Goal: Task Accomplishment & Management: Use online tool/utility

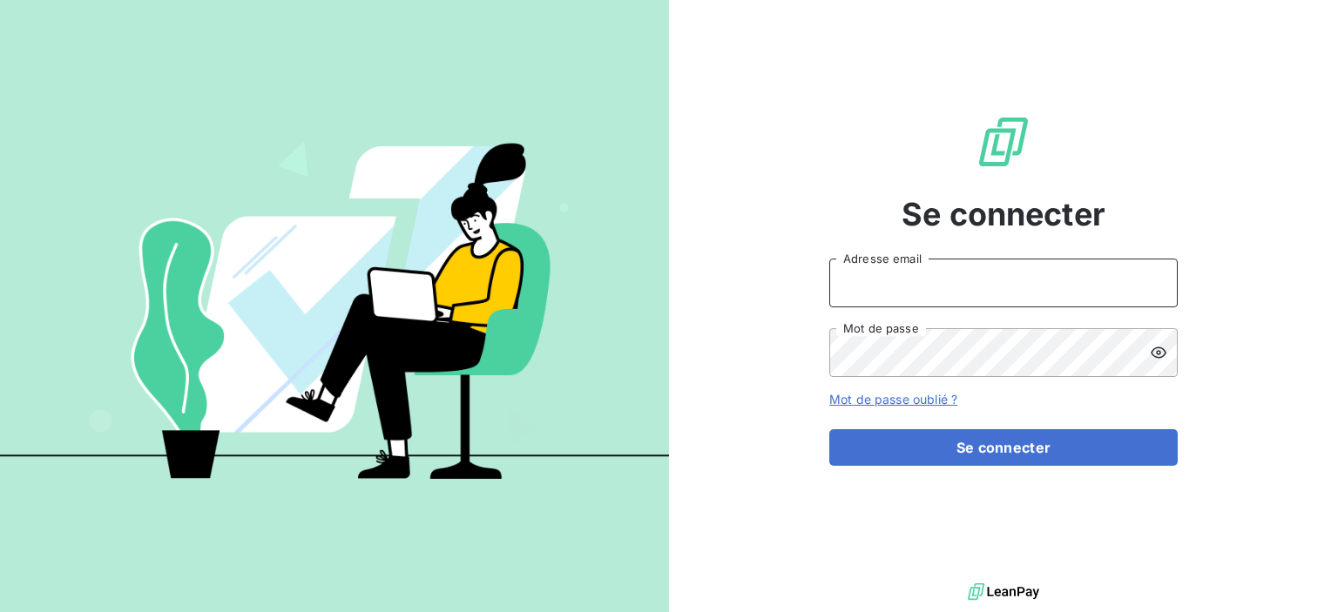
type input "[EMAIL_ADDRESS][DOMAIN_NAME]"
click at [997, 424] on form "[EMAIL_ADDRESS][DOMAIN_NAME] Adresse email Mot de passe Mot de passe oublié ? S…" at bounding box center [1003, 362] width 348 height 207
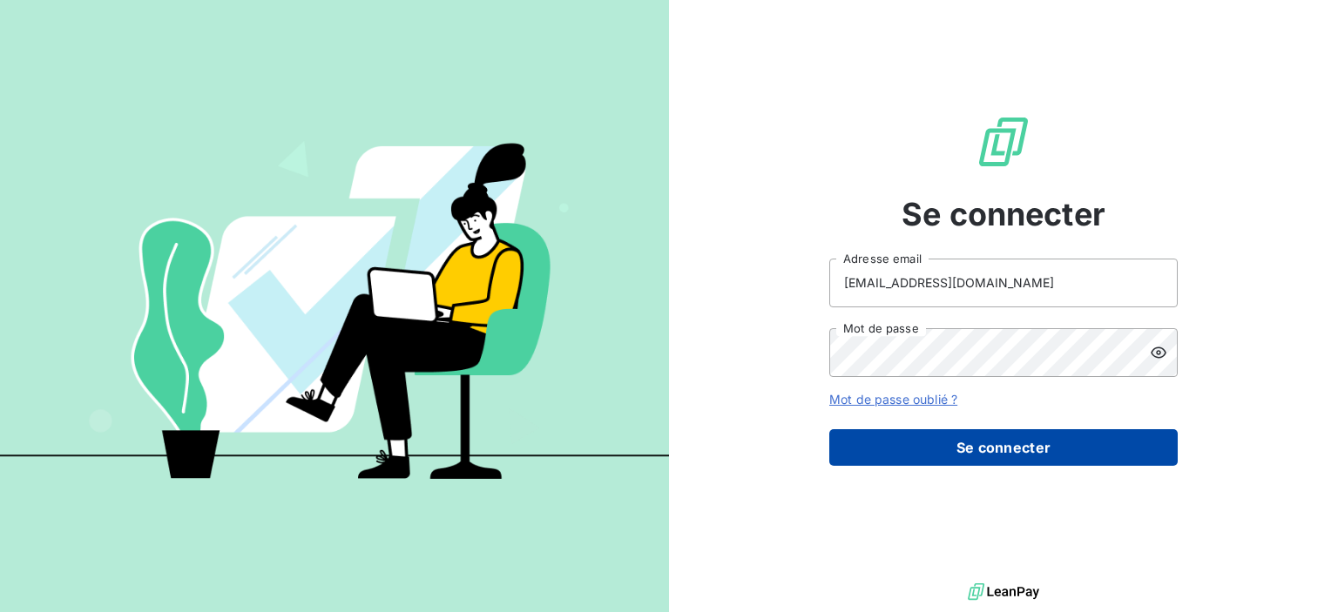
click at [1007, 434] on button "Se connecter" at bounding box center [1003, 447] width 348 height 37
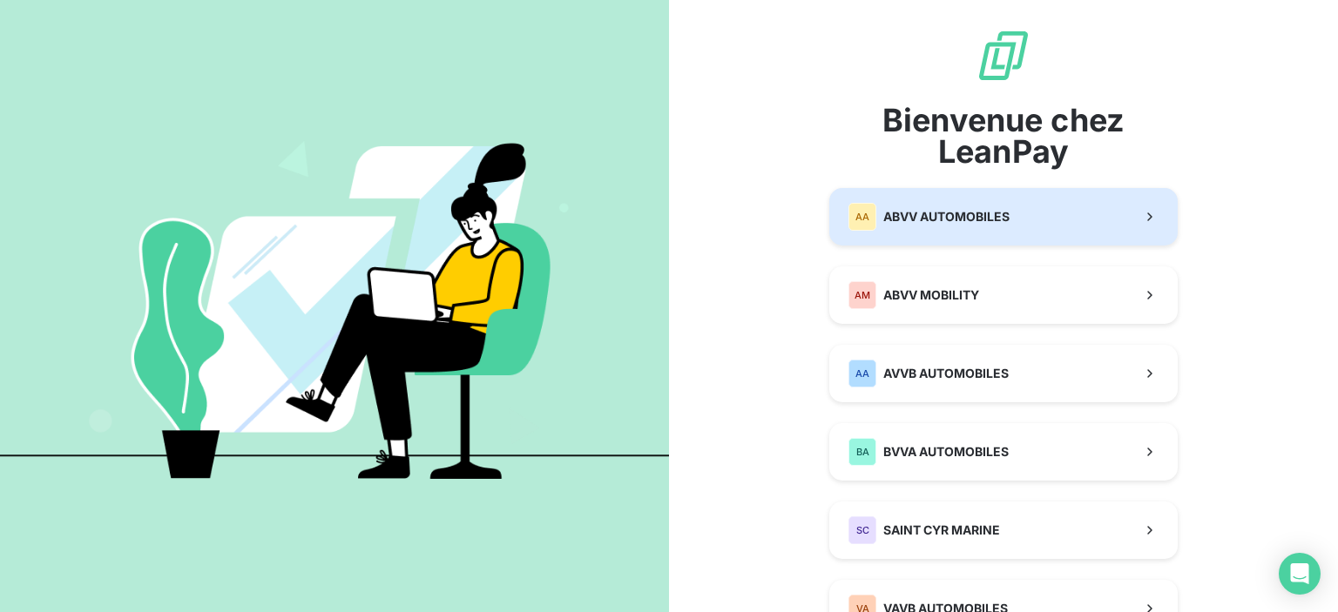
click at [1001, 217] on span "ABVV AUTOMOBILES" at bounding box center [946, 216] width 126 height 17
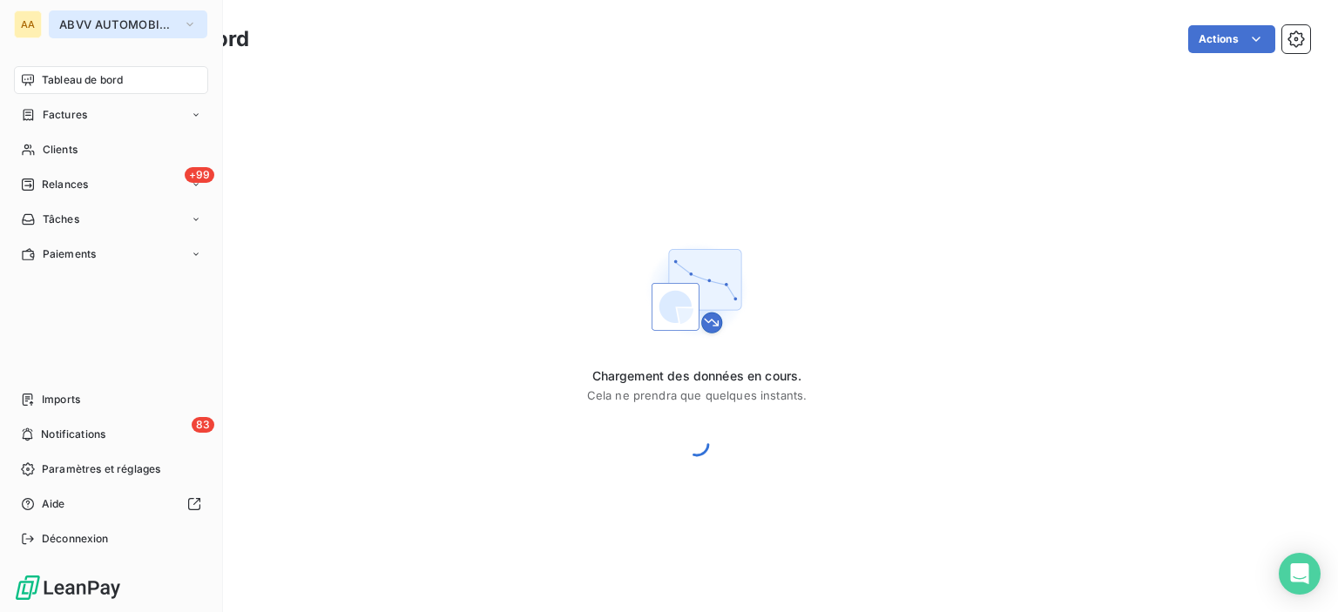
click at [104, 28] on span "ABVV AUTOMOBILES" at bounding box center [117, 24] width 117 height 14
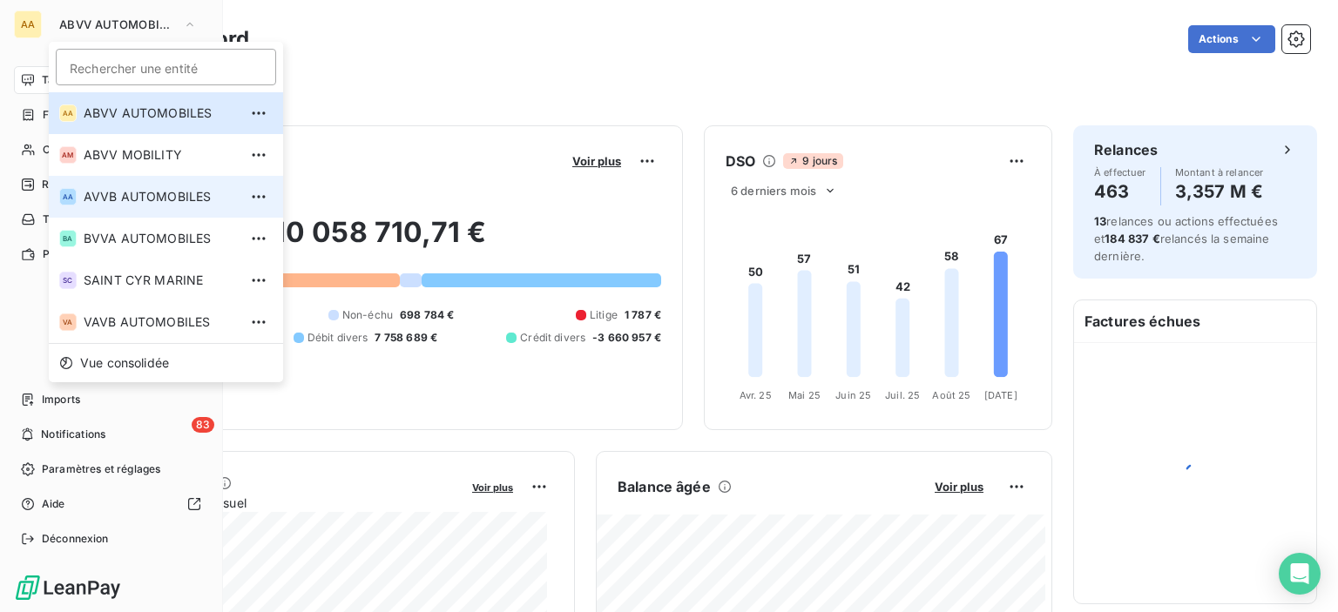
click at [145, 194] on span "AVVB AUTOMOBILES" at bounding box center [161, 196] width 154 height 17
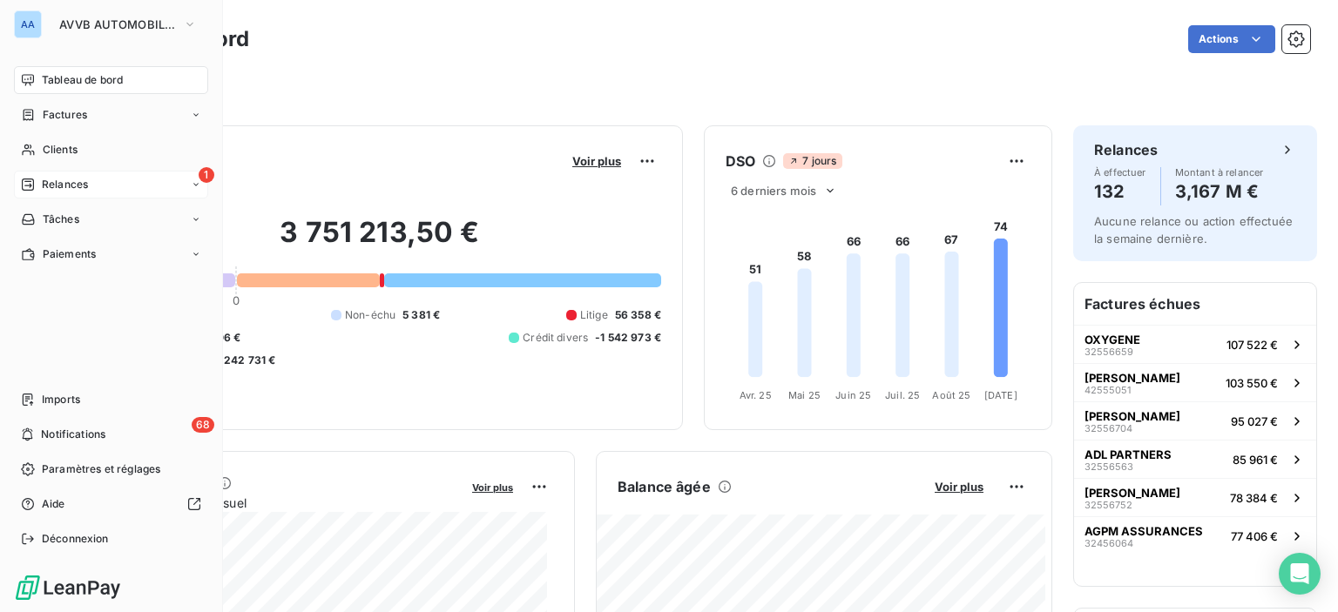
click at [39, 186] on div "Relances" at bounding box center [54, 185] width 67 height 16
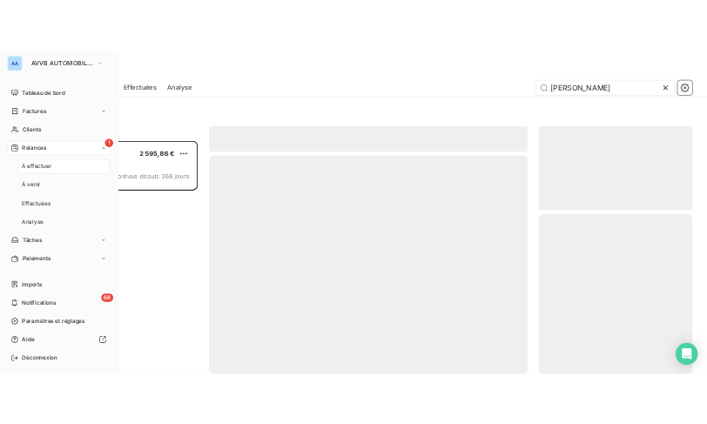
scroll to position [429, 277]
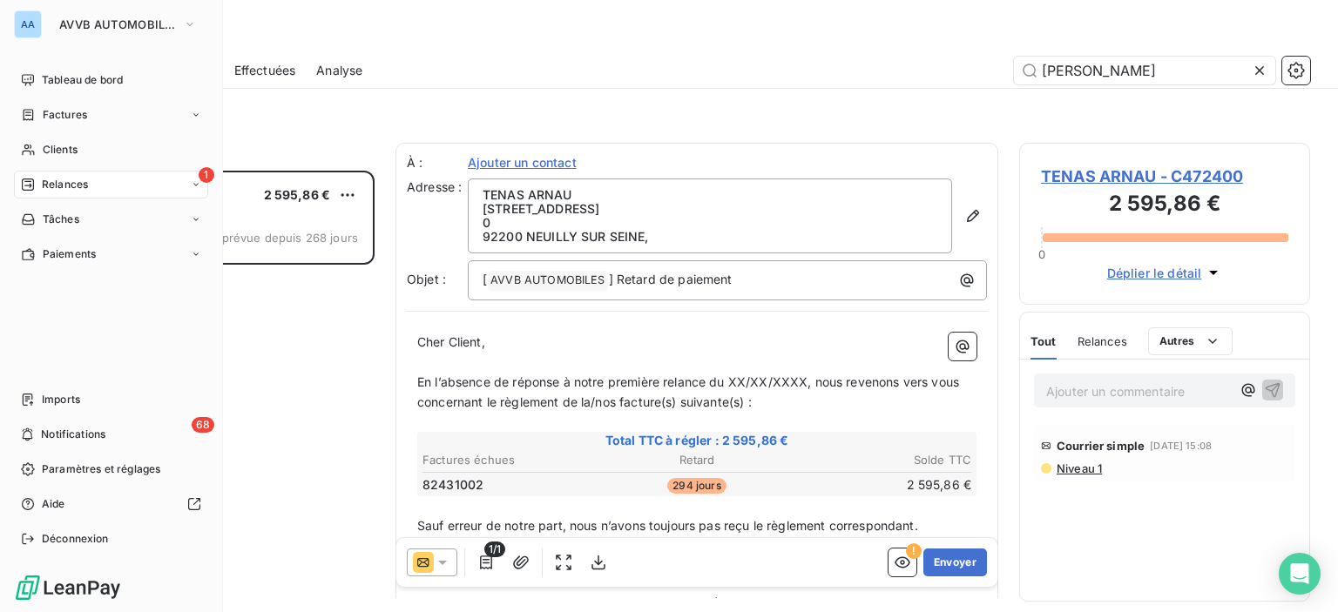
click at [73, 191] on span "Relances" at bounding box center [65, 185] width 46 height 16
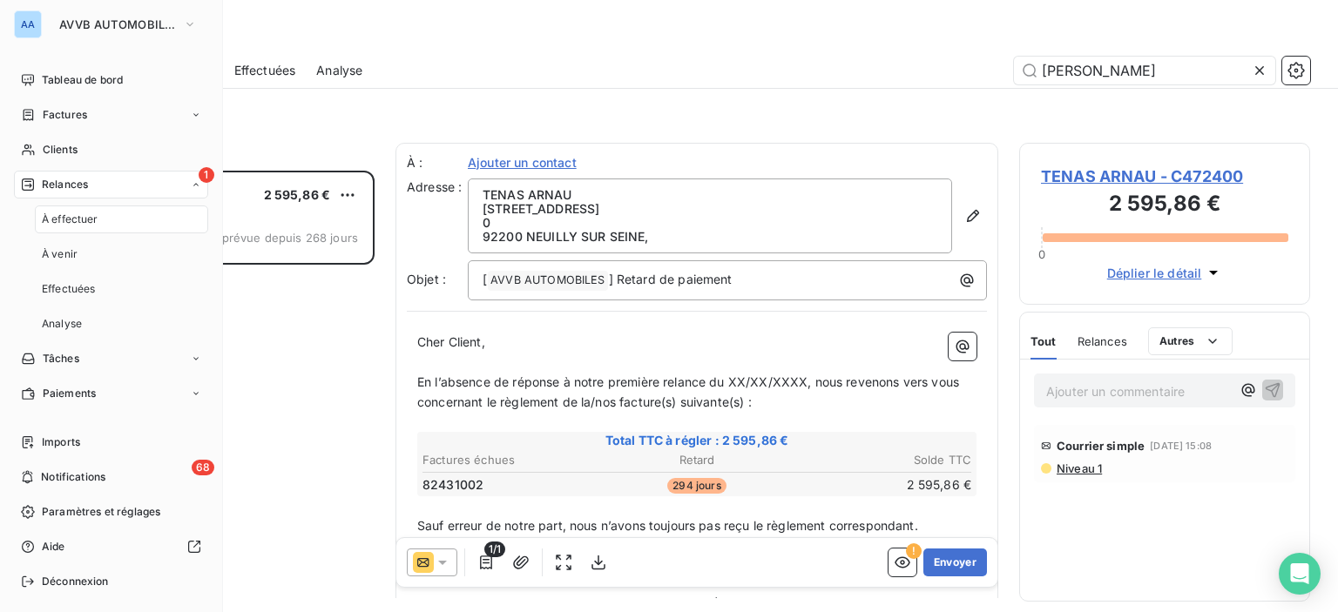
click at [91, 226] on span "À effectuer" at bounding box center [70, 220] width 57 height 16
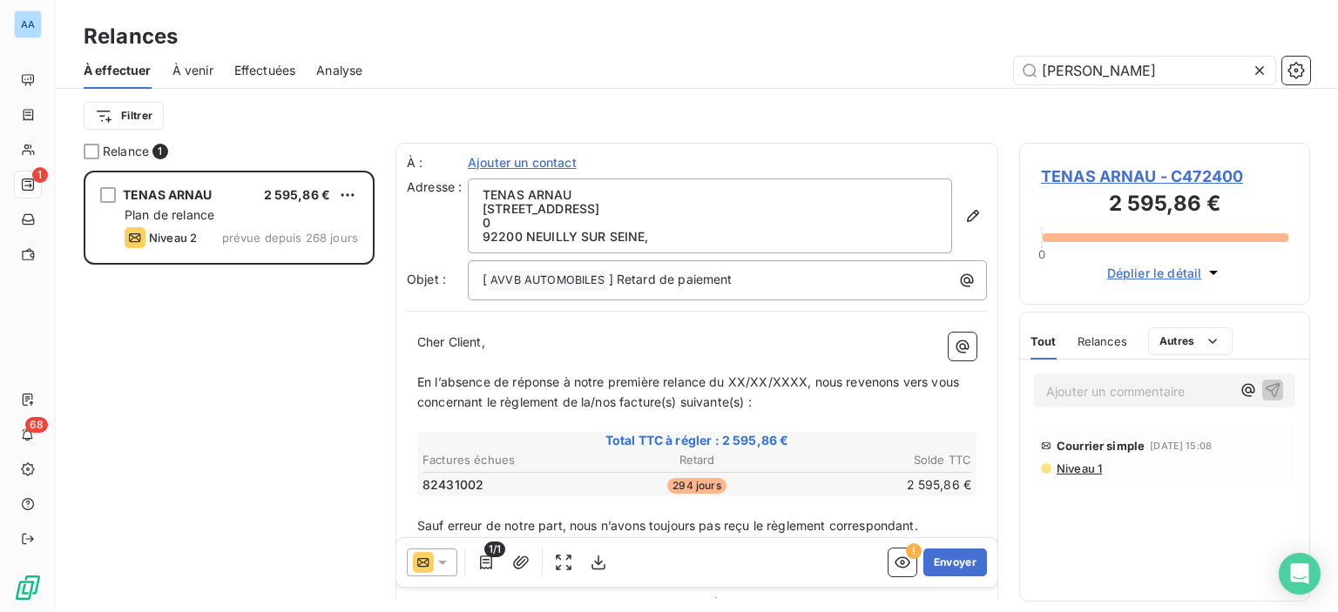
click at [1261, 60] on div at bounding box center [1263, 71] width 24 height 28
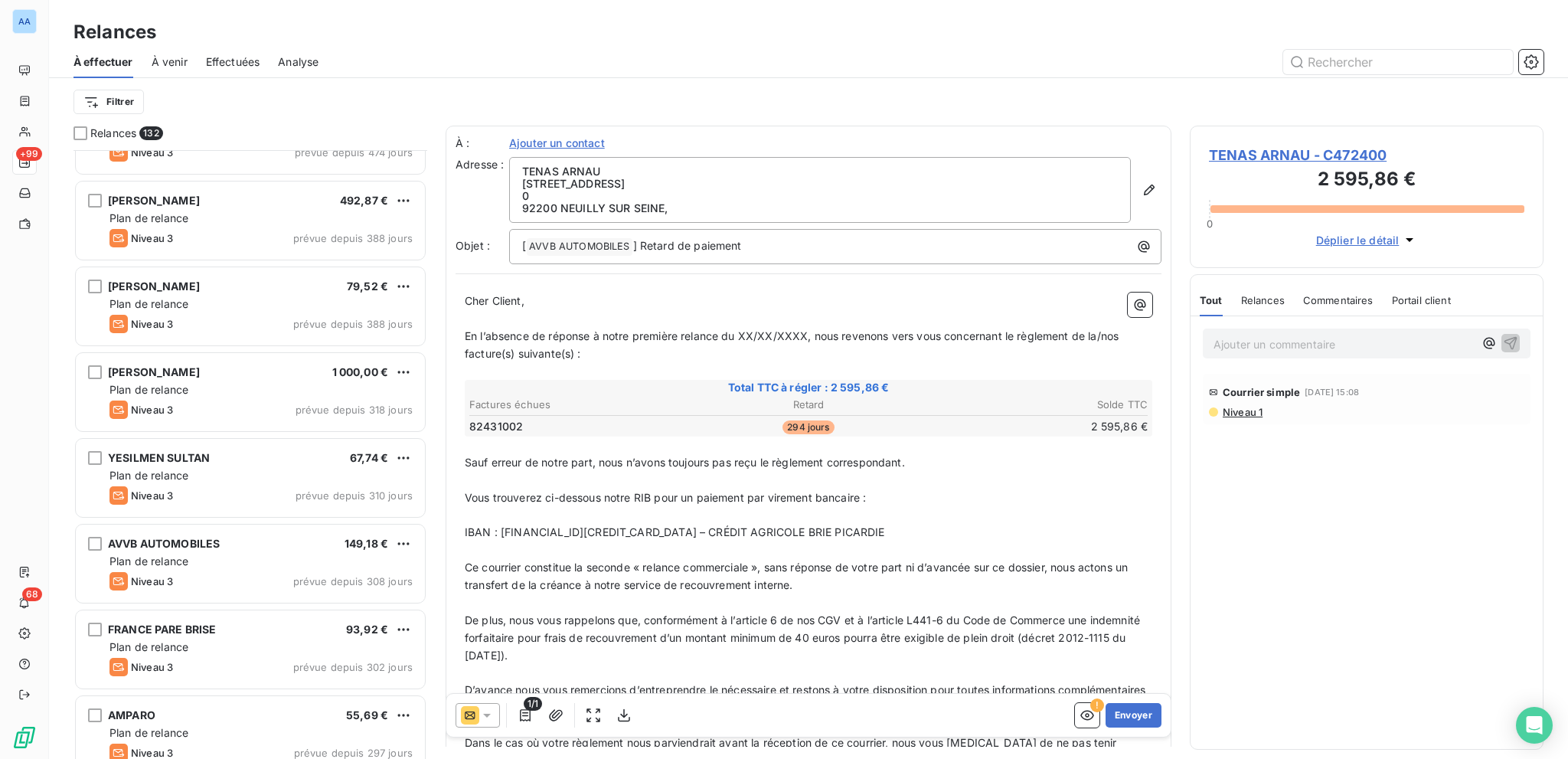
scroll to position [1609, 0]
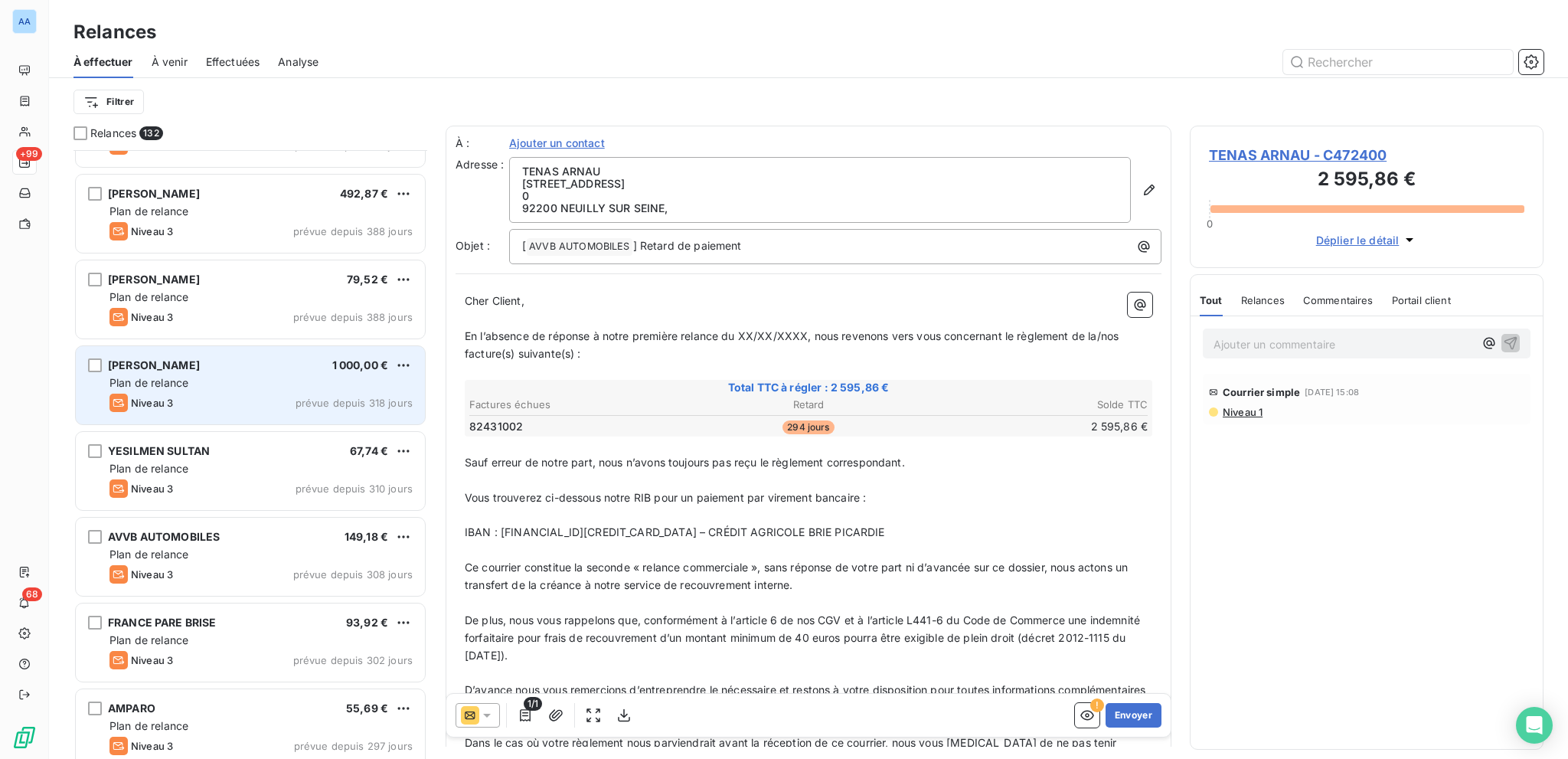
click at [270, 376] on div "Plan de relance" at bounding box center [261, 383] width 303 height 15
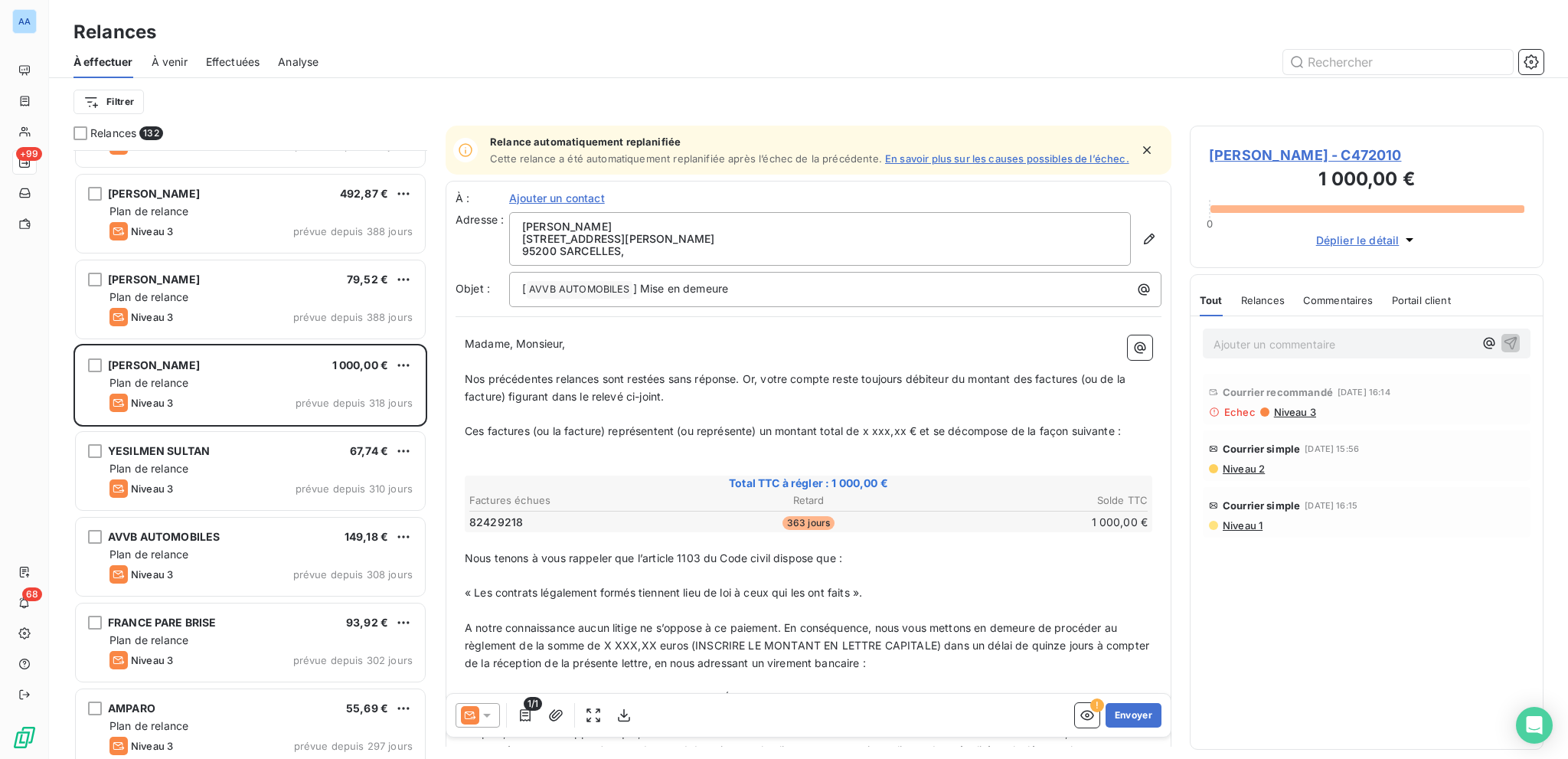
click at [1175, 415] on span "Niveau 3" at bounding box center [1295, 412] width 44 height 12
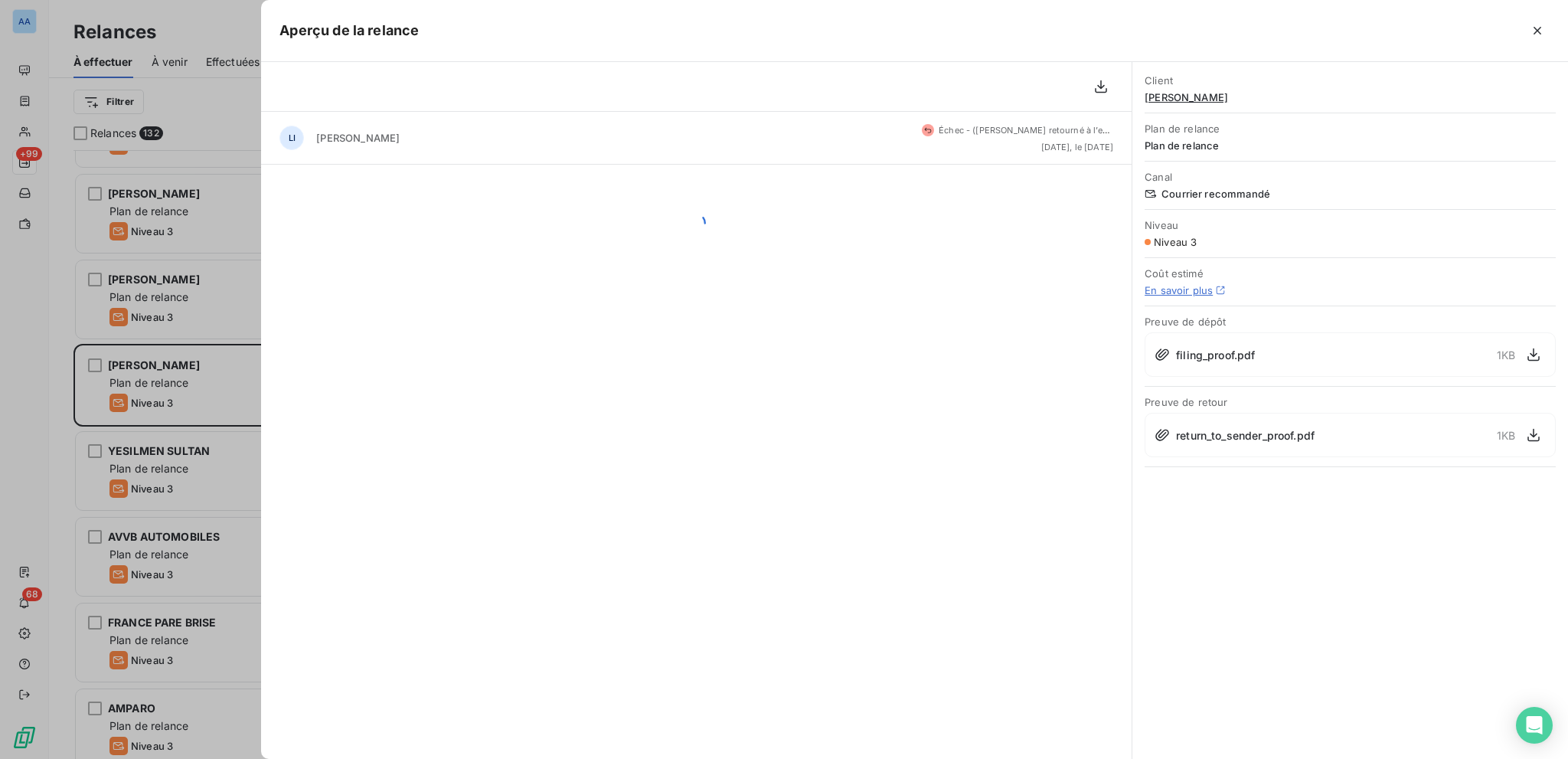
scroll to position [597, 342]
click at [1175, 21] on button "button" at bounding box center [1537, 31] width 25 height 25
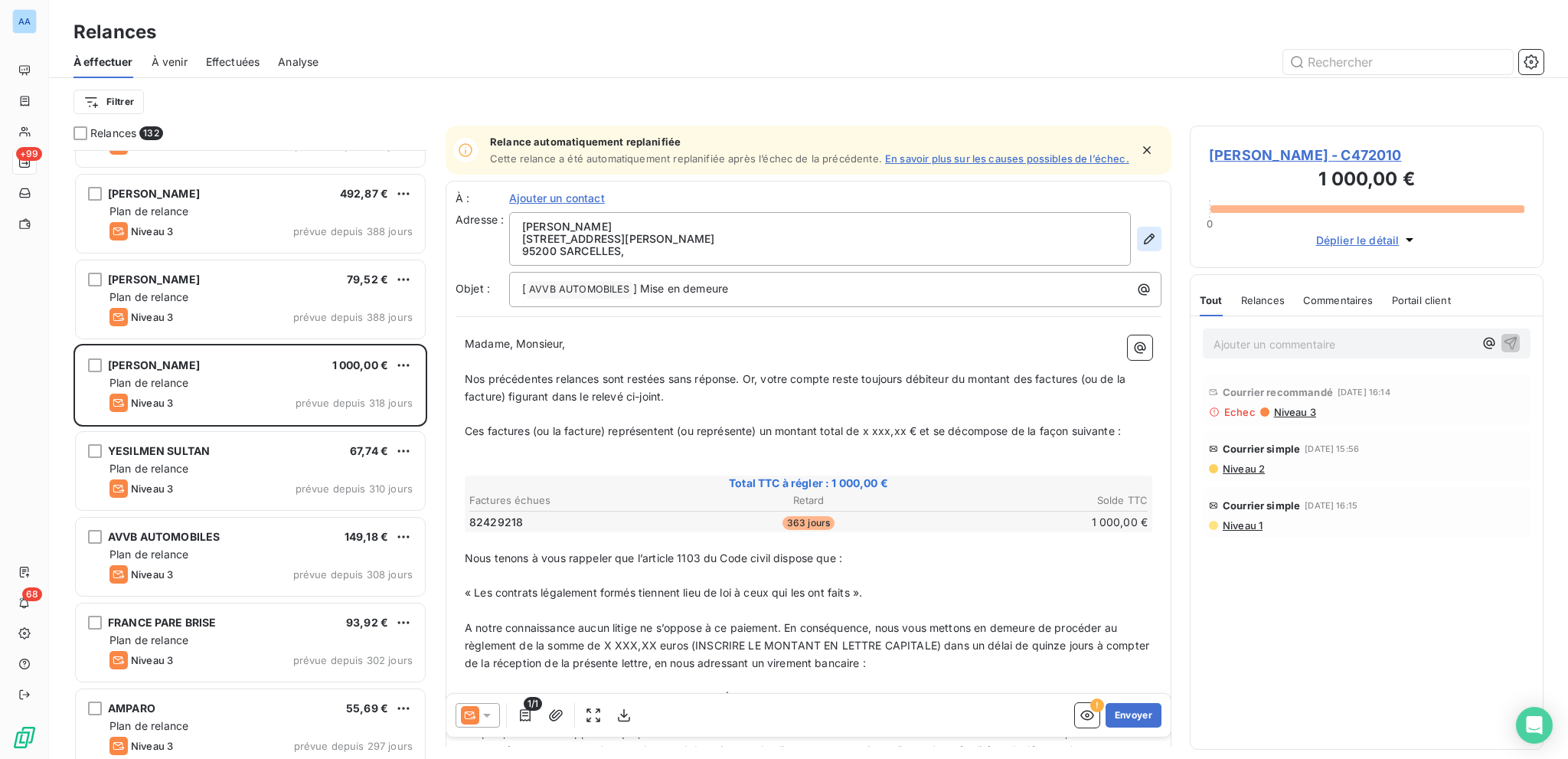
click at [1142, 244] on icon "button" at bounding box center [1149, 238] width 15 height 15
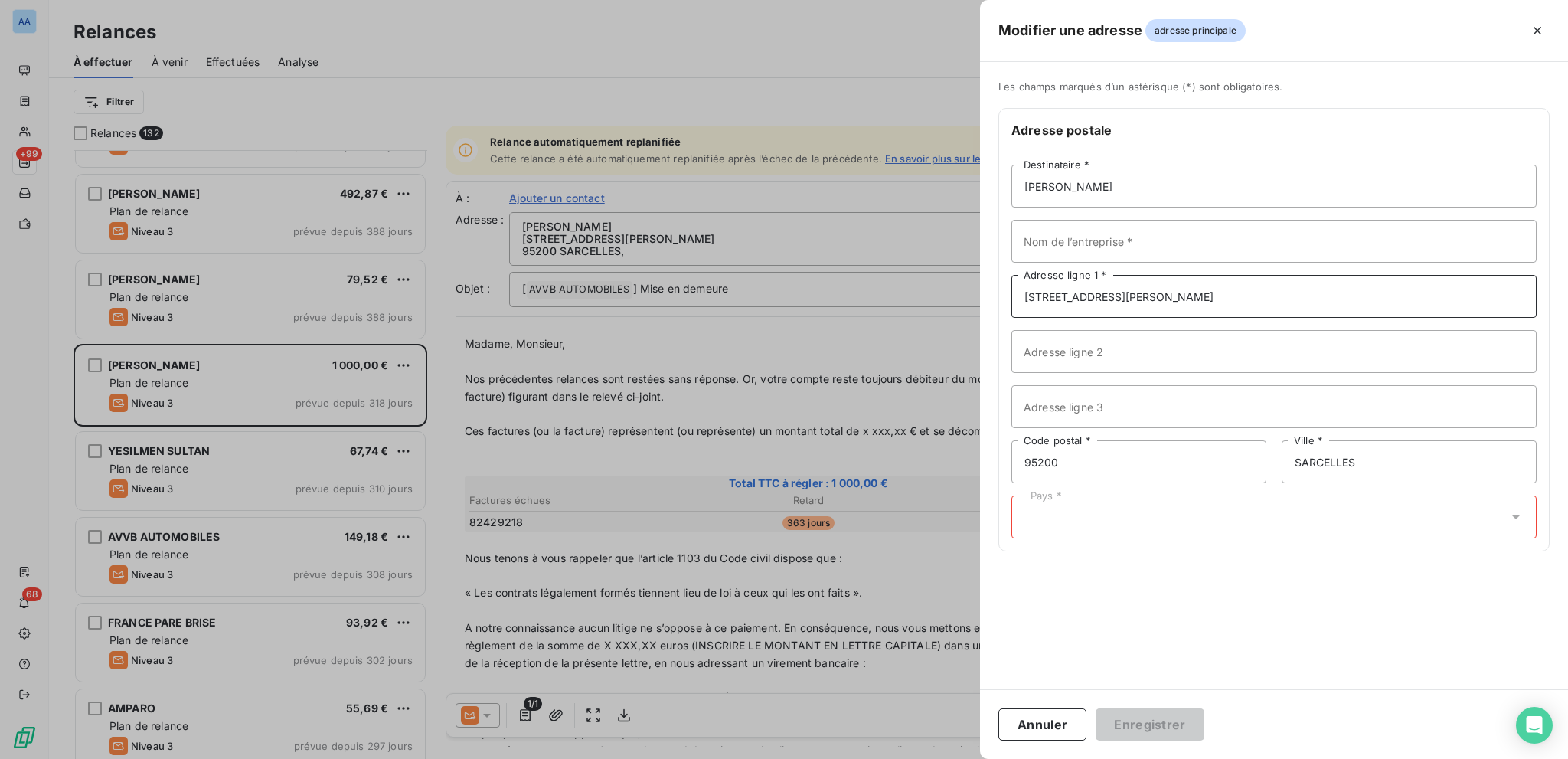
click at [1175, 299] on input "[STREET_ADDRESS][PERSON_NAME]" at bounding box center [1274, 296] width 526 height 43
type input "[STREET_ADDRESS][PERSON_NAME]"
click at [1070, 526] on div "Pays *" at bounding box center [1274, 517] width 526 height 43
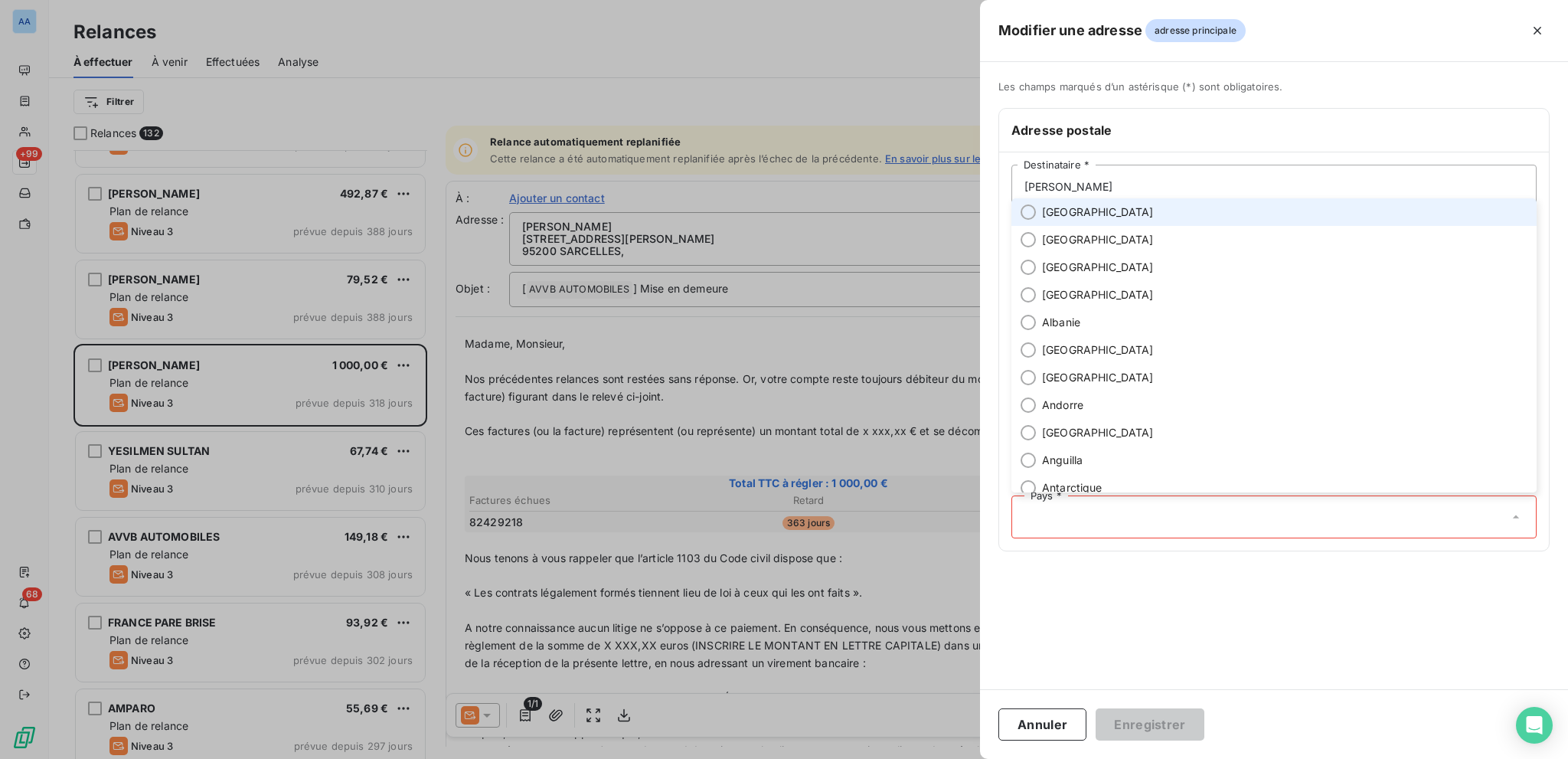
click at [1078, 215] on li "[GEOGRAPHIC_DATA]" at bounding box center [1274, 212] width 526 height 27
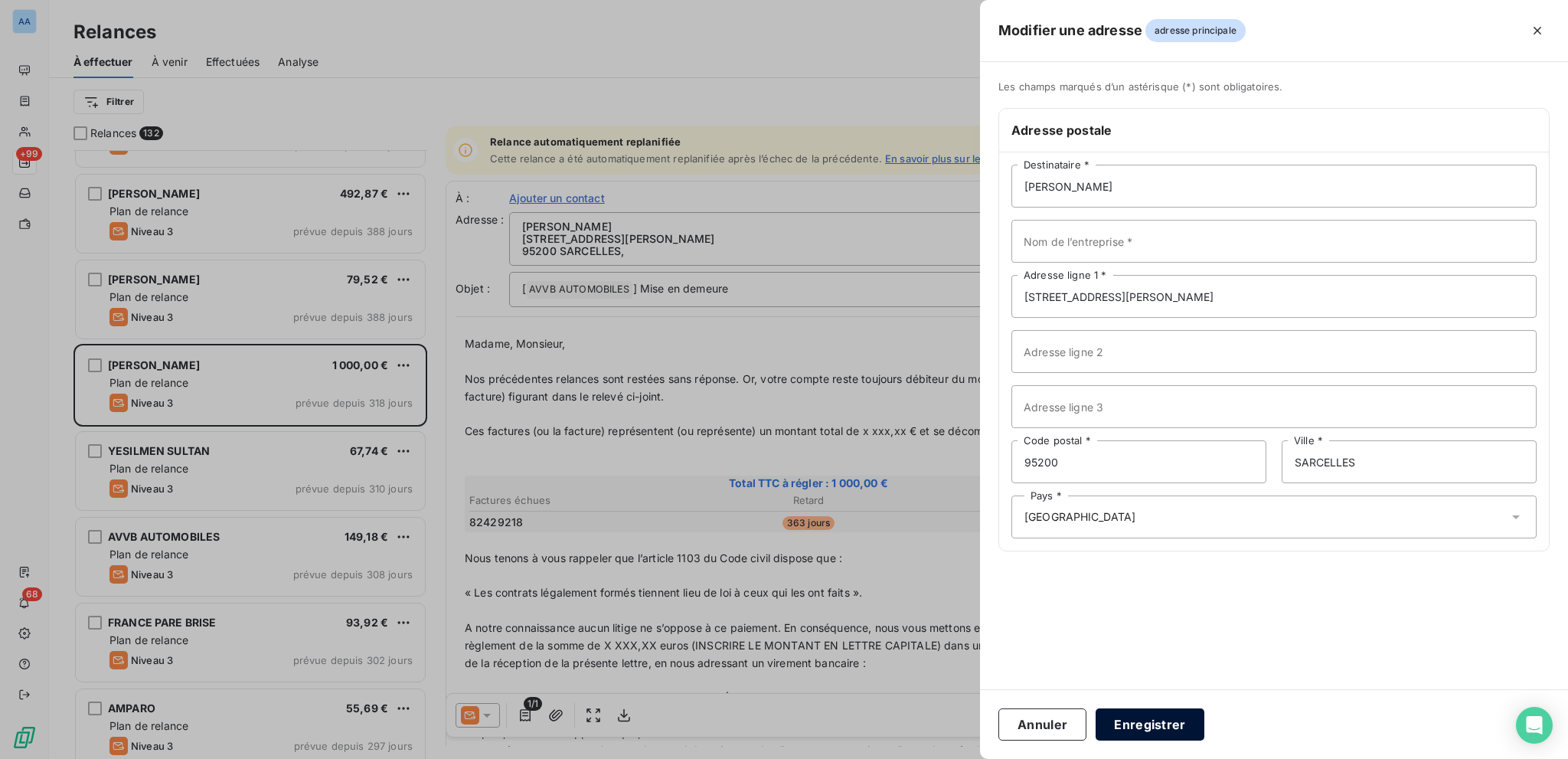
click at [1165, 538] on button "Enregistrer" at bounding box center [1151, 725] width 109 height 33
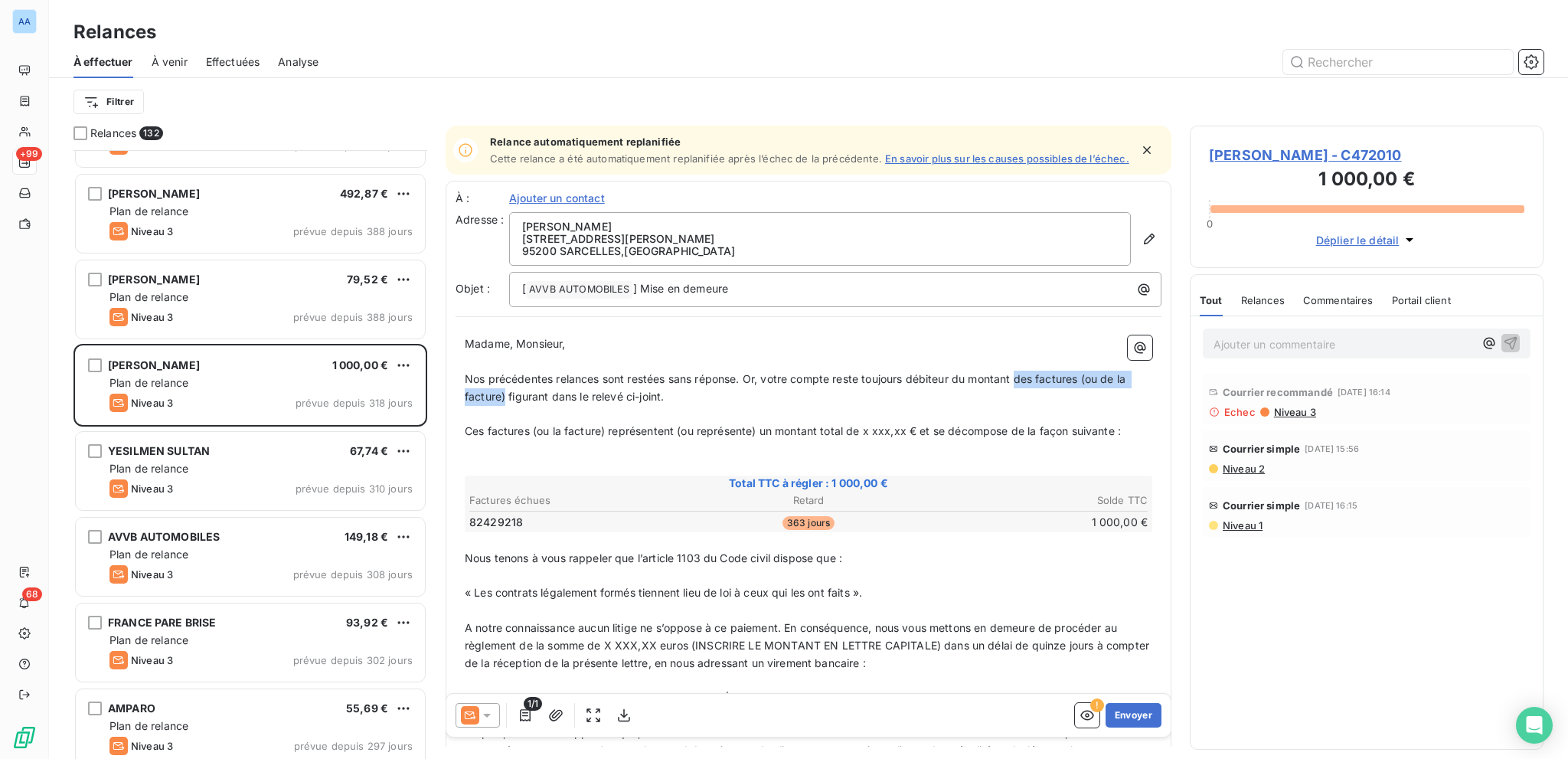
drag, startPoint x: 1020, startPoint y: 389, endPoint x: 505, endPoint y: 405, distance: 515.2
click at [505, 403] on span "Nos précédentes relances sont restées sans réponse. Or, votre compte reste touj…" at bounding box center [796, 387] width 664 height 31
drag, startPoint x: 606, startPoint y: 434, endPoint x: 475, endPoint y: 427, distance: 131.2
click at [475, 427] on div "Madame, Monsieur, ﻿ Nos précédentes relances sont restées sans réponse. Or, vot…" at bounding box center [809, 732] width 687 height 792
drag, startPoint x: 577, startPoint y: 438, endPoint x: 674, endPoint y: 434, distance: 97.1
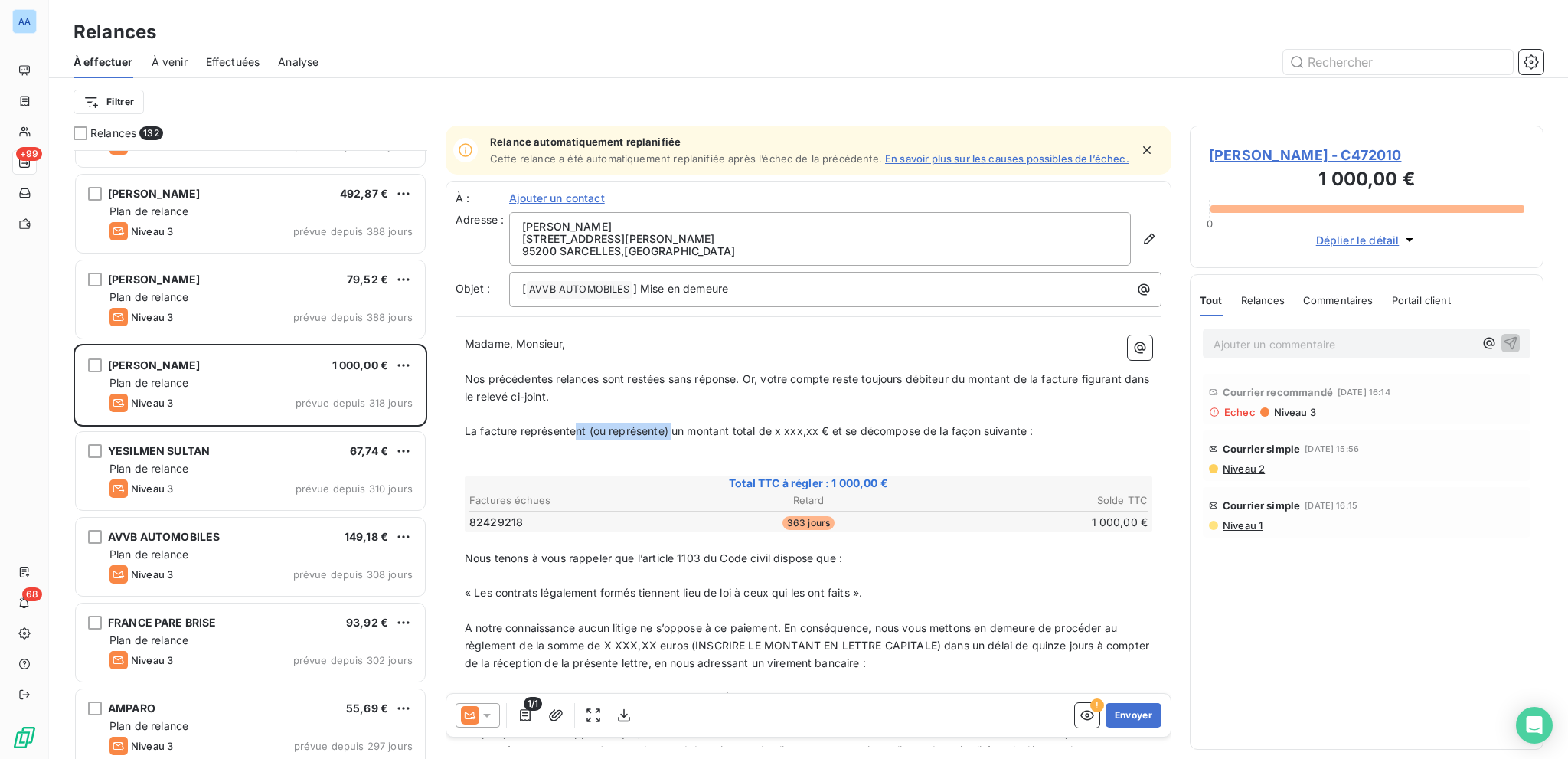
click at [674, 434] on span "La facture représentent (ou représente) un montant total de x xxx,xx € et se dé…" at bounding box center [749, 431] width 568 height 13
drag, startPoint x: 684, startPoint y: 437, endPoint x: 722, endPoint y: 434, distance: 38.1
click at [722, 434] on span "La facture représente un montant total de x xxx,xx € et se décompose de la faço…" at bounding box center [703, 431] width 476 height 13
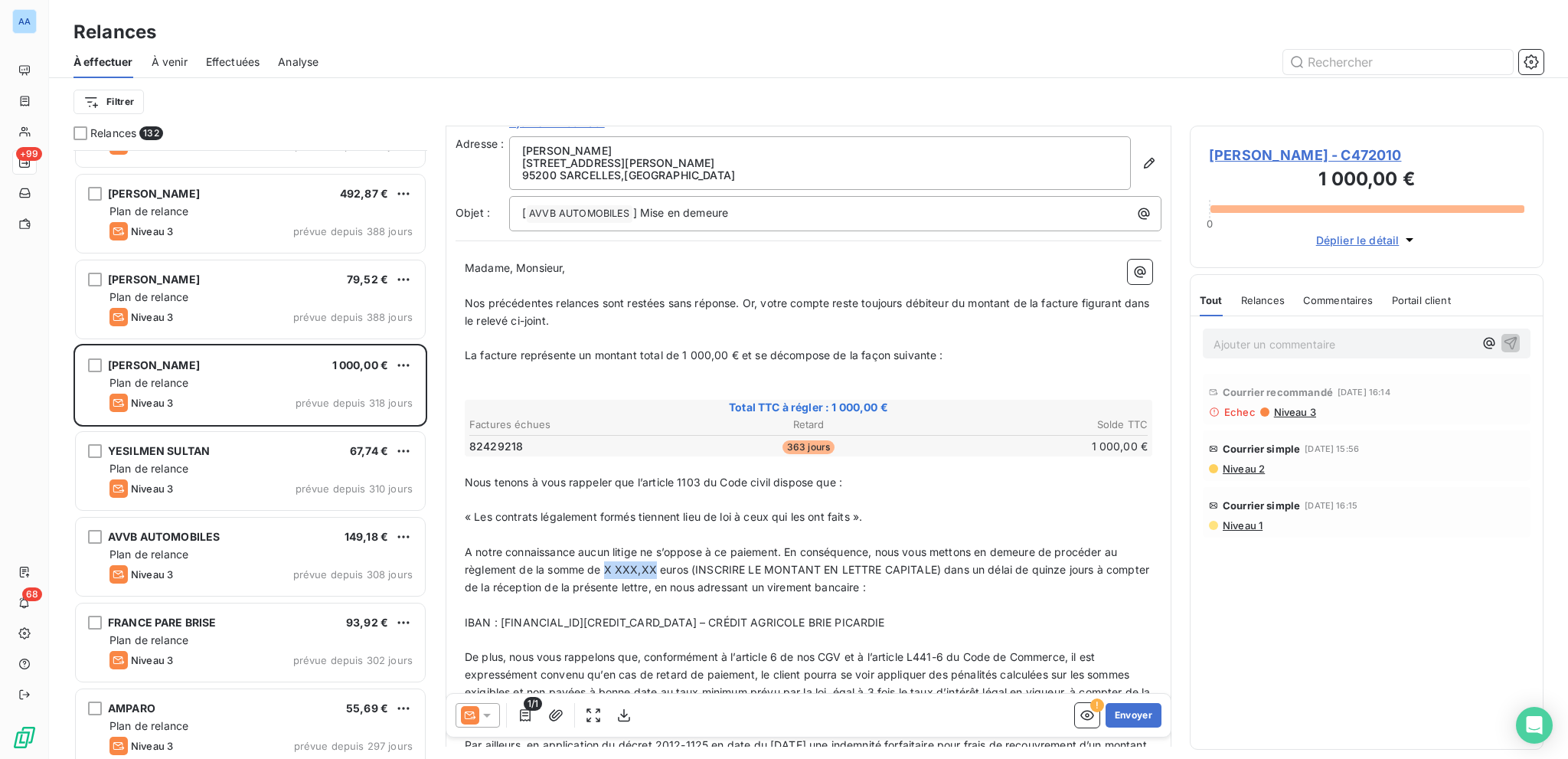
drag, startPoint x: 606, startPoint y: 573, endPoint x: 654, endPoint y: 575, distance: 48.0
click at [654, 538] on span "A notre connaissance aucun litige ne s’oppose à ce paiement. En conséquence, no…" at bounding box center [809, 569] width 687 height 48
drag, startPoint x: 691, startPoint y: 573, endPoint x: 926, endPoint y: 576, distance: 235.0
click at [926, 538] on span "A notre connaissance aucun litige ne s’oppose à ce paiement. En conséquence, no…" at bounding box center [805, 569] width 680 height 48
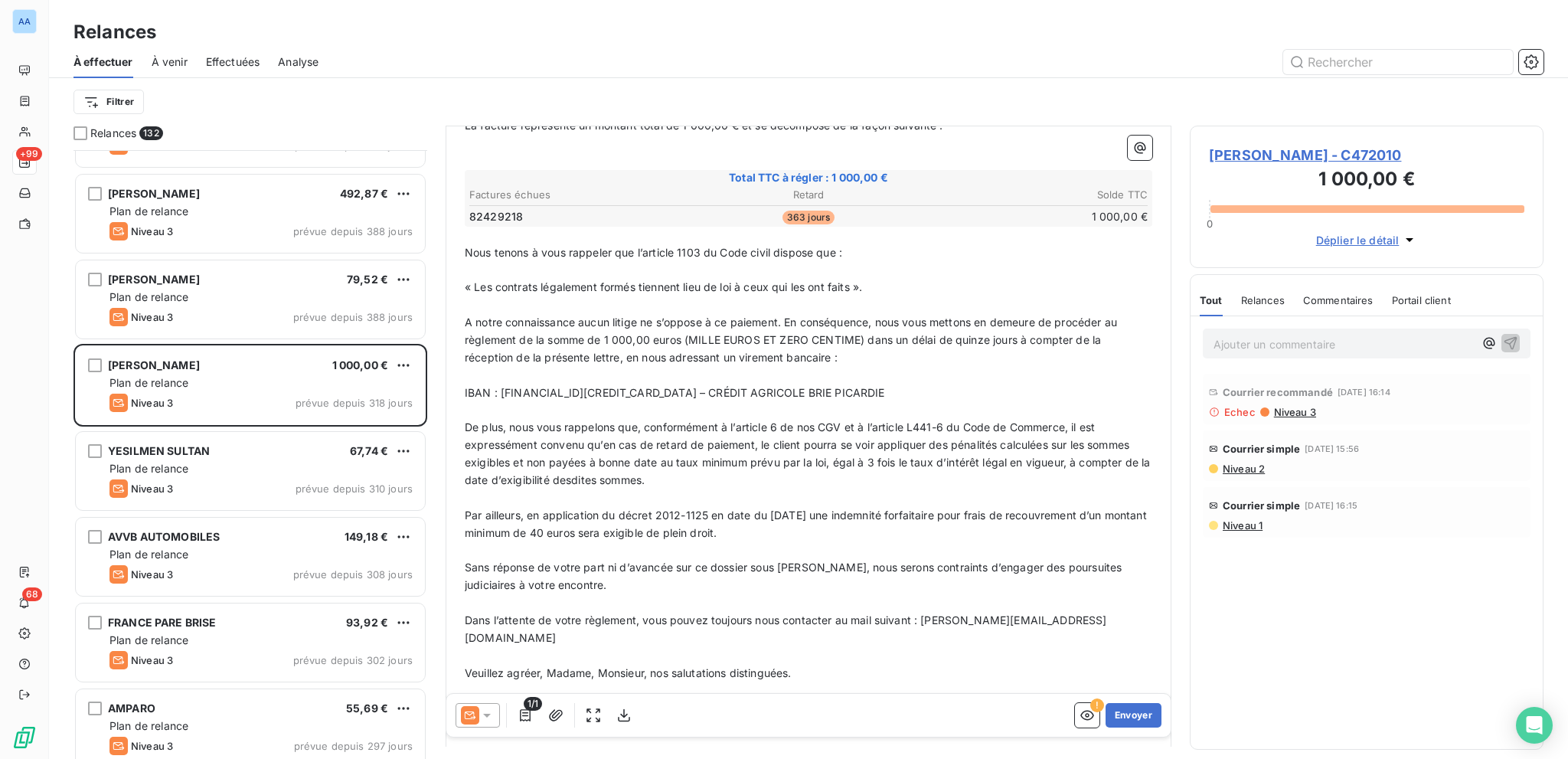
scroll to position [306, 0]
click at [557, 538] on icon "button" at bounding box center [555, 715] width 15 height 15
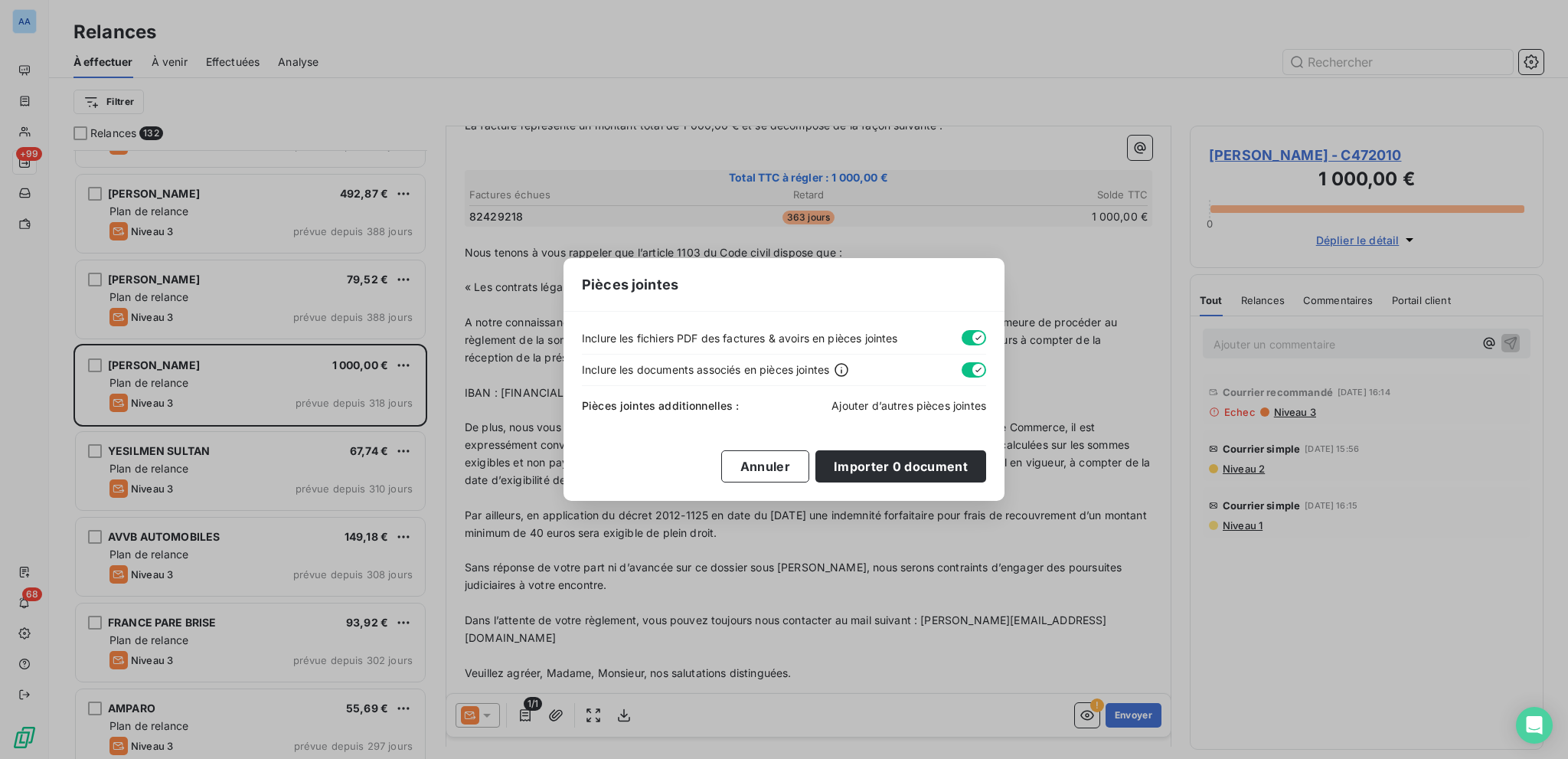
click at [931, 404] on span "Ajouter d’autres pièces jointes" at bounding box center [909, 405] width 155 height 13
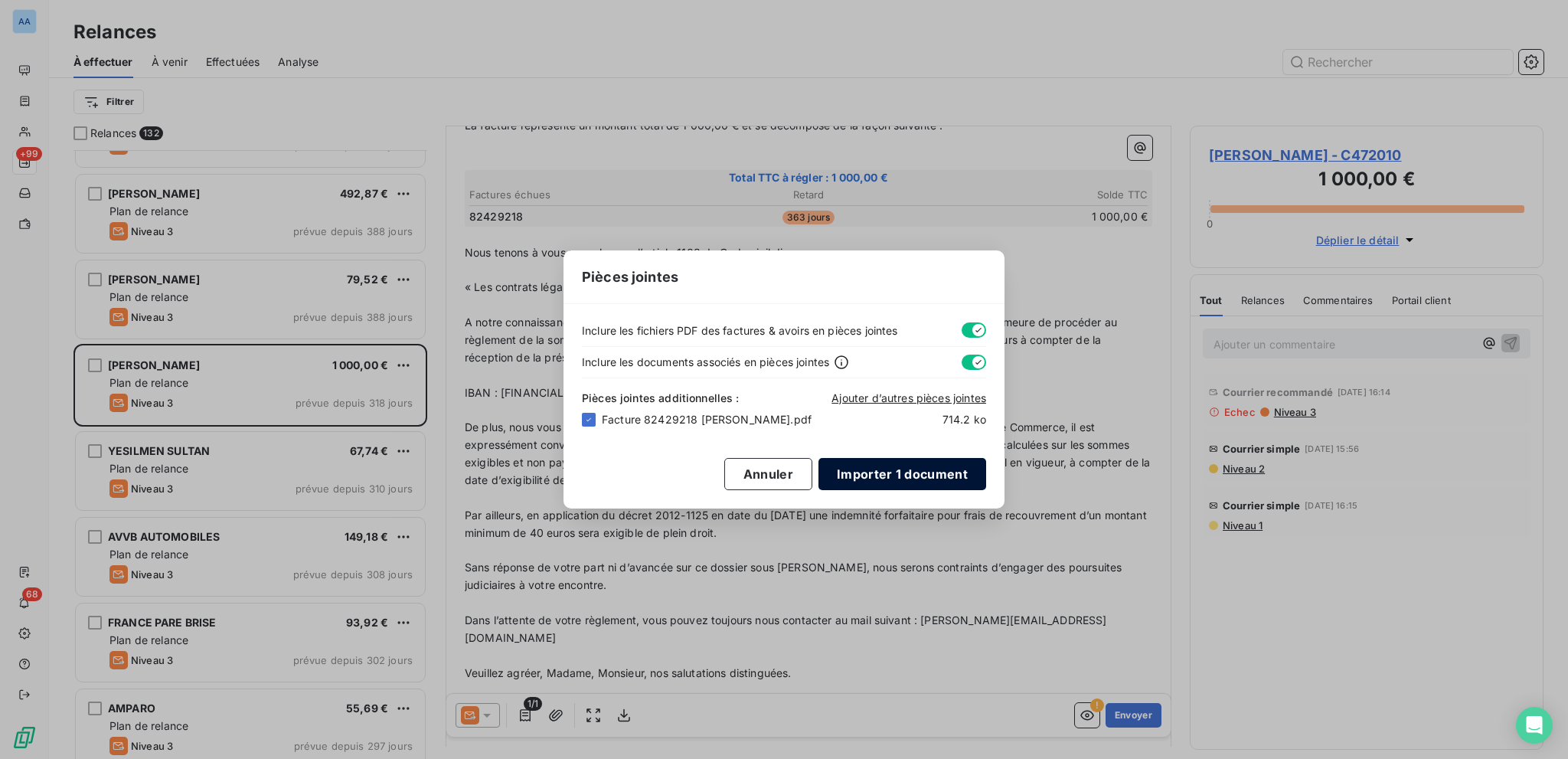
click at [897, 462] on button "Importer 1 document" at bounding box center [902, 474] width 168 height 33
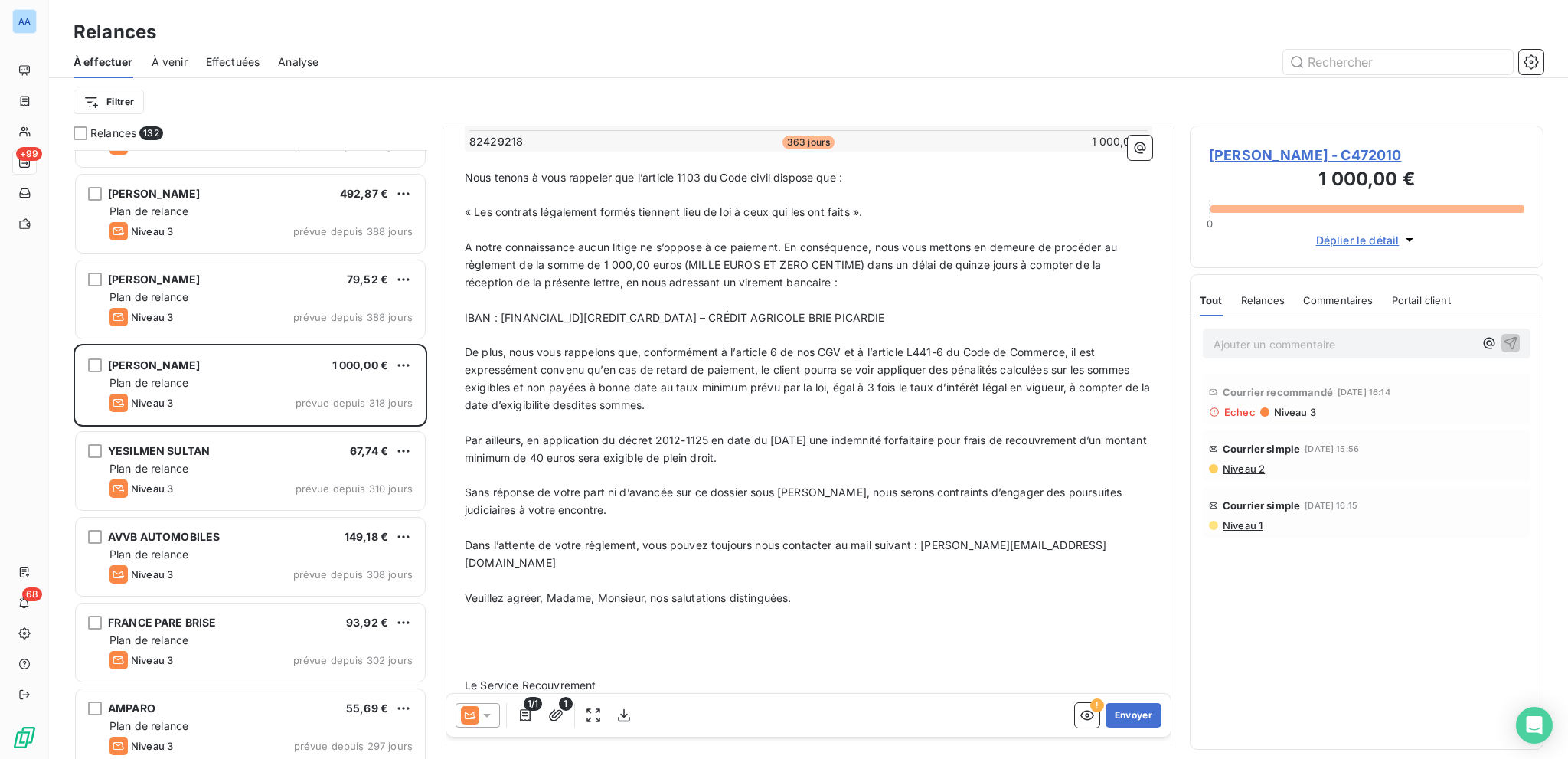
scroll to position [383, 0]
click at [766, 538] on p "﻿" at bounding box center [809, 667] width 687 height 18
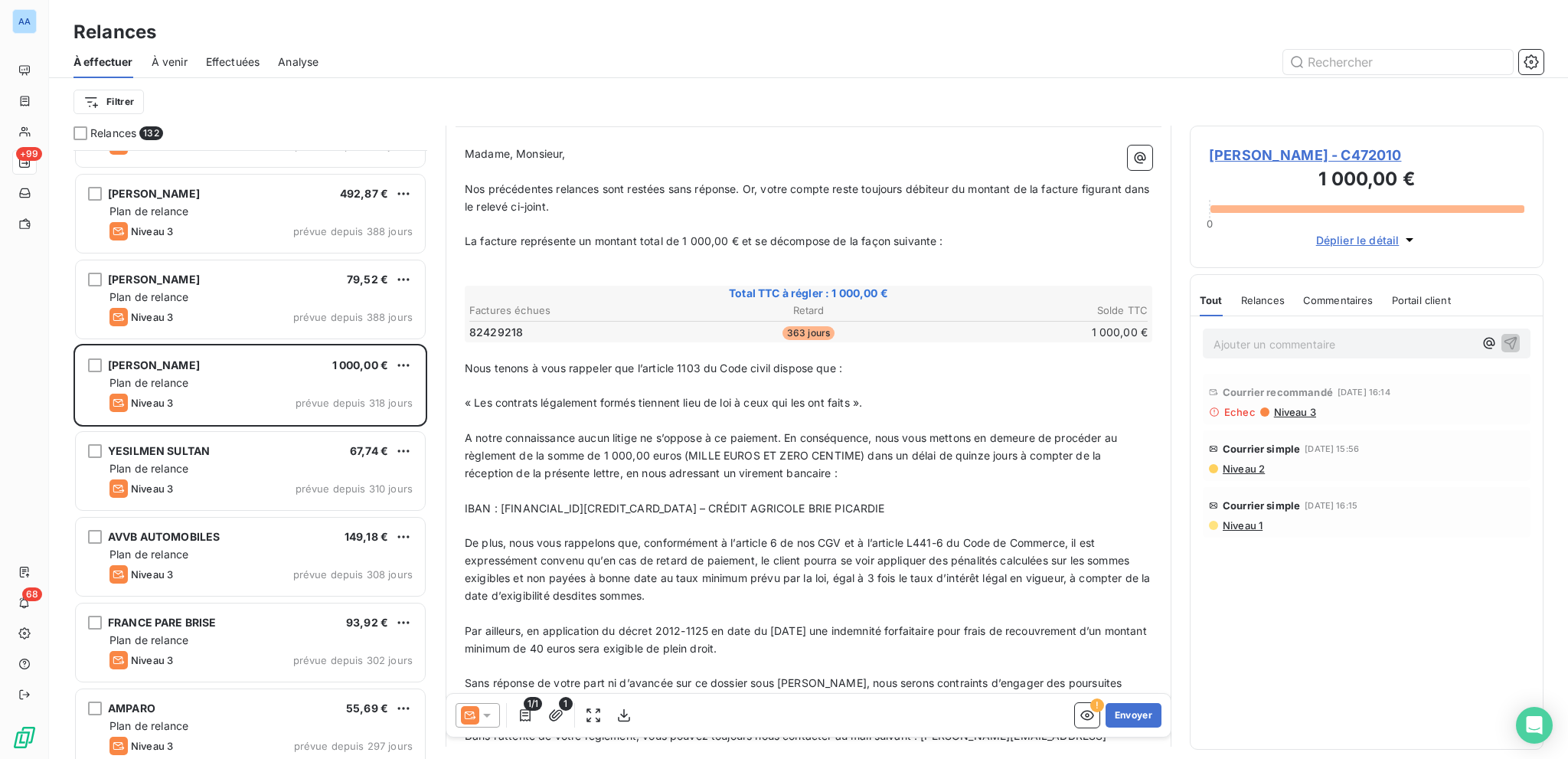
scroll to position [0, 0]
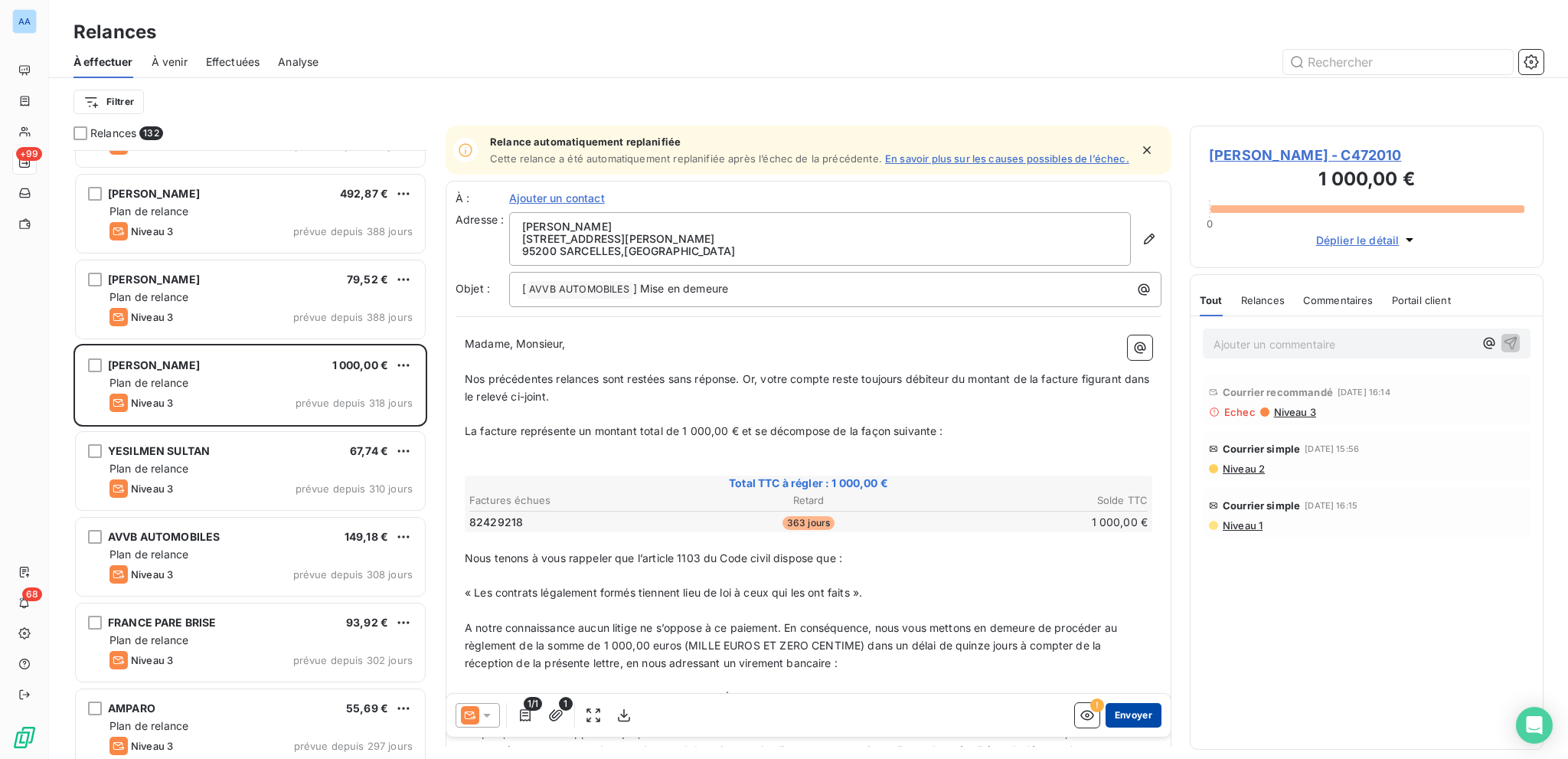
click at [1122, 538] on button "Envoyer" at bounding box center [1134, 716] width 56 height 25
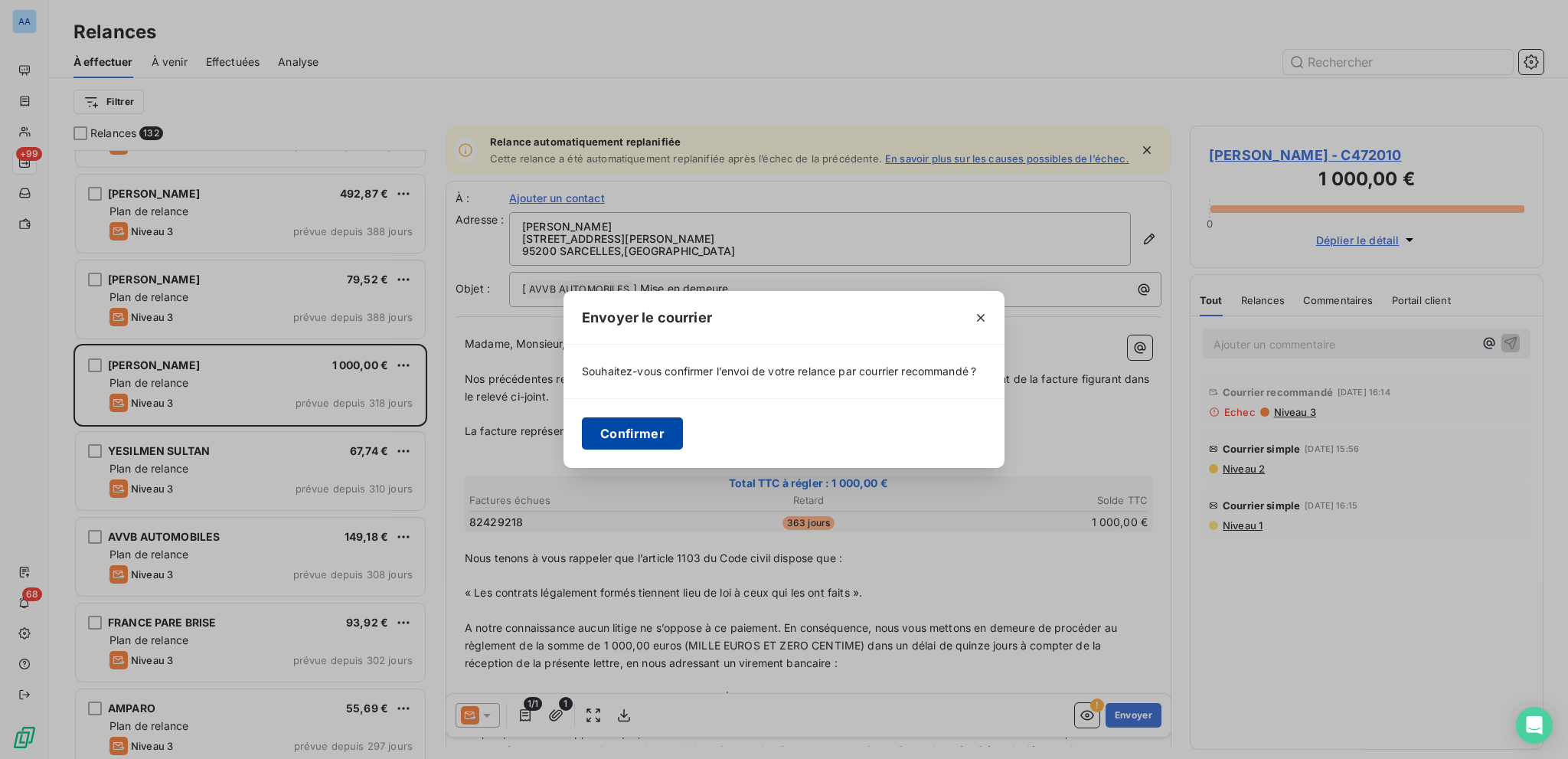
click at [605, 437] on button "Confirmer" at bounding box center [632, 434] width 101 height 33
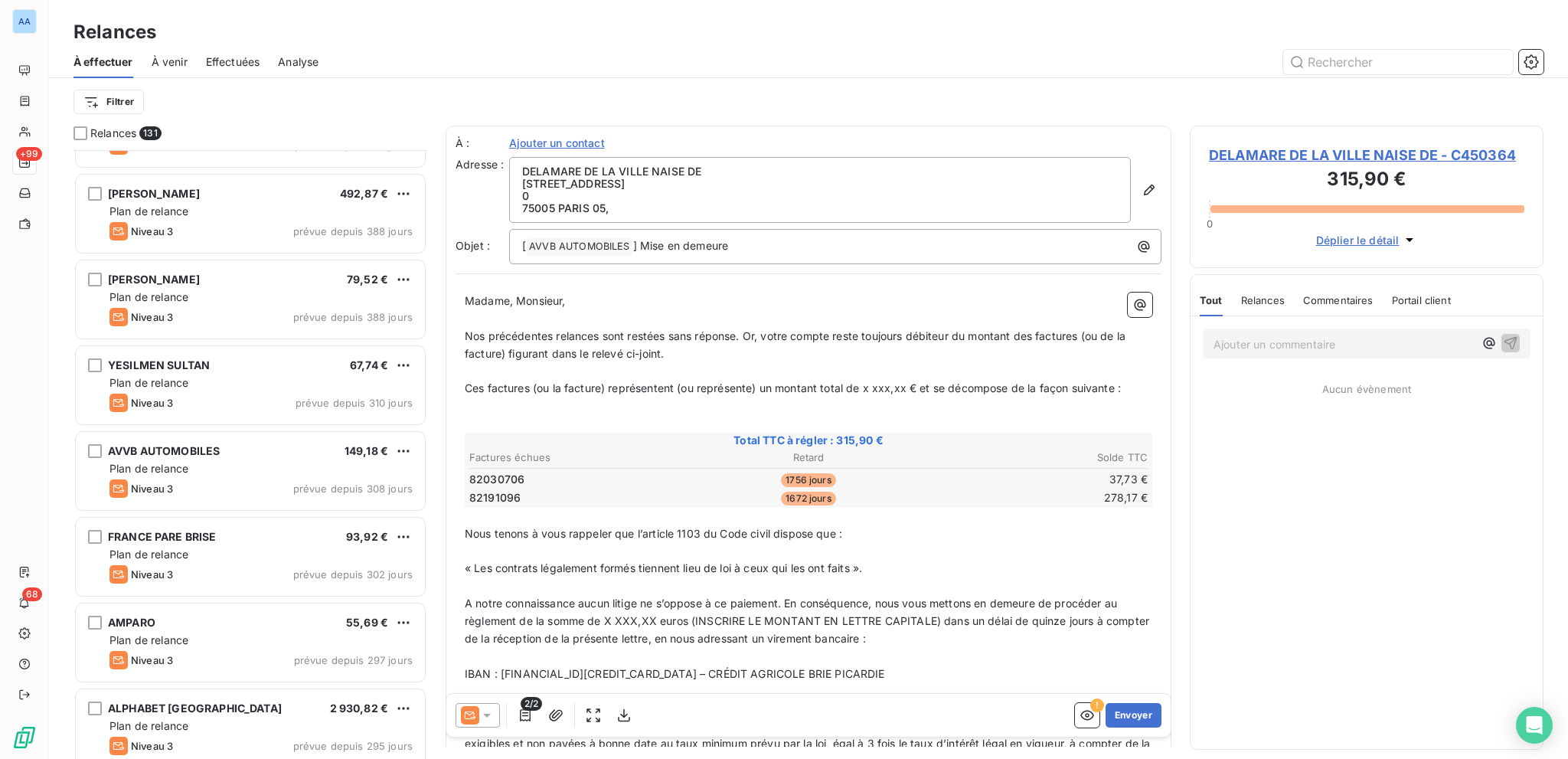
click at [233, 55] on span "Effectuées" at bounding box center [233, 62] width 54 height 15
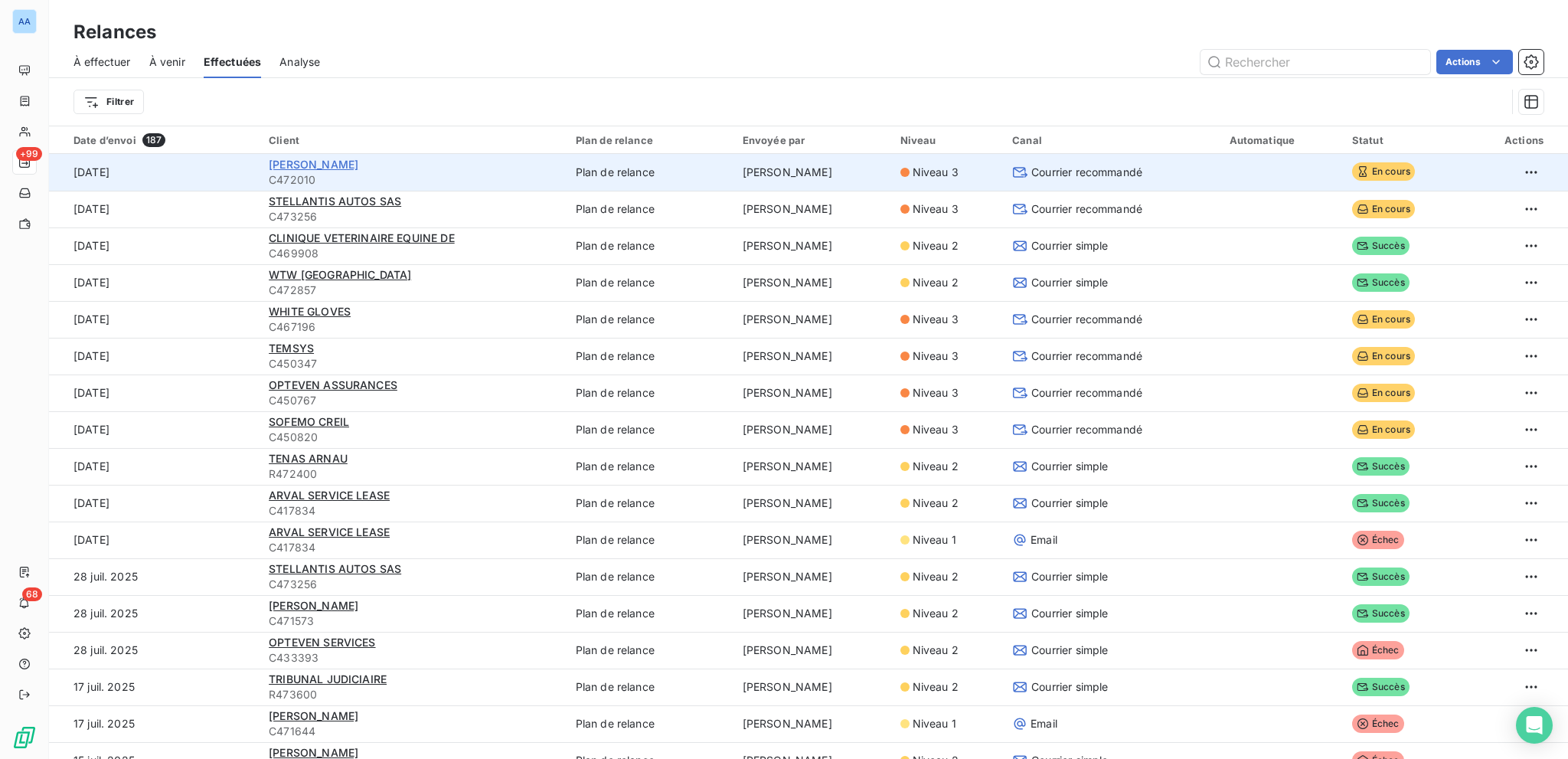
click at [330, 163] on span "[PERSON_NAME]" at bounding box center [314, 164] width 90 height 13
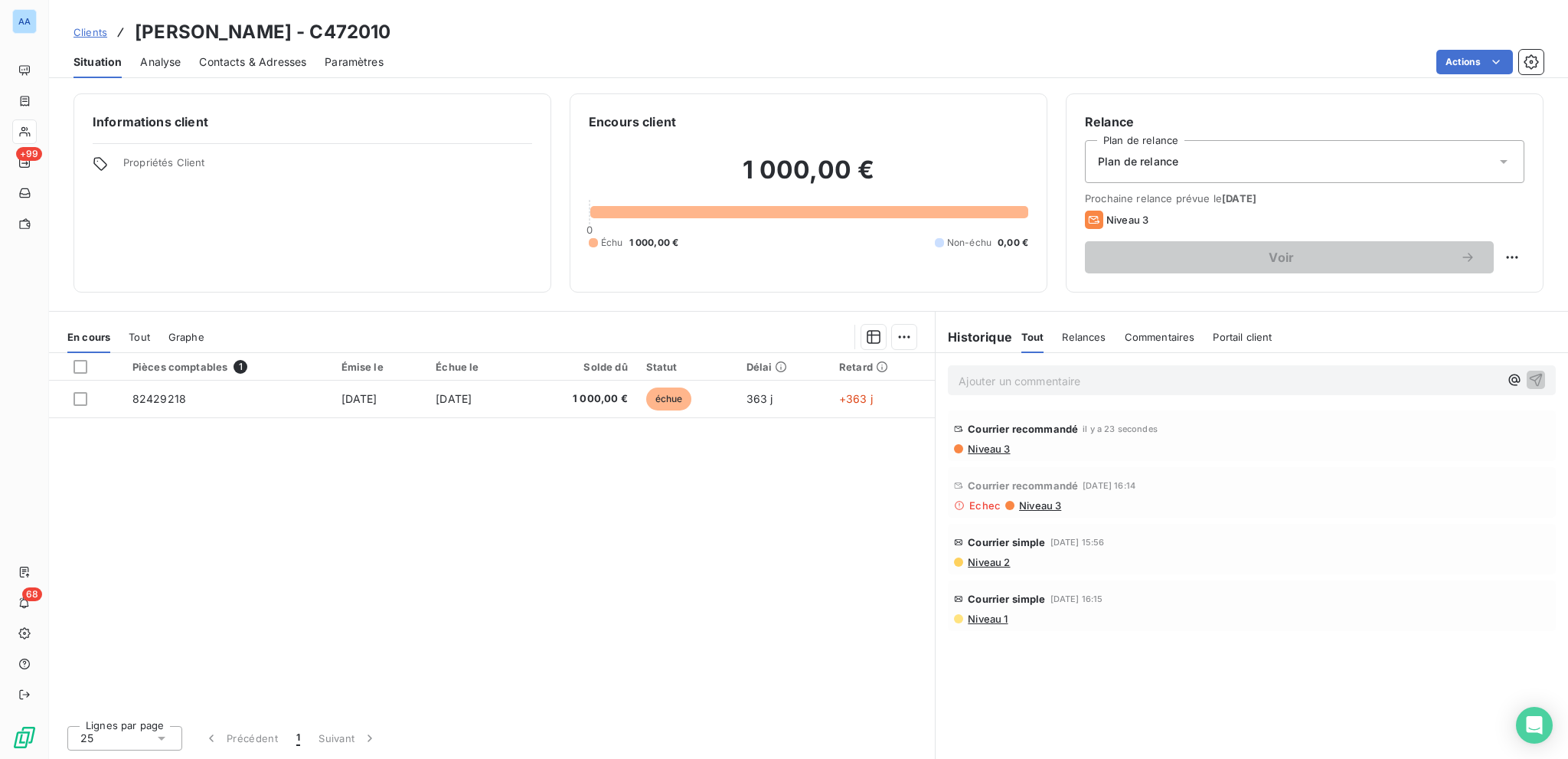
click at [570, 538] on div "Pièces comptables 1 Émise le Échue le Solde dû Statut Délai Retard 82429218 [DA…" at bounding box center [492, 533] width 886 height 360
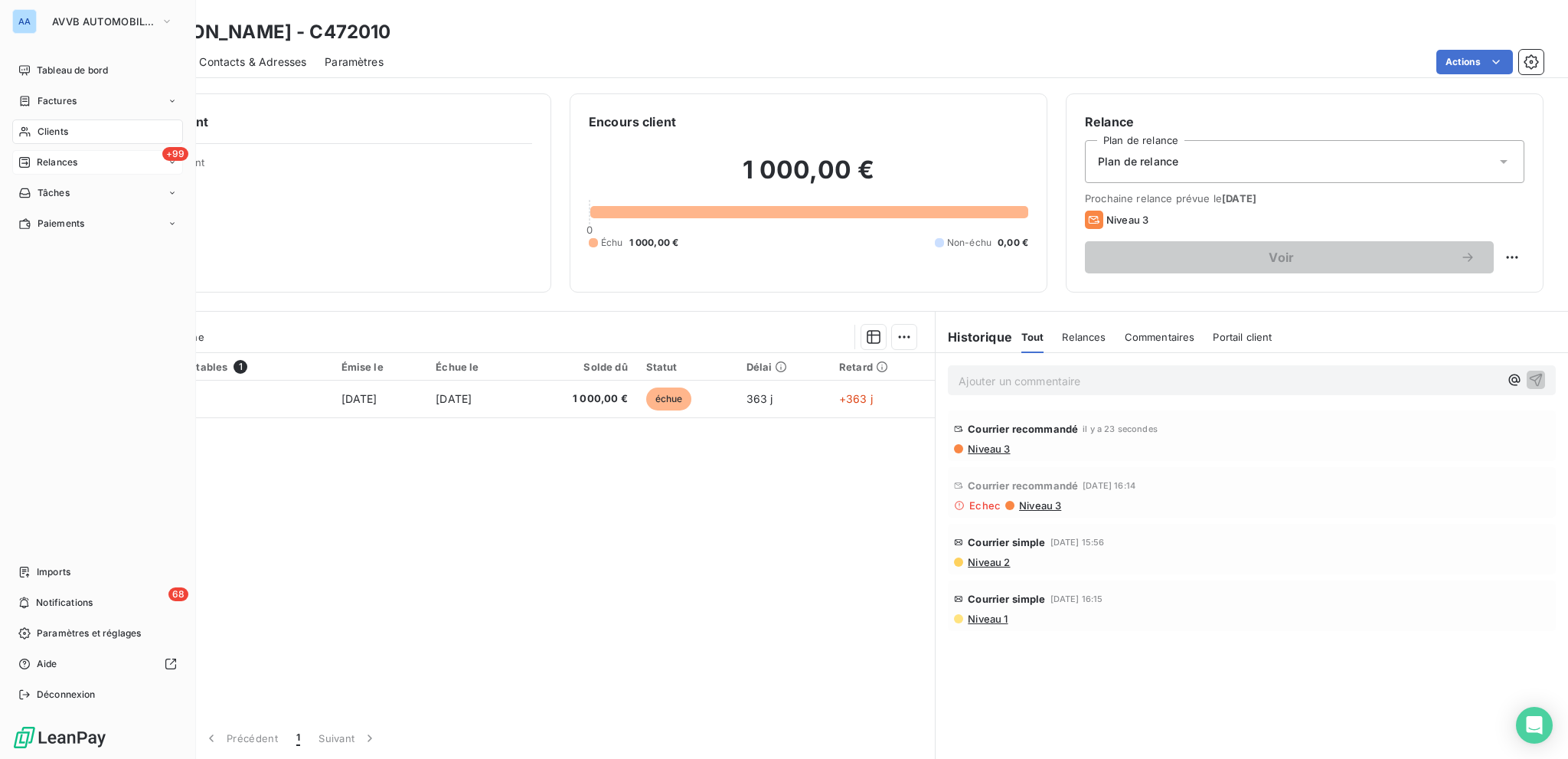
click at [48, 168] on span "Relances" at bounding box center [57, 163] width 40 height 14
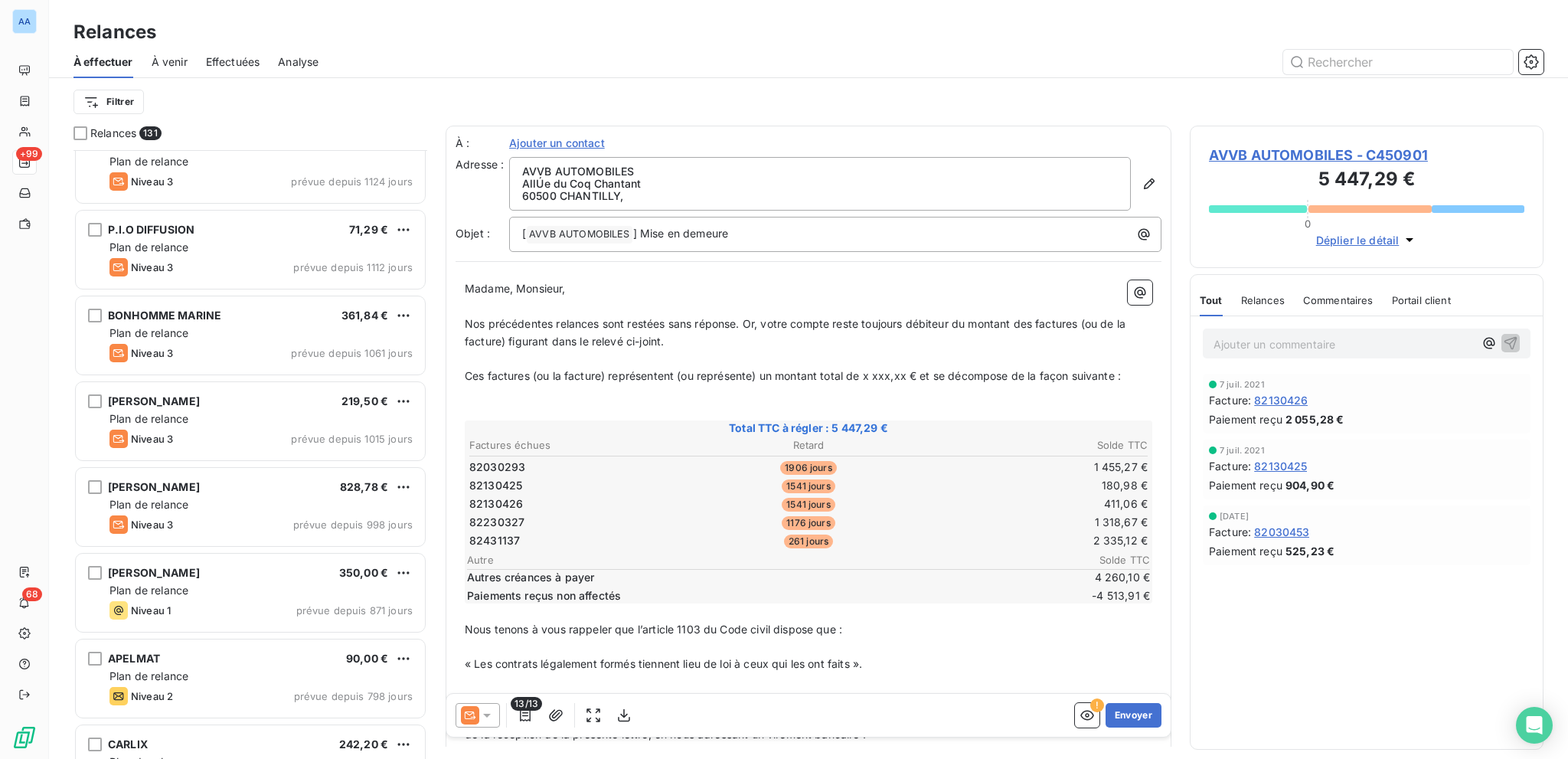
scroll to position [460, 0]
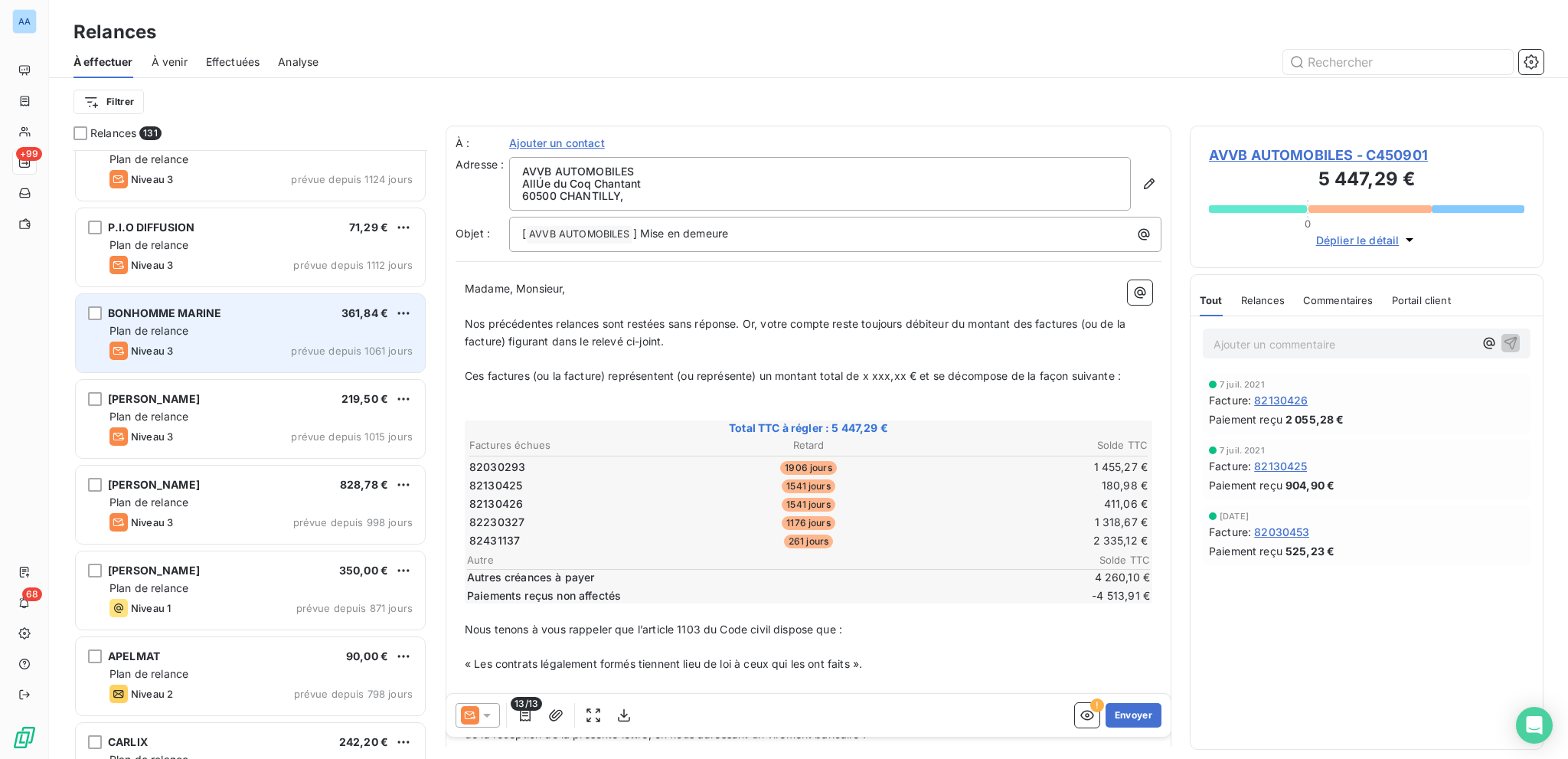
click at [255, 334] on div "Plan de relance" at bounding box center [261, 331] width 303 height 15
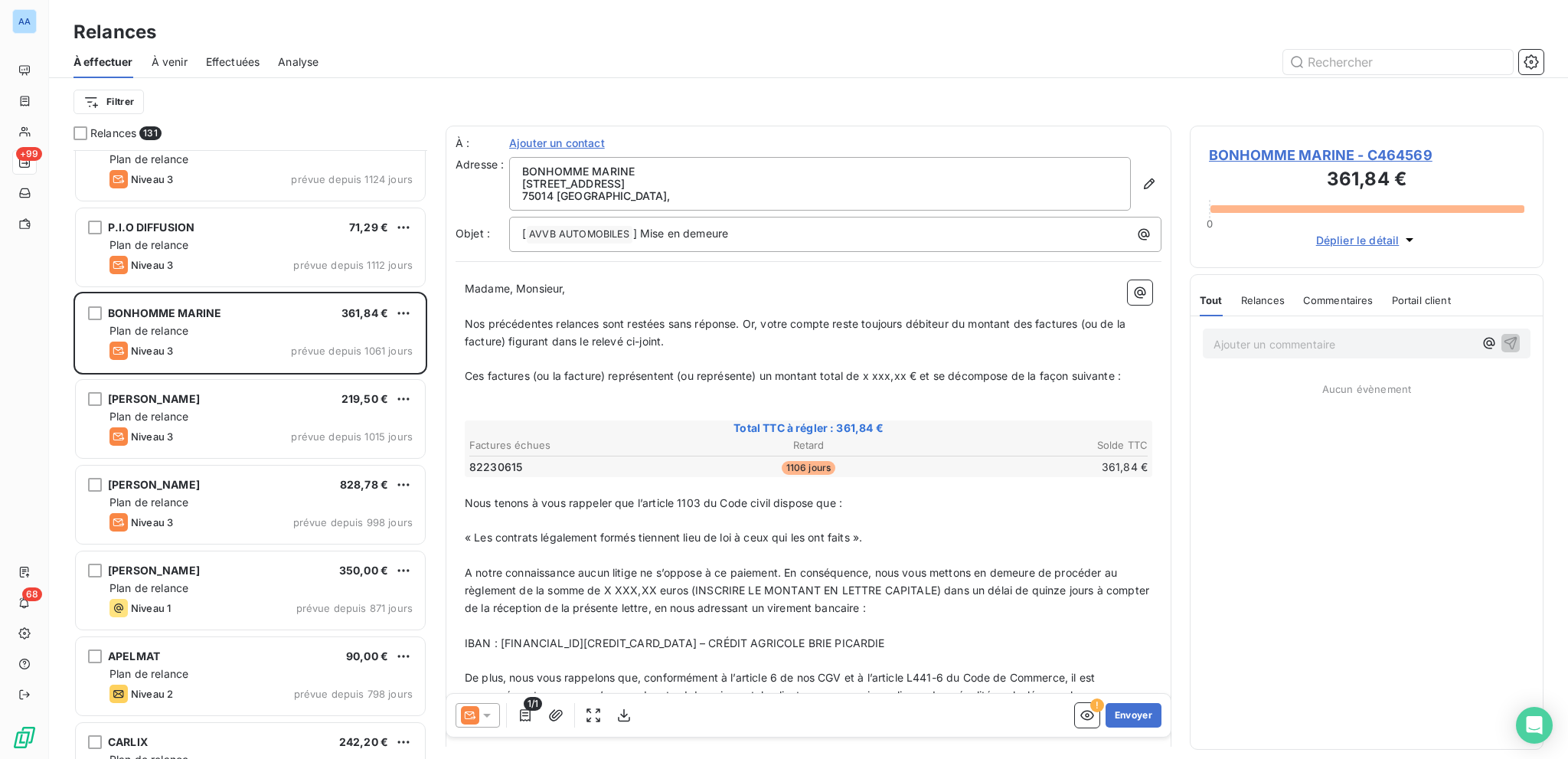
click at [1175, 306] on div "Relances" at bounding box center [1263, 300] width 44 height 33
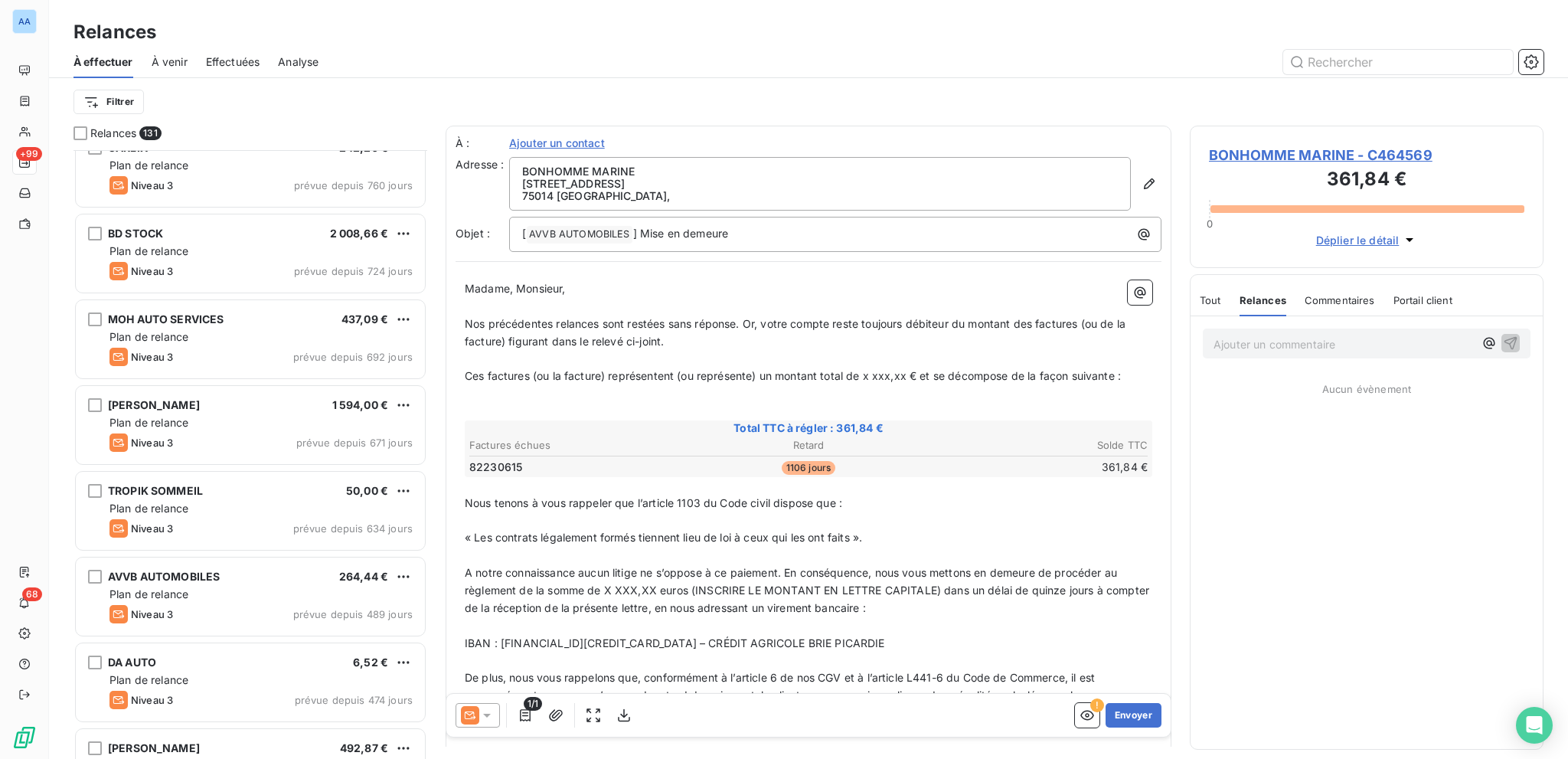
scroll to position [1073, 0]
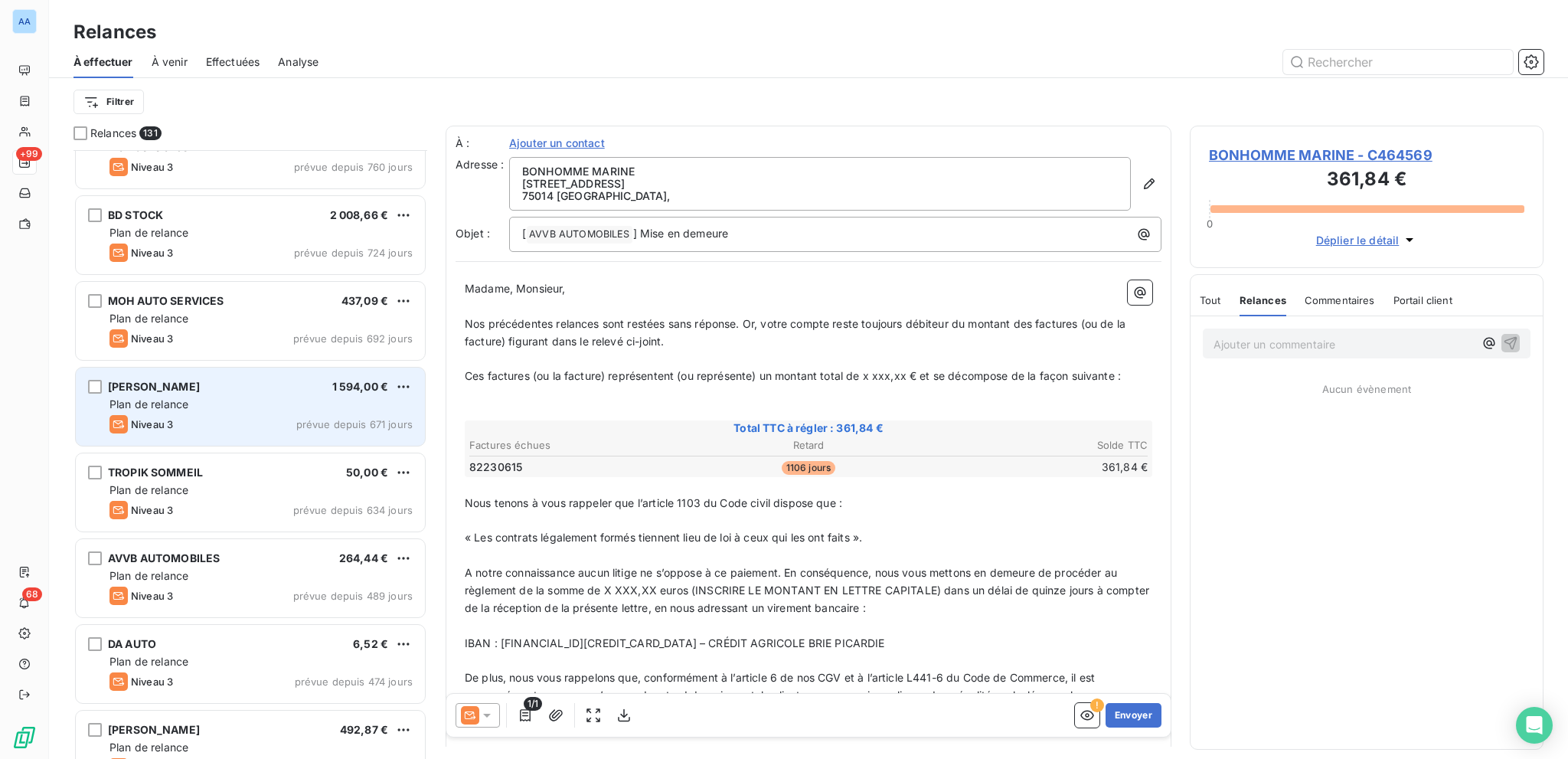
click at [288, 416] on div "Niveau 3 prévue depuis 671 jours" at bounding box center [261, 424] width 303 height 18
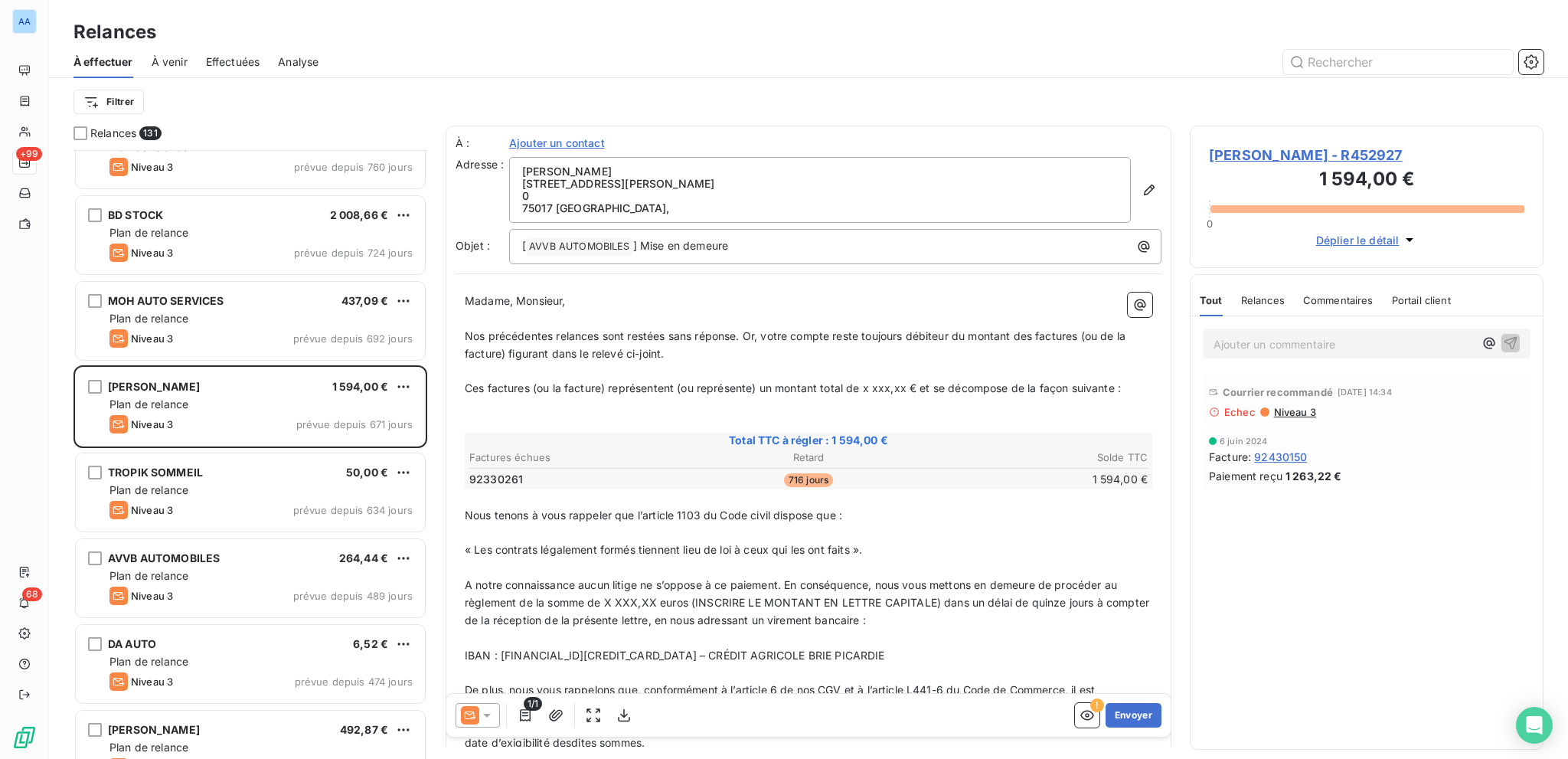
click at [1175, 407] on span "Niveau 3" at bounding box center [1295, 412] width 44 height 12
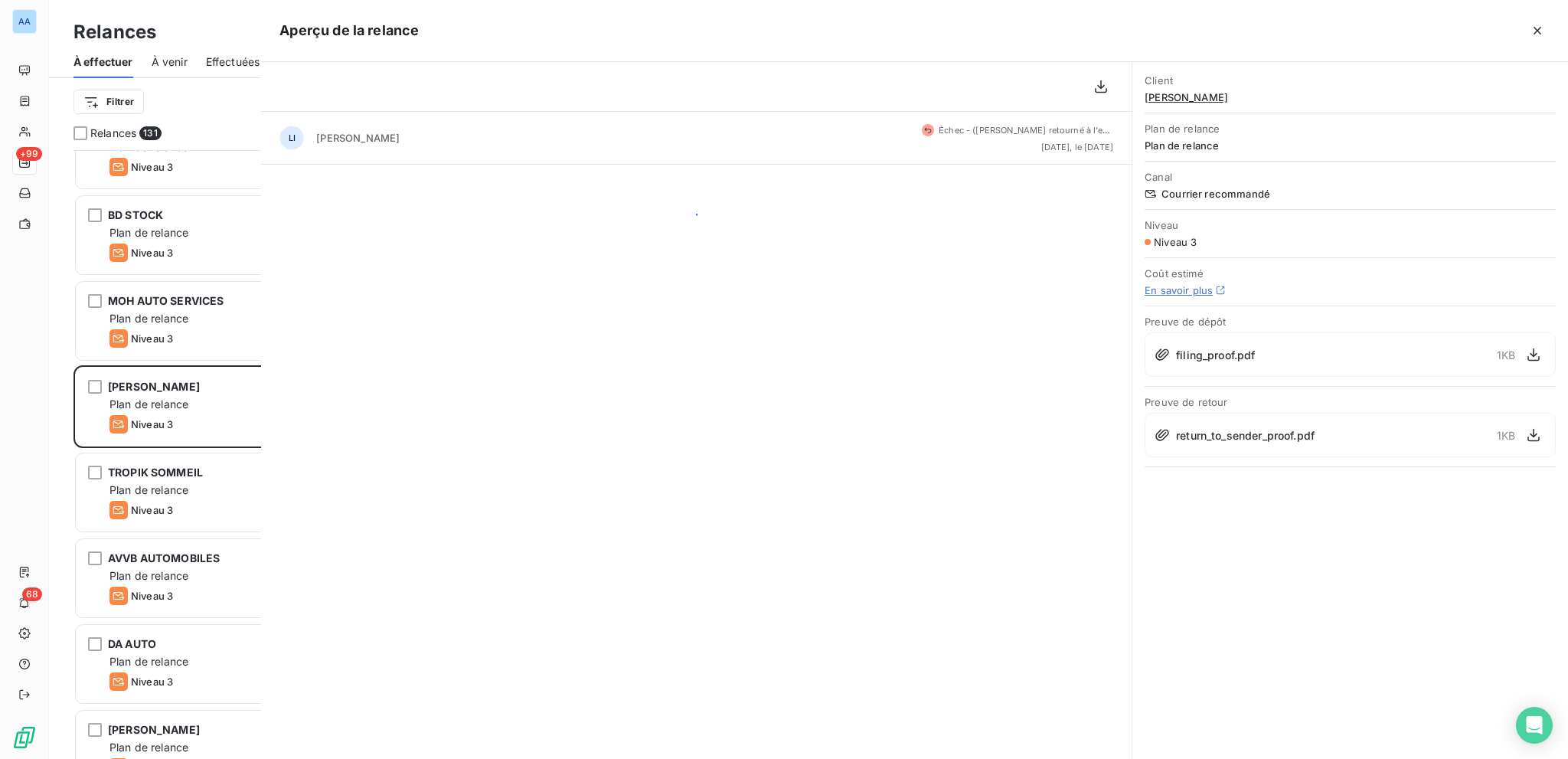
scroll to position [597, 342]
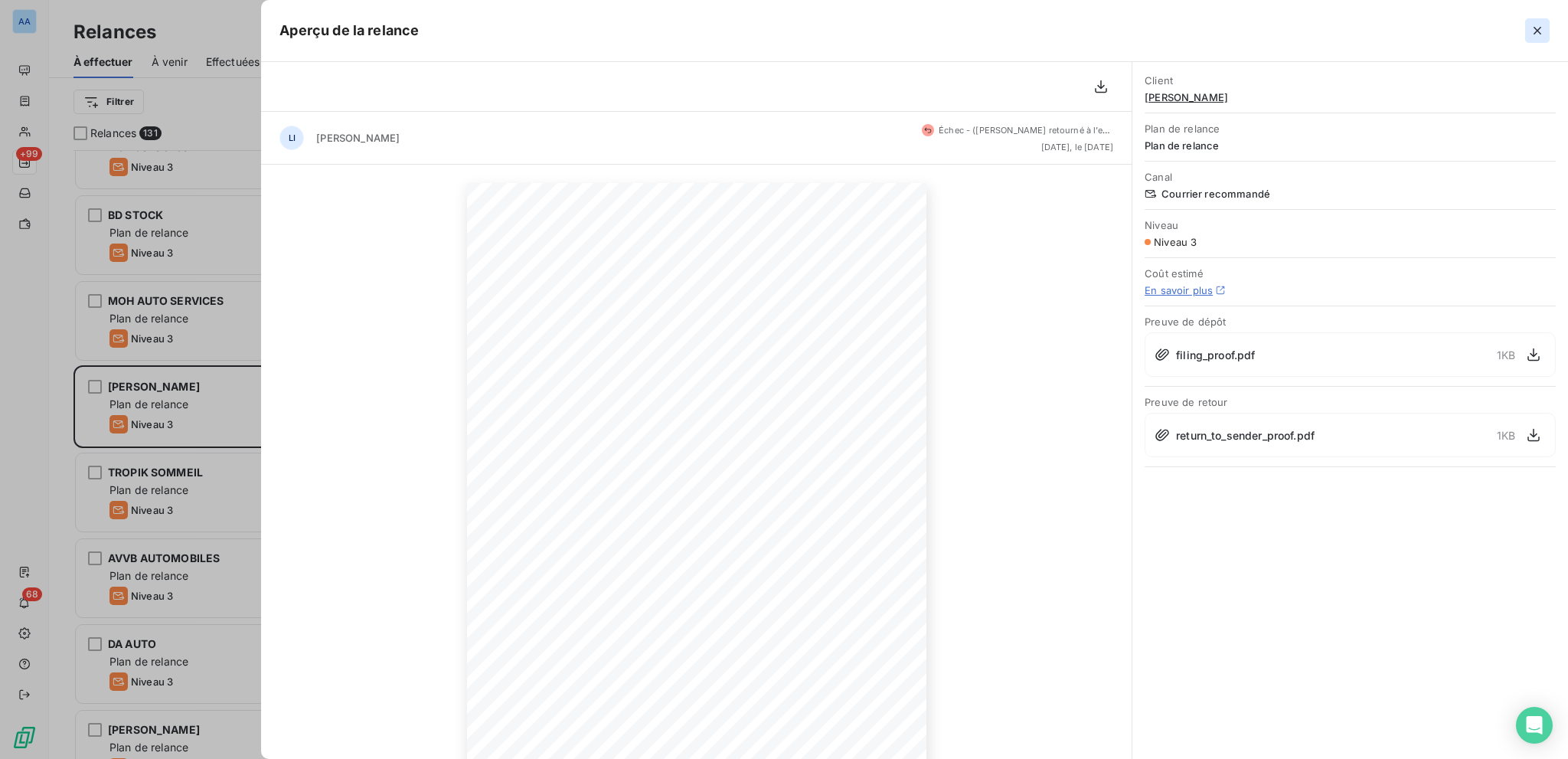
click at [1175, 28] on icon "button" at bounding box center [1536, 30] width 15 height 15
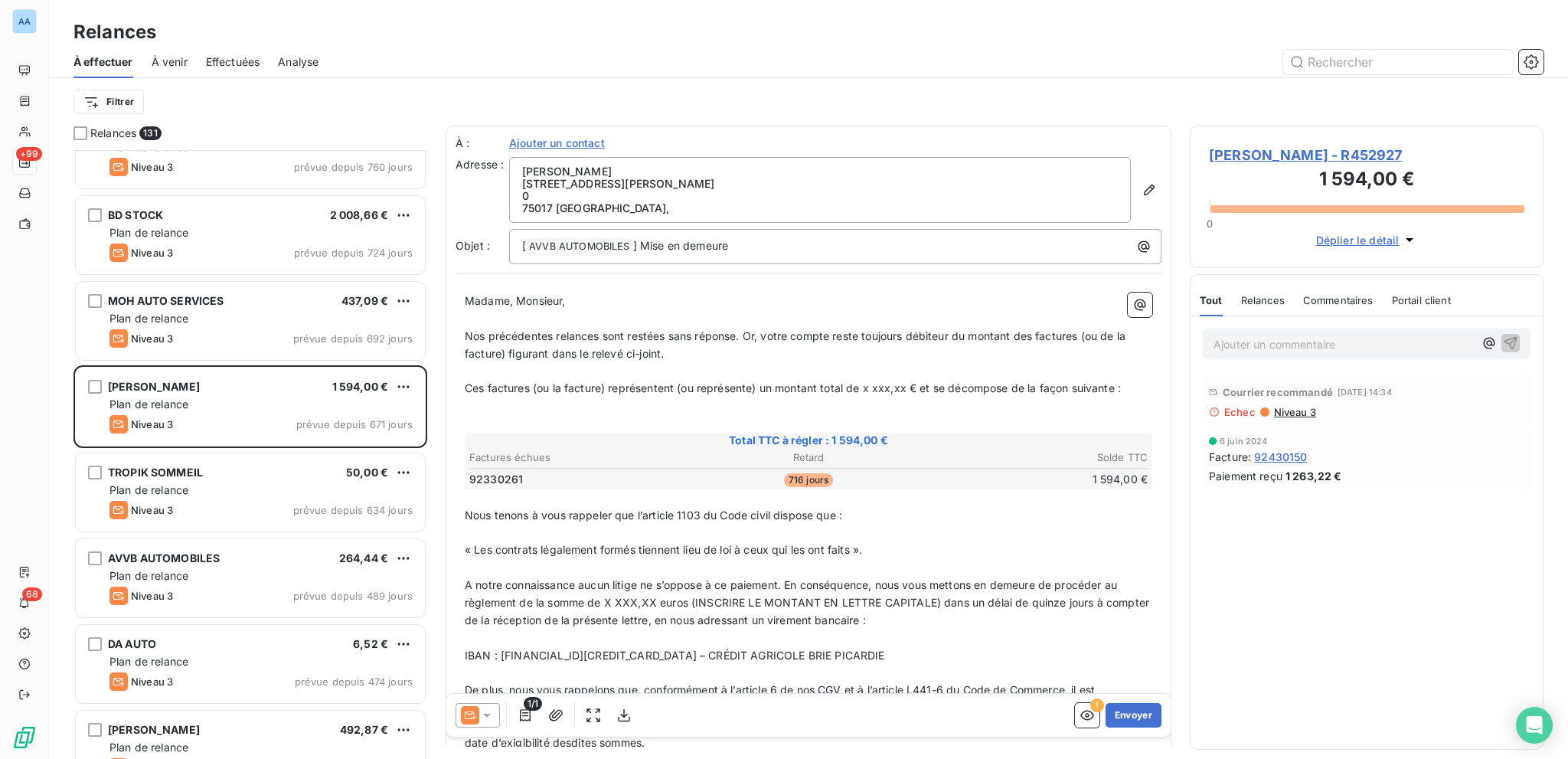
click at [1175, 407] on span "Niveau 3" at bounding box center [1295, 412] width 44 height 12
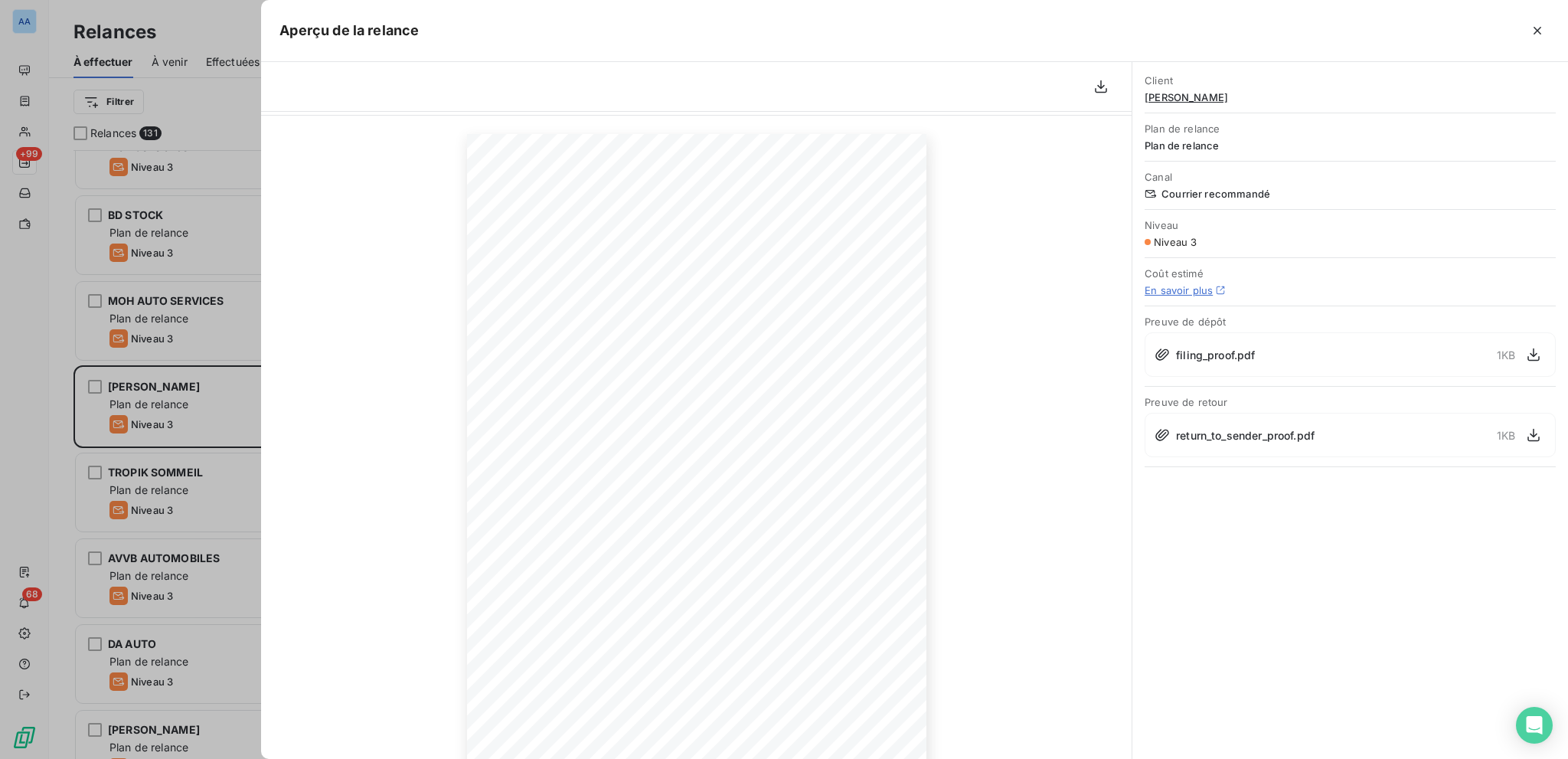
scroll to position [92, 0]
click at [1175, 432] on button "button" at bounding box center [1534, 435] width 25 height 25
click at [1175, 24] on icon "button" at bounding box center [1536, 30] width 15 height 15
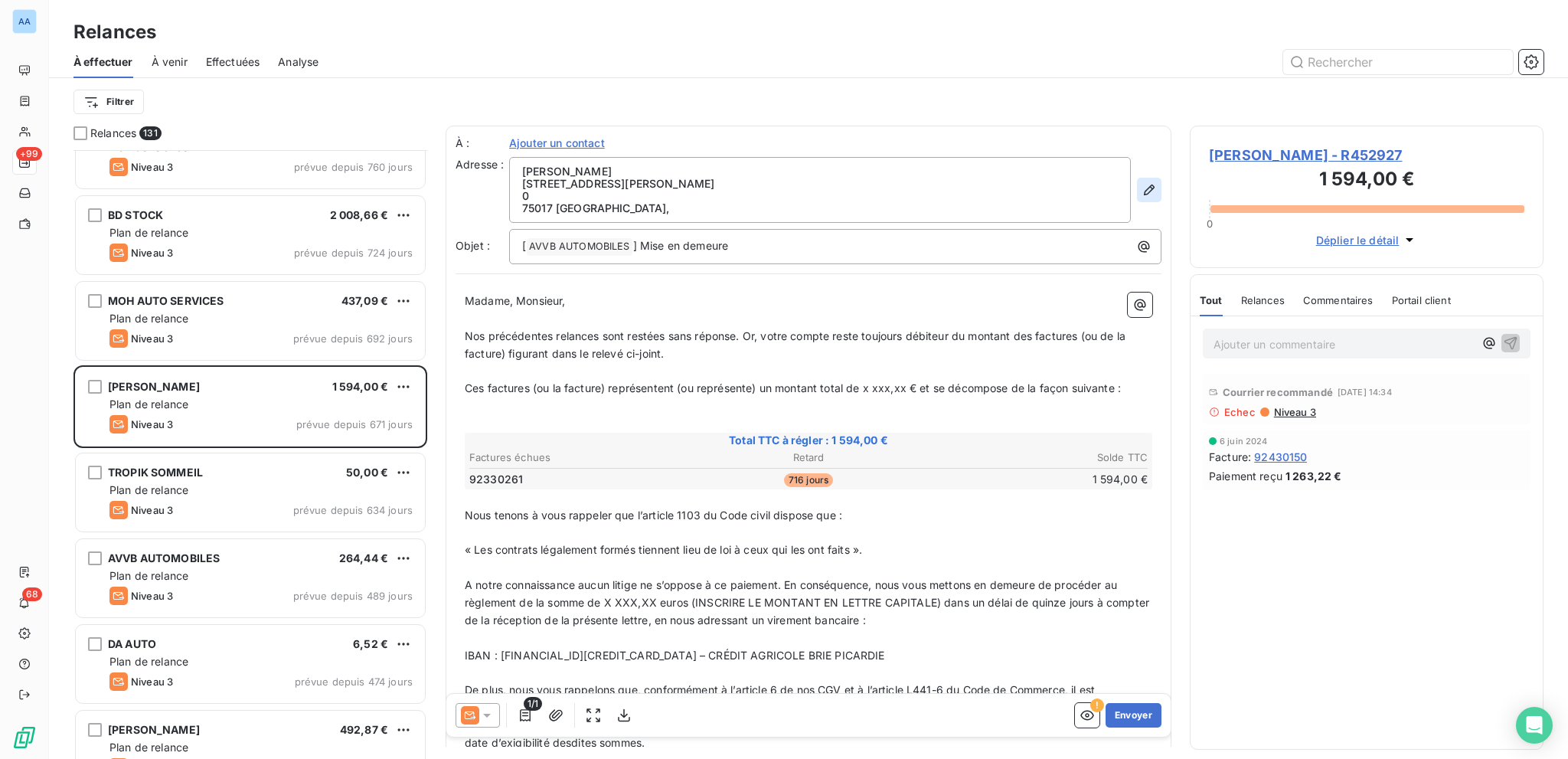
click at [1137, 199] on button "button" at bounding box center [1150, 190] width 25 height 25
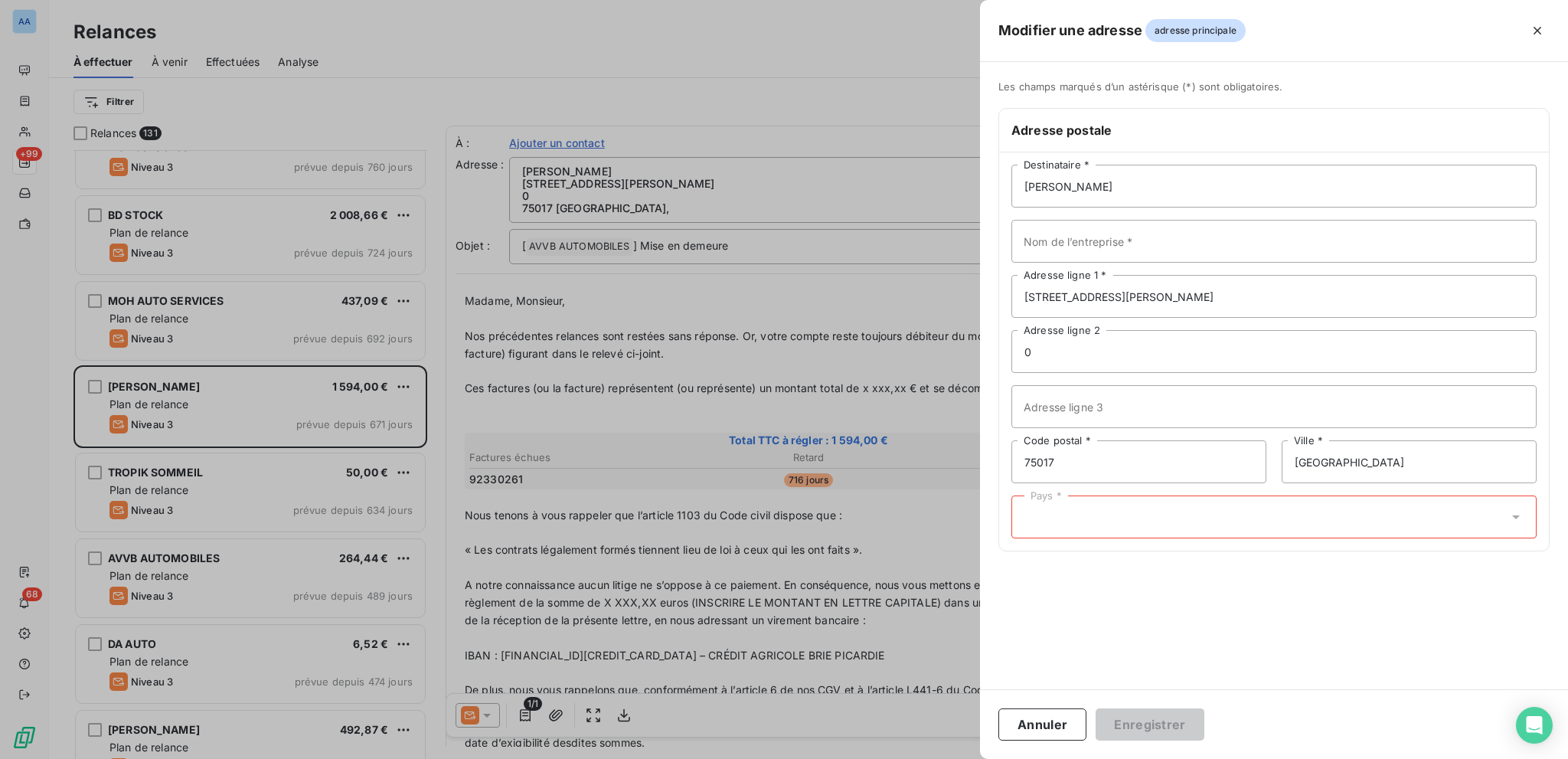
click at [1060, 517] on div "Pays *" at bounding box center [1274, 517] width 526 height 43
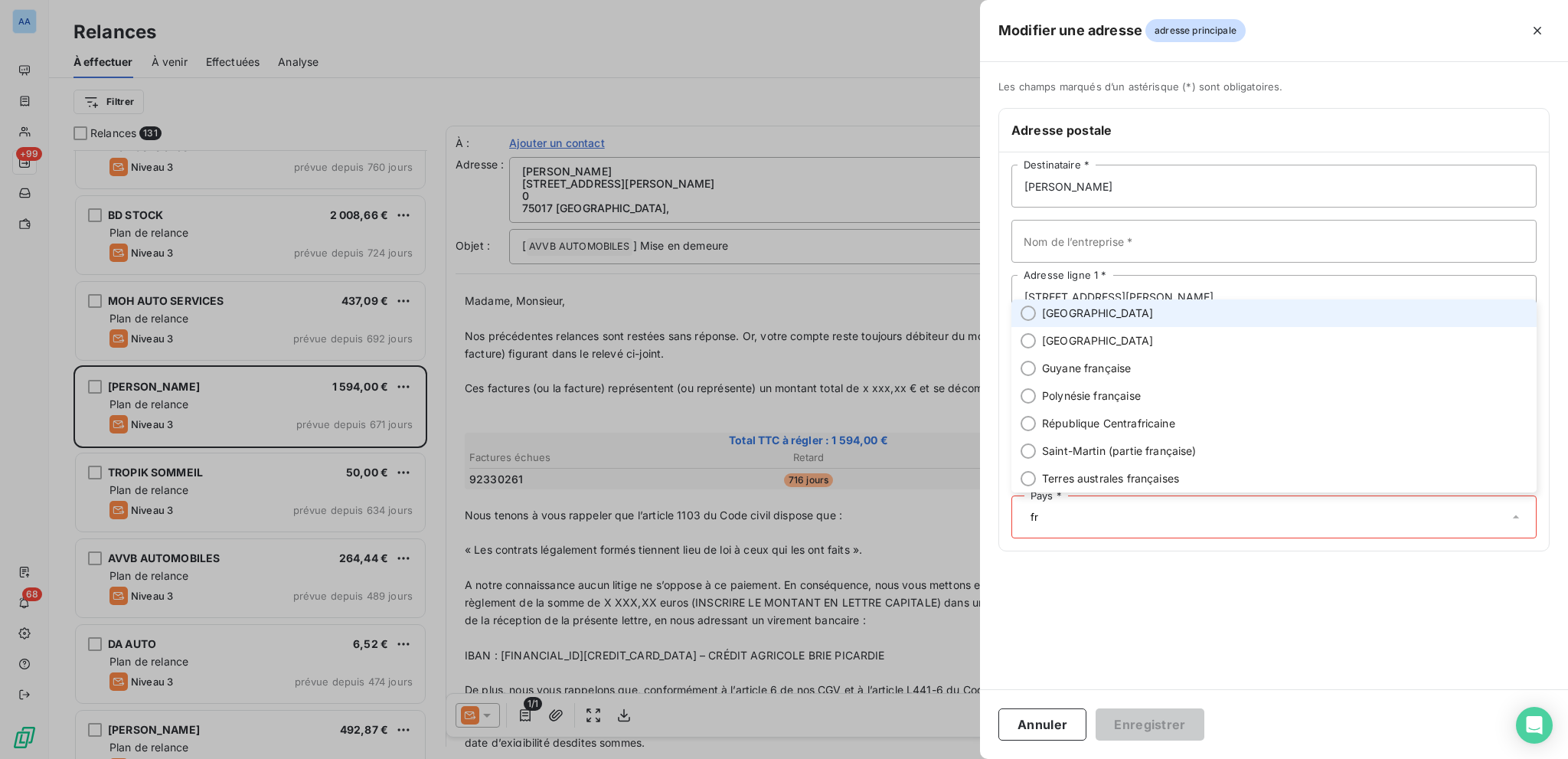
drag, startPoint x: 1120, startPoint y: 316, endPoint x: 1122, endPoint y: 416, distance: 100.0
click at [1120, 316] on li "[GEOGRAPHIC_DATA]" at bounding box center [1274, 313] width 526 height 27
type input "fr"
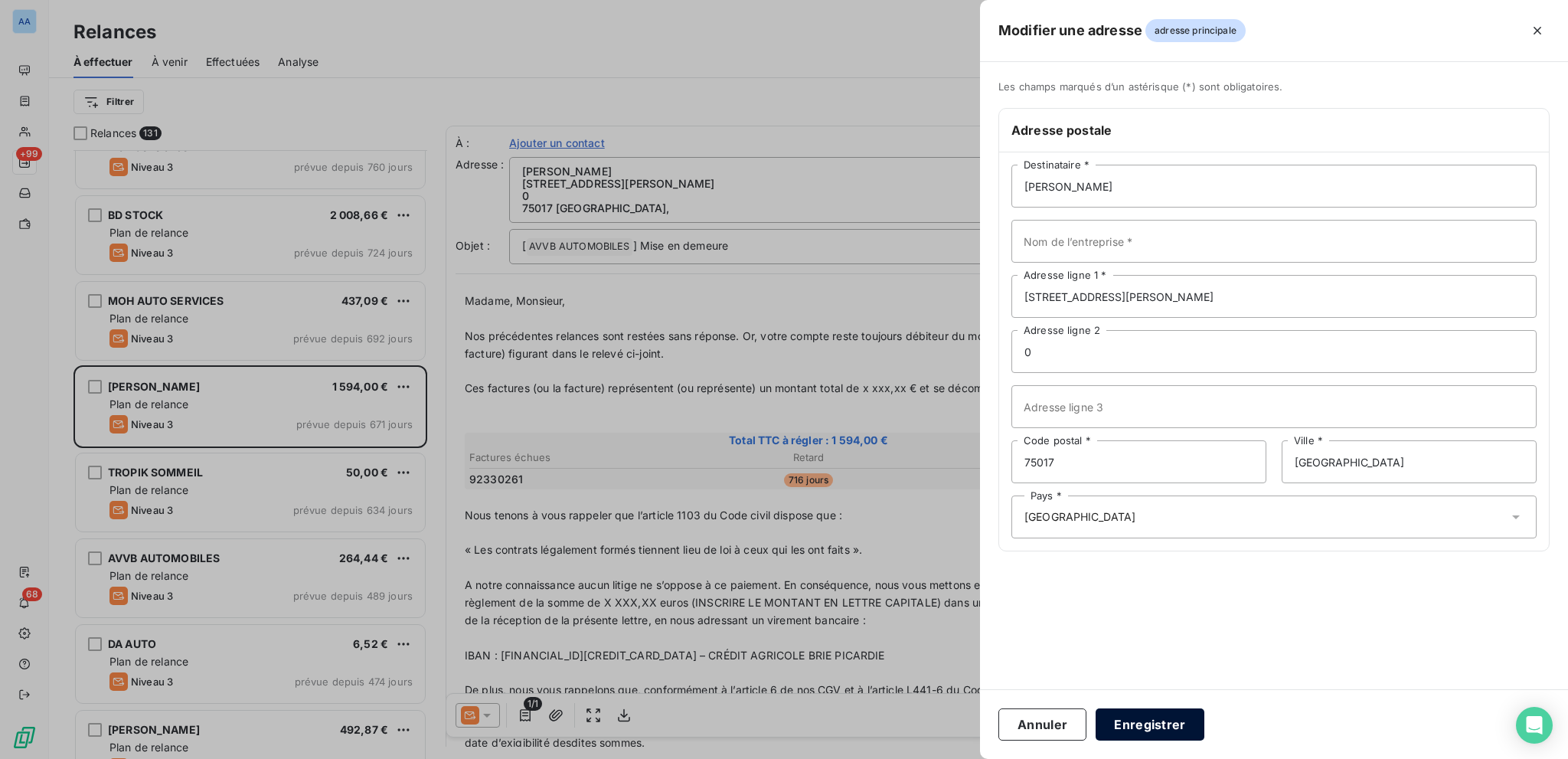
click at [1143, 538] on button "Enregistrer" at bounding box center [1151, 725] width 109 height 33
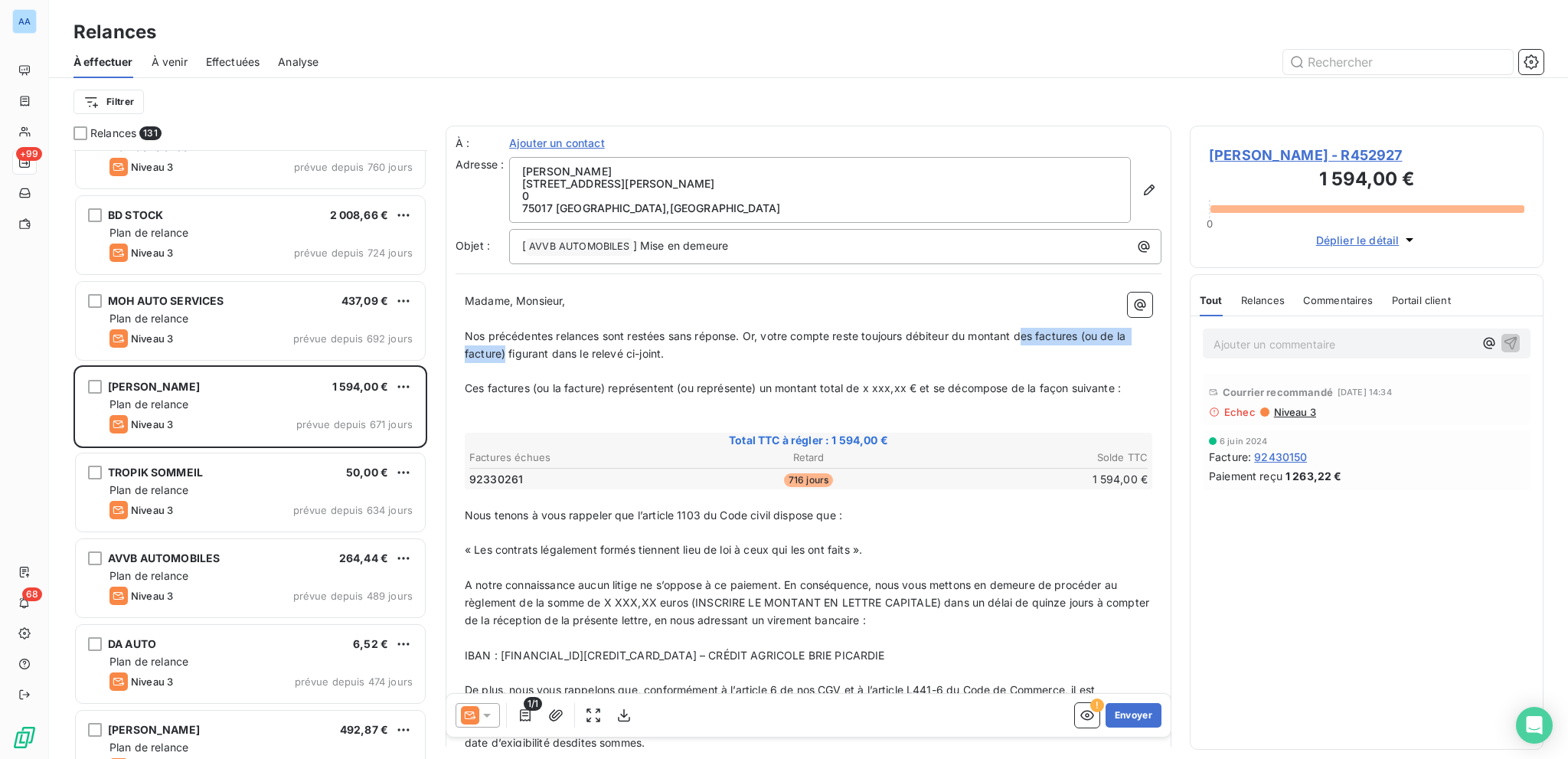
drag, startPoint x: 1026, startPoint y: 330, endPoint x: 505, endPoint y: 353, distance: 521.5
click at [505, 353] on span "Nos précédentes relances sont restées sans réponse. Or, votre compte reste touj…" at bounding box center [796, 345] width 664 height 31
drag, startPoint x: 568, startPoint y: 395, endPoint x: 470, endPoint y: 390, distance: 98.1
click at [462, 383] on div "Madame, Monsieur, ﻿ Nos précédentes relances sont restées sans réponse. Or, vot…" at bounding box center [808, 689] width 706 height 811
click at [519, 384] on span "La facture) représentent (ou représente) un montant total de x xxx,xx € et se d…" at bounding box center [751, 388] width 573 height 13
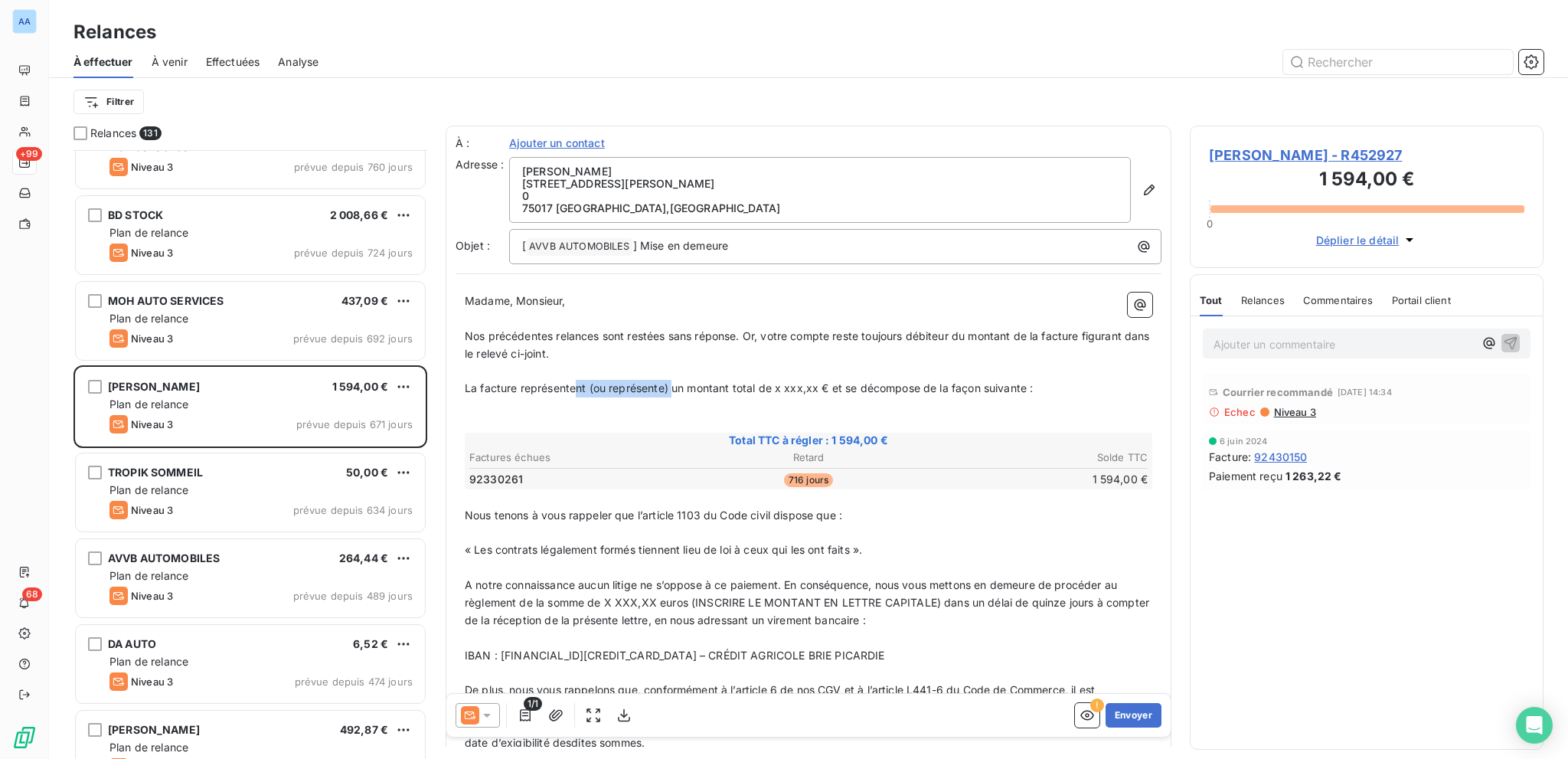
drag, startPoint x: 577, startPoint y: 387, endPoint x: 720, endPoint y: 398, distance: 143.4
click at [671, 390] on span "La facture représentent (ou représente) un montant total de x xxx,xx € et se dé…" at bounding box center [749, 388] width 568 height 13
drag, startPoint x: 681, startPoint y: 388, endPoint x: 722, endPoint y: 392, distance: 41.2
click at [722, 392] on span "La facture représente un montant total de x xxx,xx € et se décompose de la faço…" at bounding box center [703, 388] width 476 height 13
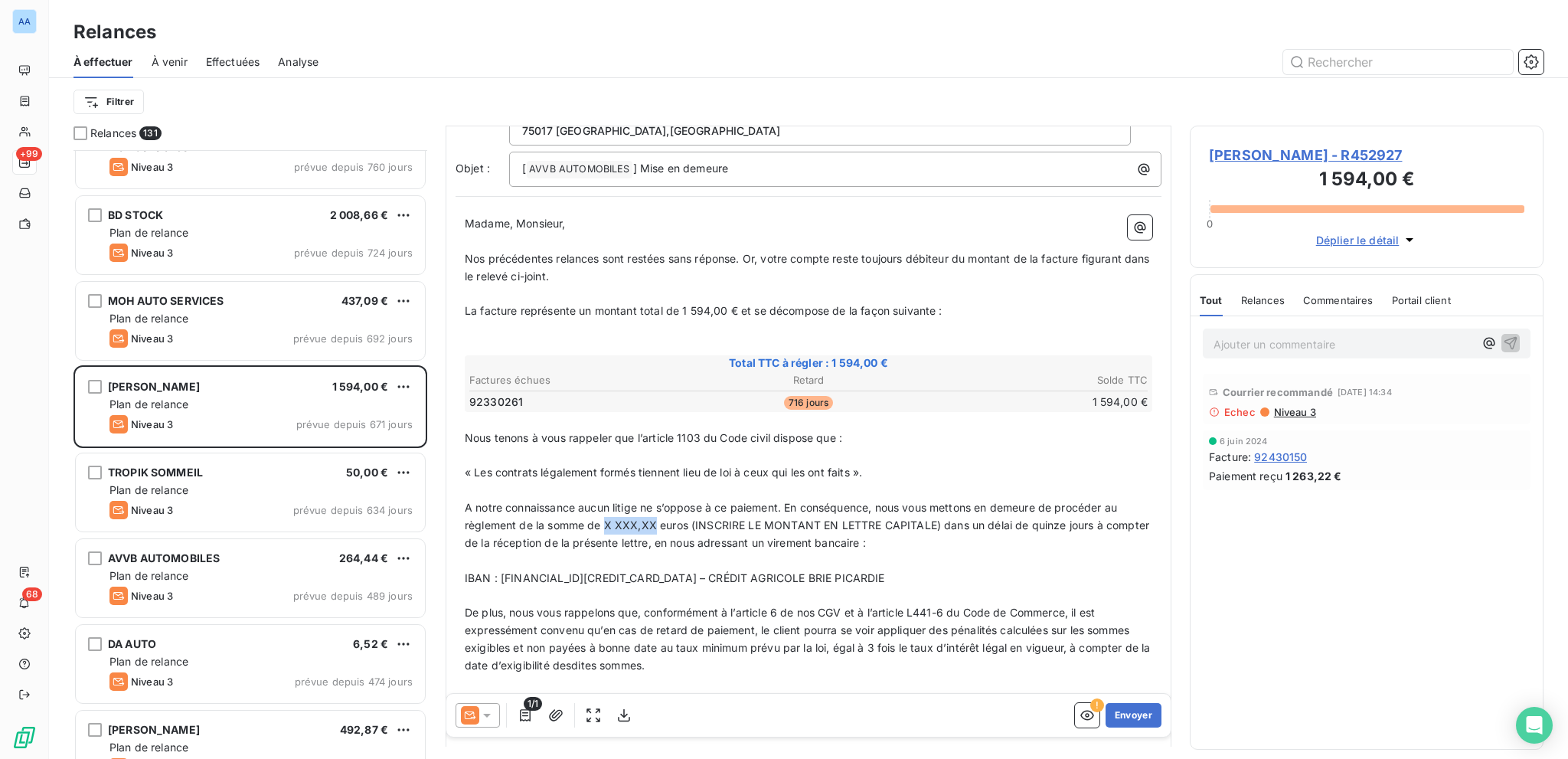
drag, startPoint x: 604, startPoint y: 517, endPoint x: 655, endPoint y: 520, distance: 51.1
click at [655, 520] on span "A notre connaissance aucun litige ne s’oppose à ce paiement. En conséquence, no…" at bounding box center [809, 525] width 687 height 48
drag, startPoint x: 689, startPoint y: 521, endPoint x: 926, endPoint y: 526, distance: 237.1
click at [926, 526] on span "A notre connaissance aucun litige ne s’oppose à ce paiement. En conséquence, no…" at bounding box center [805, 525] width 680 height 48
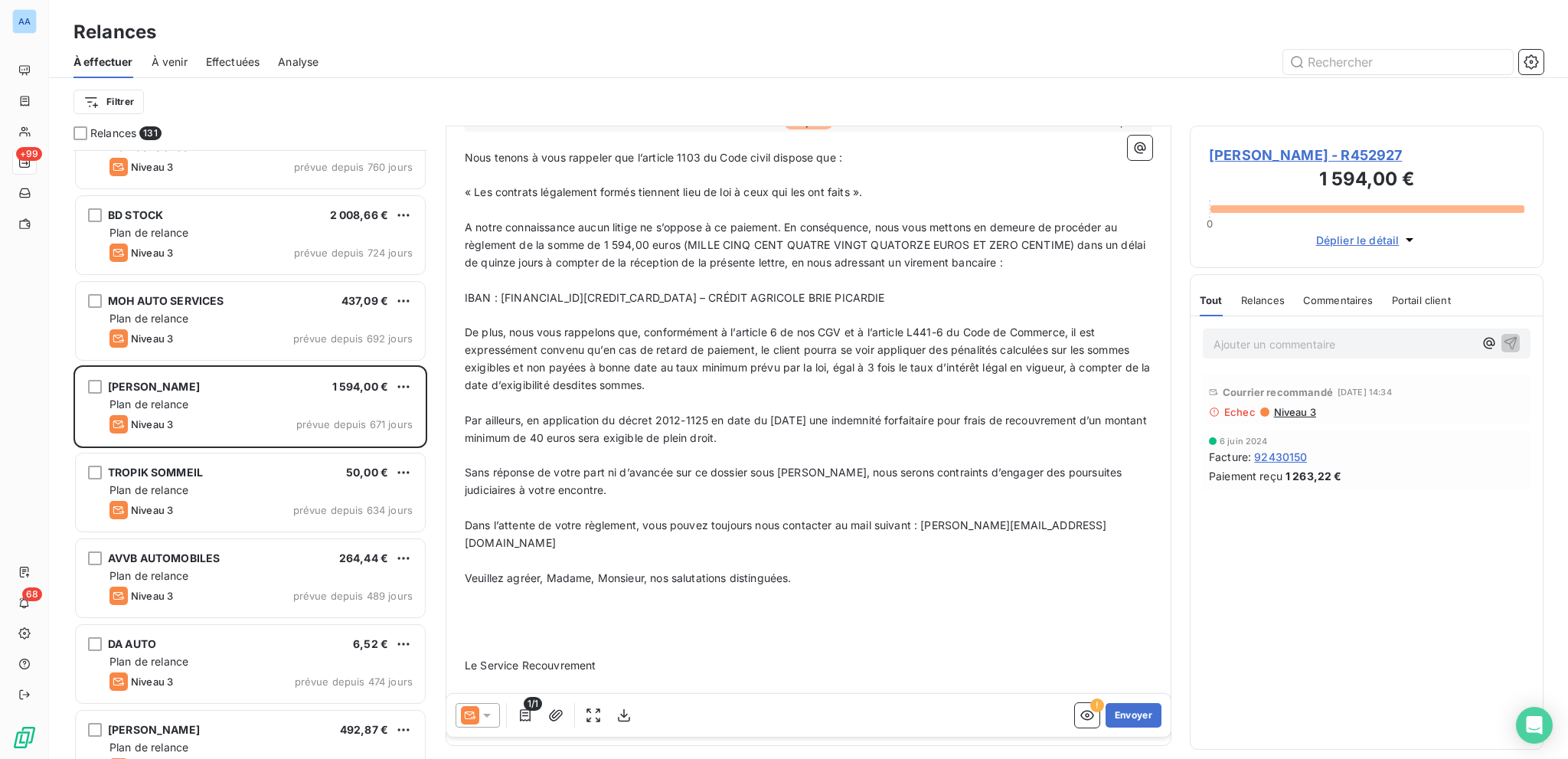
scroll to position [415, 0]
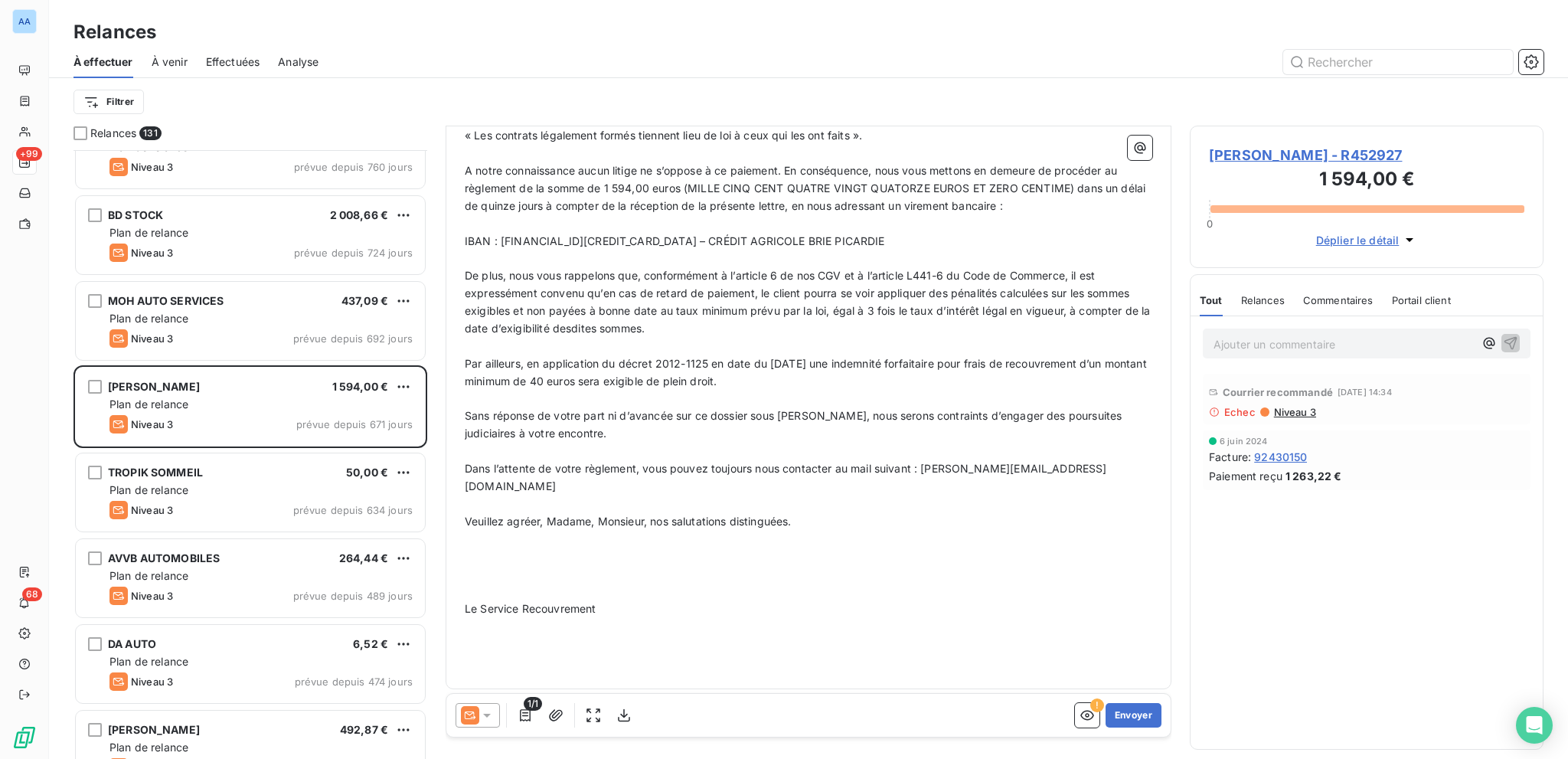
click at [555, 538] on span "Le Service Recouvrement" at bounding box center [530, 609] width 131 height 13
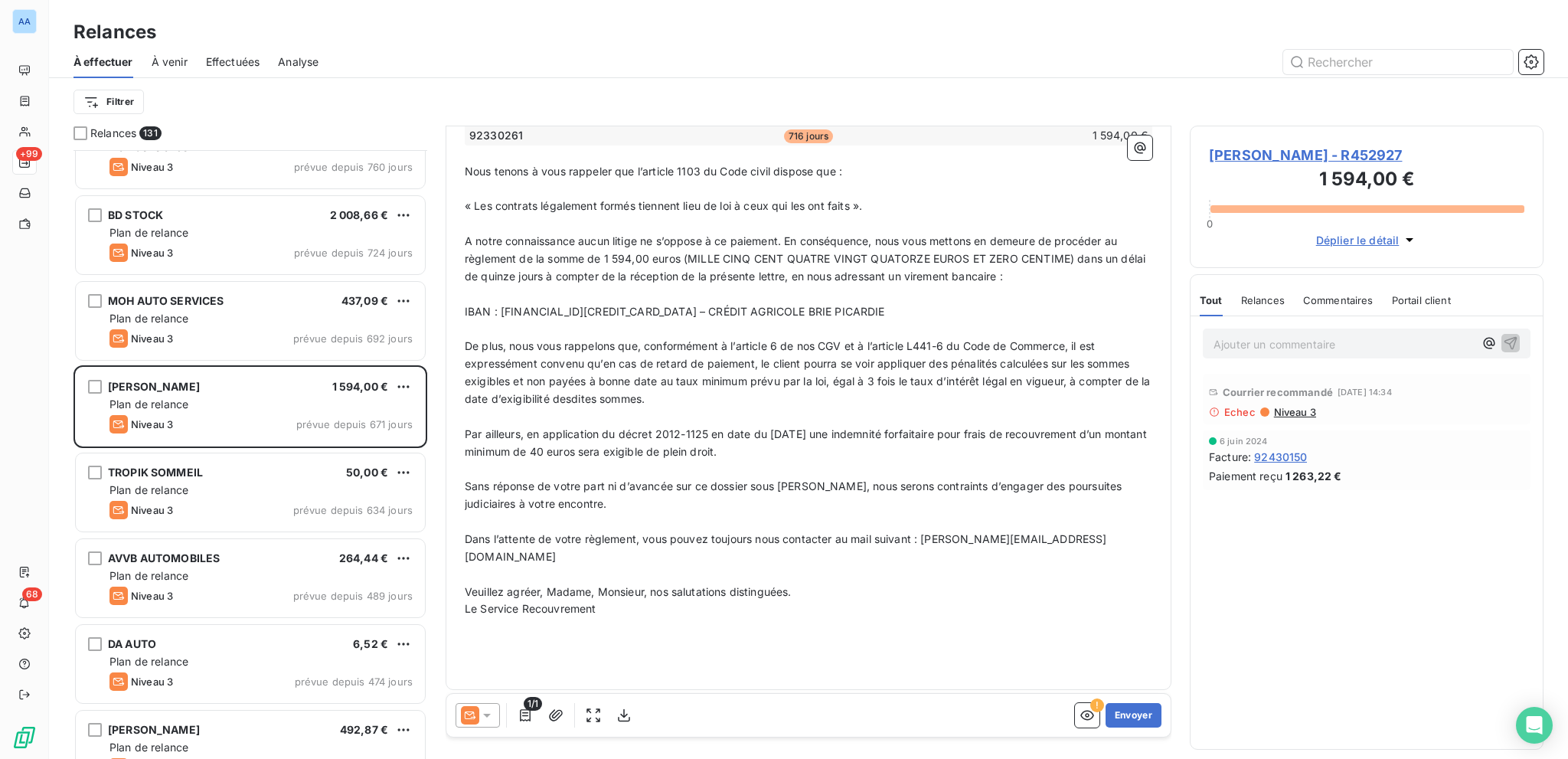
scroll to position [0, 0]
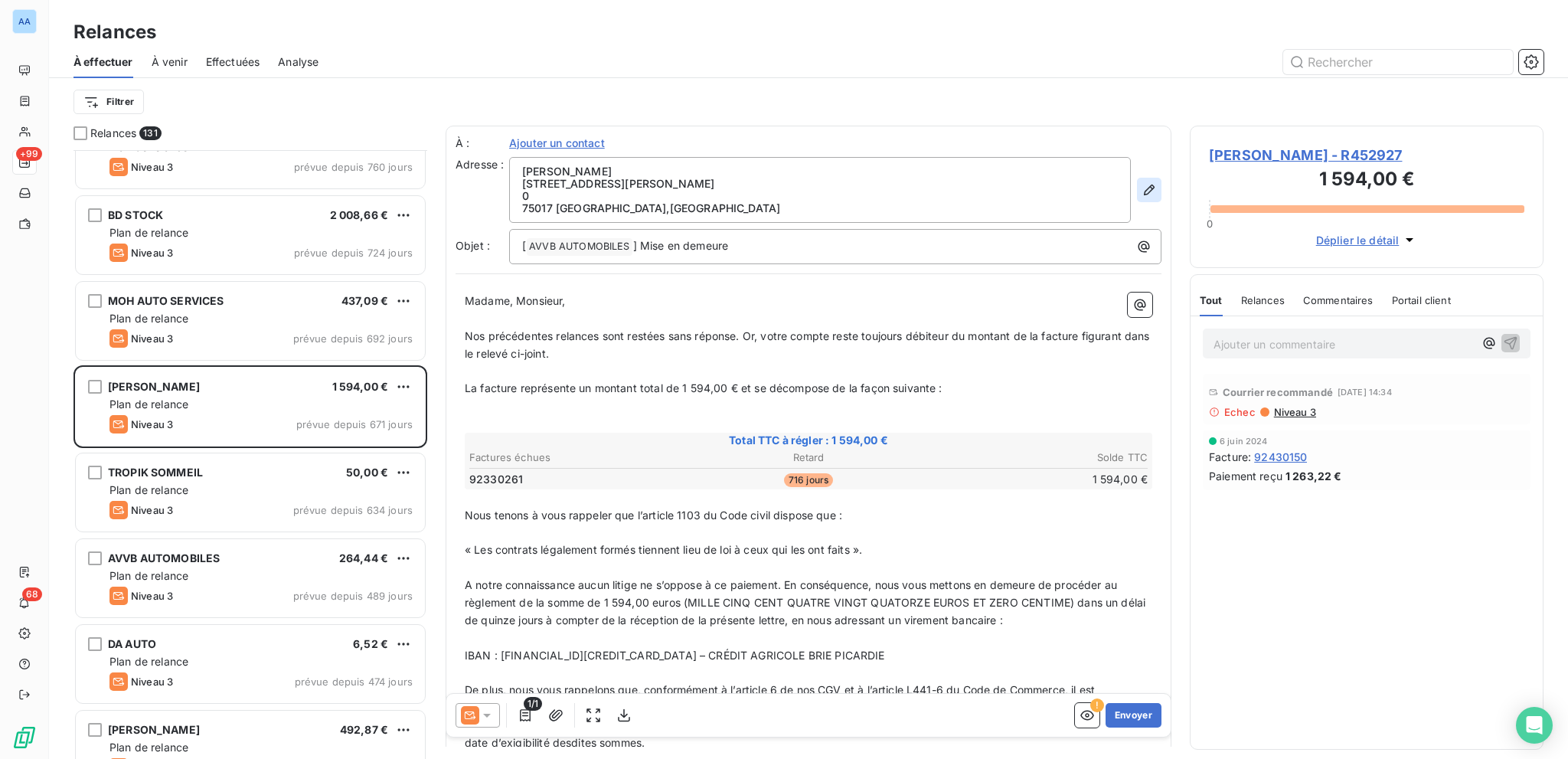
click at [1137, 180] on button "button" at bounding box center [1150, 190] width 25 height 25
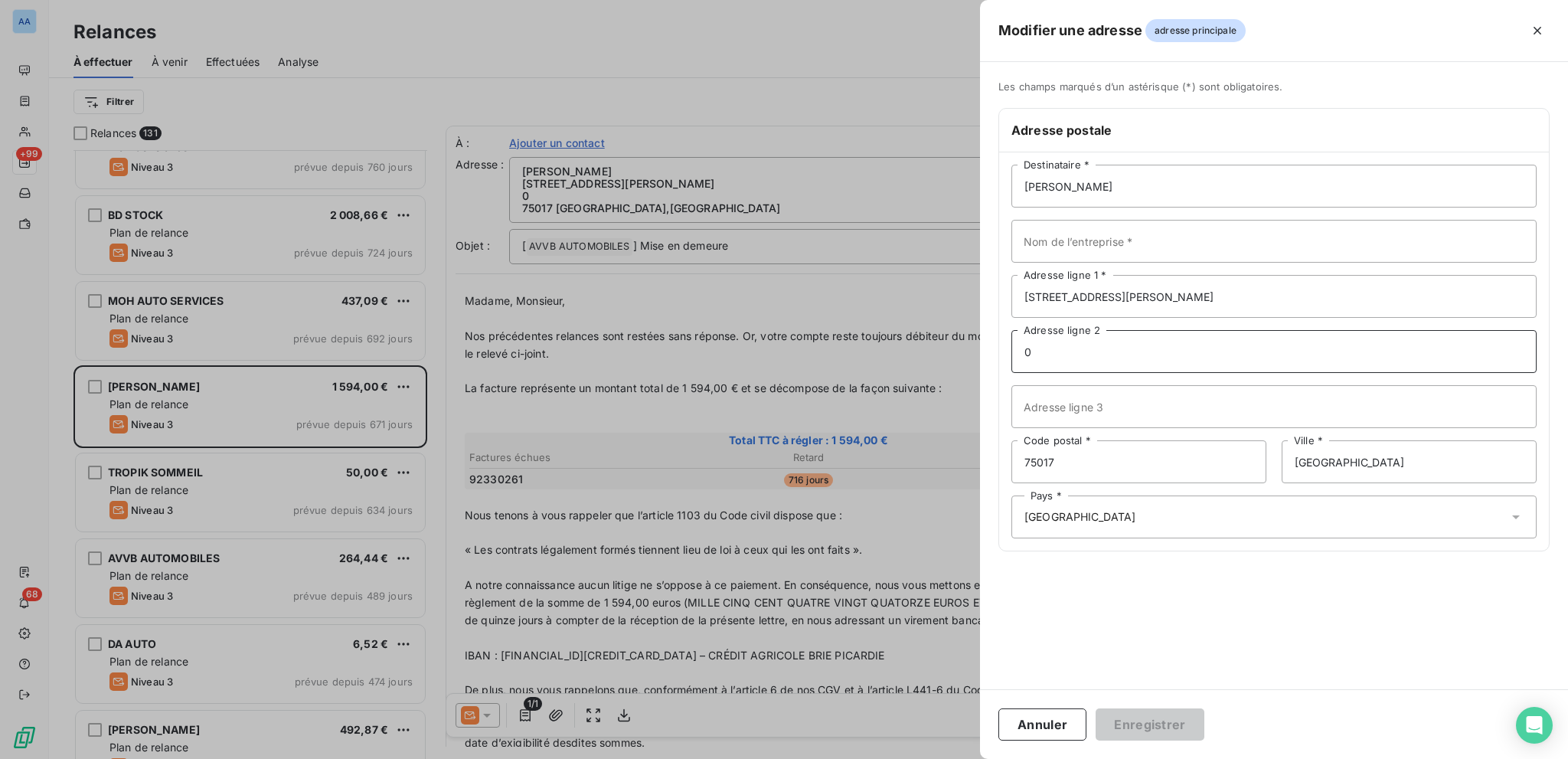
click at [1175, 365] on input "0" at bounding box center [1274, 351] width 526 height 43
click at [1167, 538] on button "Enregistrer" at bounding box center [1151, 725] width 109 height 33
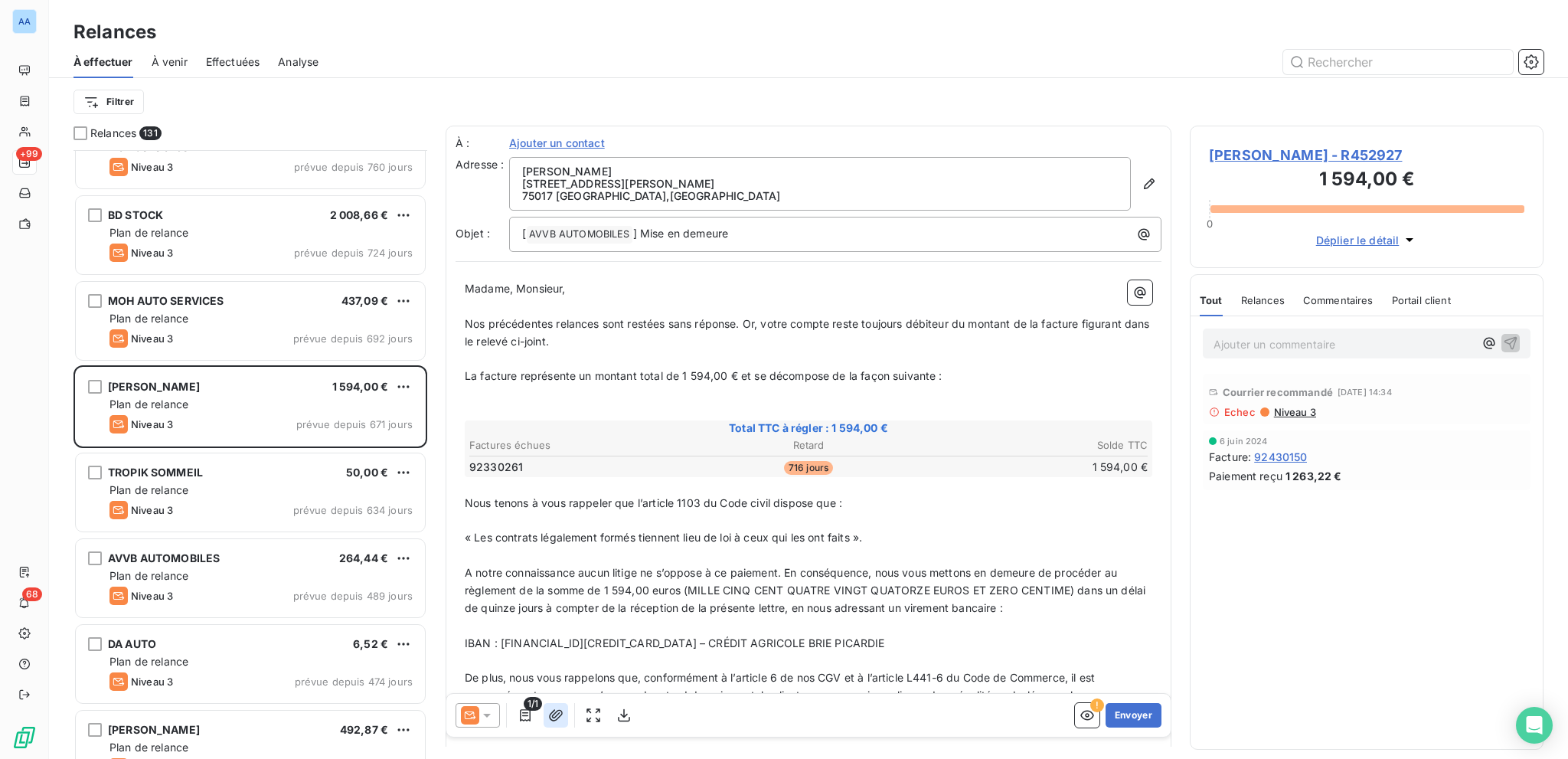
click at [557, 538] on icon "button" at bounding box center [555, 715] width 15 height 15
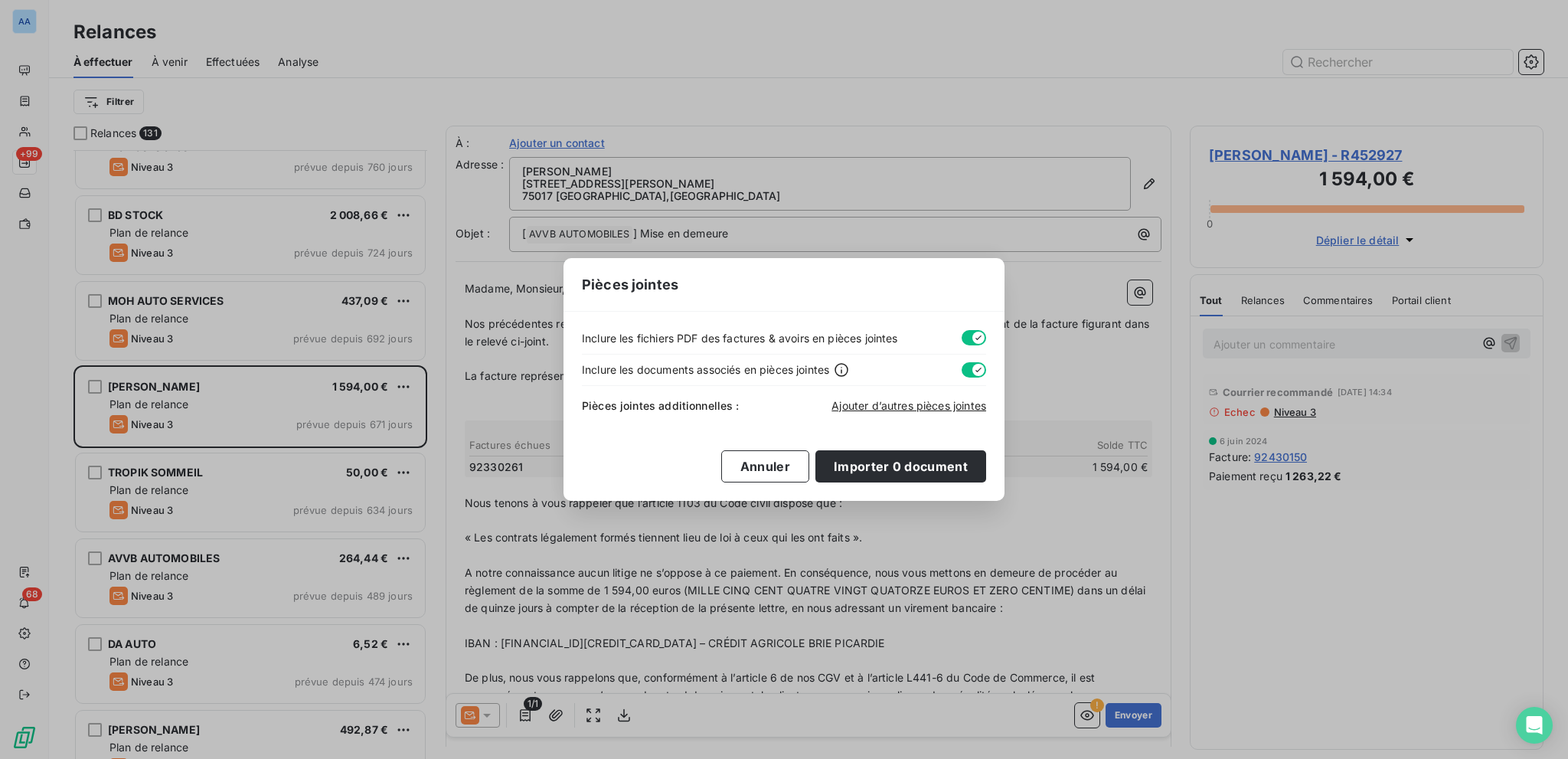
click at [893, 395] on div "Pièces jointes additionnelles : Ajouter d’autres pièces jointes" at bounding box center [784, 403] width 404 height 33
click at [900, 405] on span "Ajouter d’autres pièces jointes" at bounding box center [909, 405] width 155 height 13
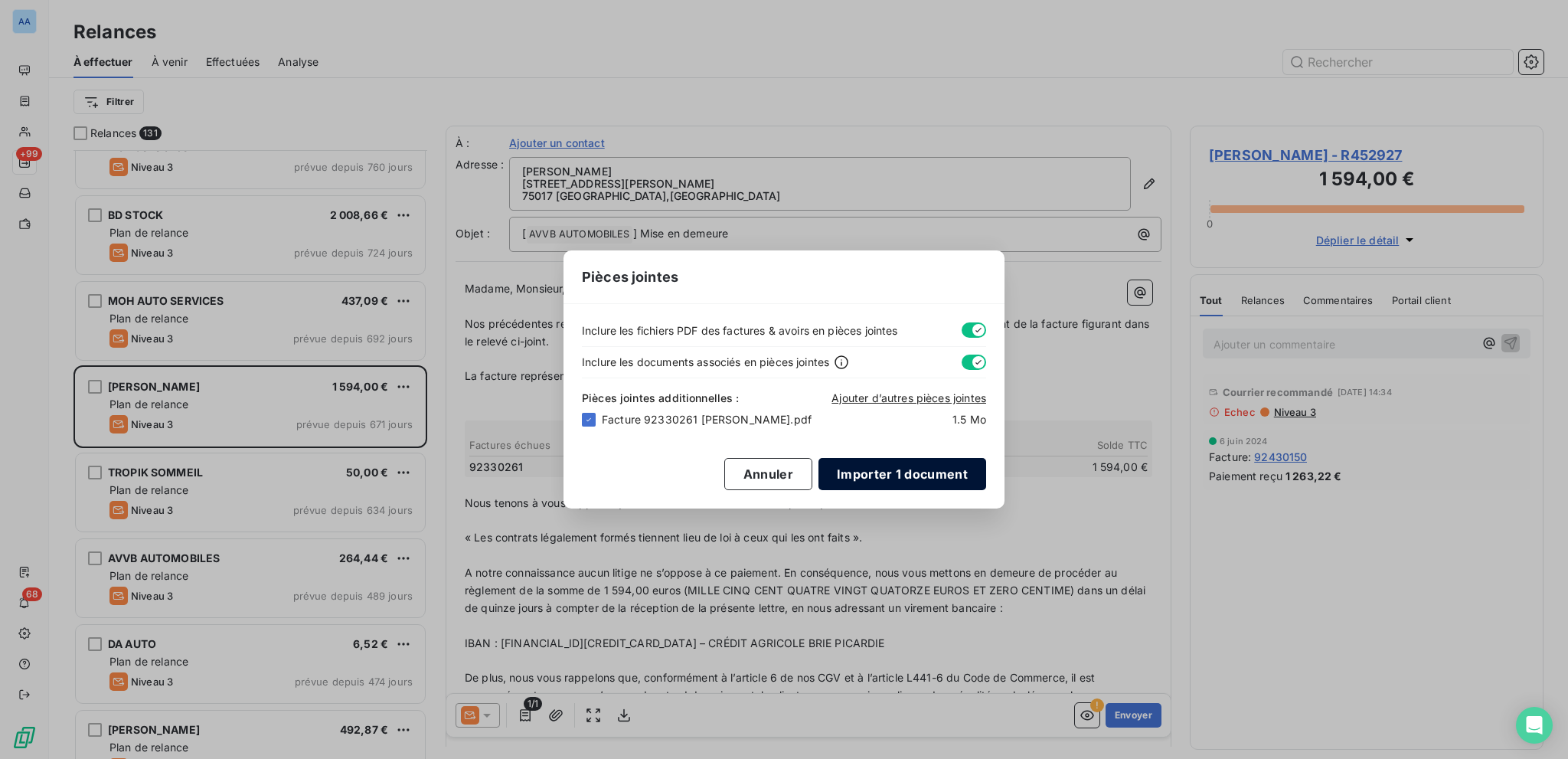
click at [917, 478] on button "Importer 1 document" at bounding box center [902, 474] width 168 height 33
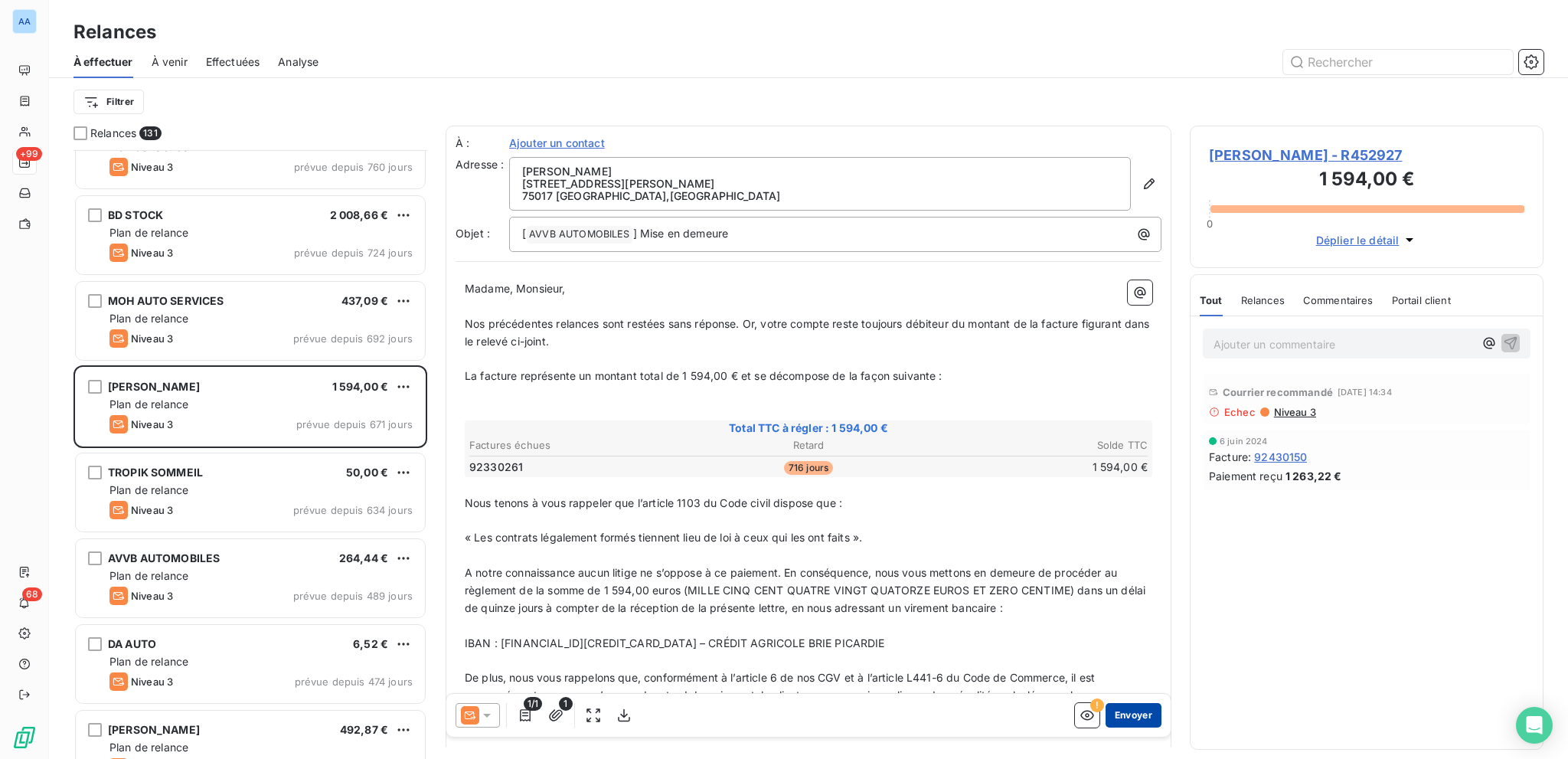
click at [1128, 538] on button "Envoyer" at bounding box center [1134, 716] width 56 height 25
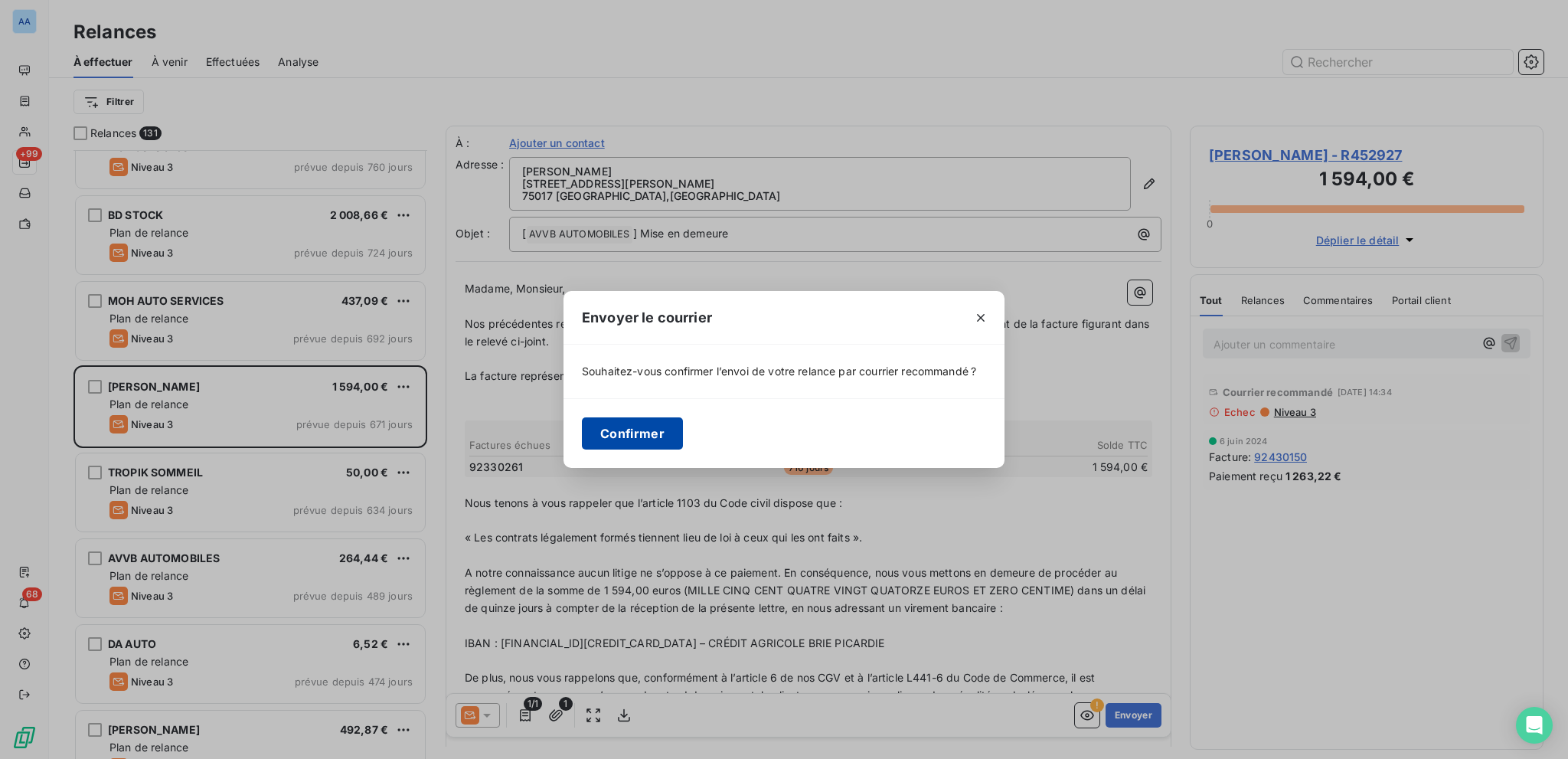
click at [615, 439] on button "Confirmer" at bounding box center [632, 434] width 101 height 33
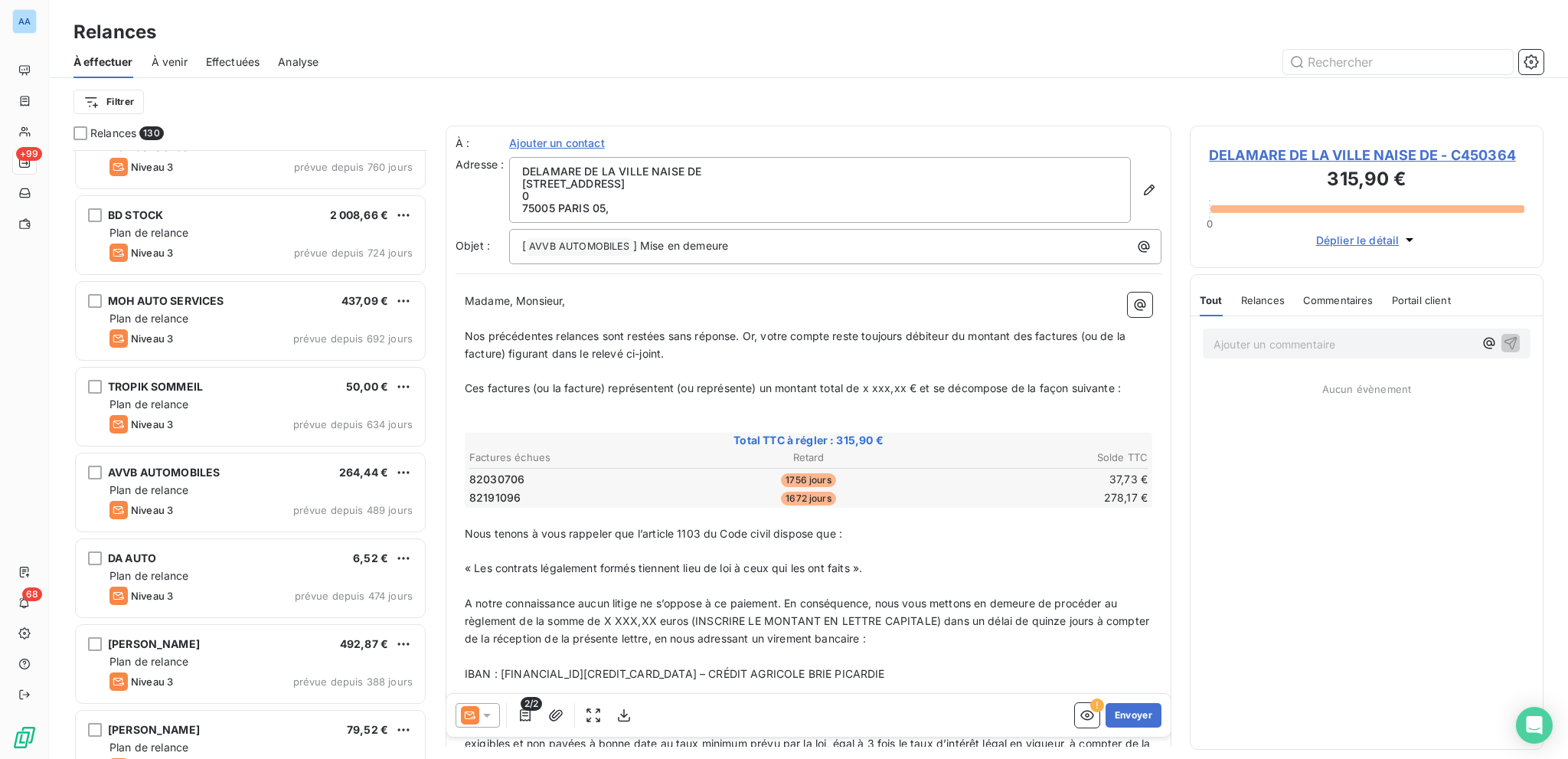
click at [215, 67] on span "Effectuées" at bounding box center [233, 62] width 54 height 15
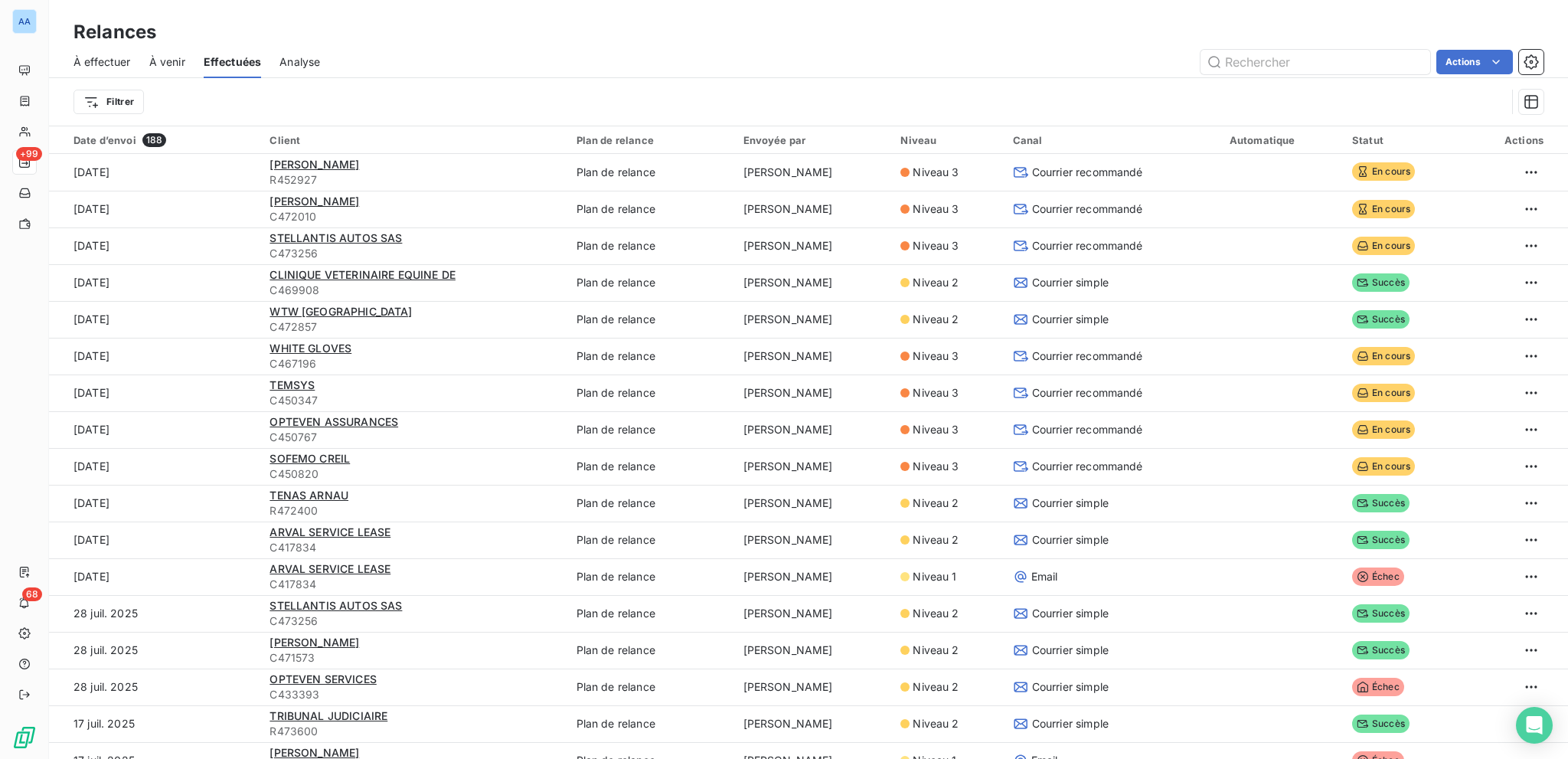
click at [1175, 4] on div "Relances À effectuer À venir Effectuées Analyse Actions Filtrer" at bounding box center [809, 62] width 1519 height 126
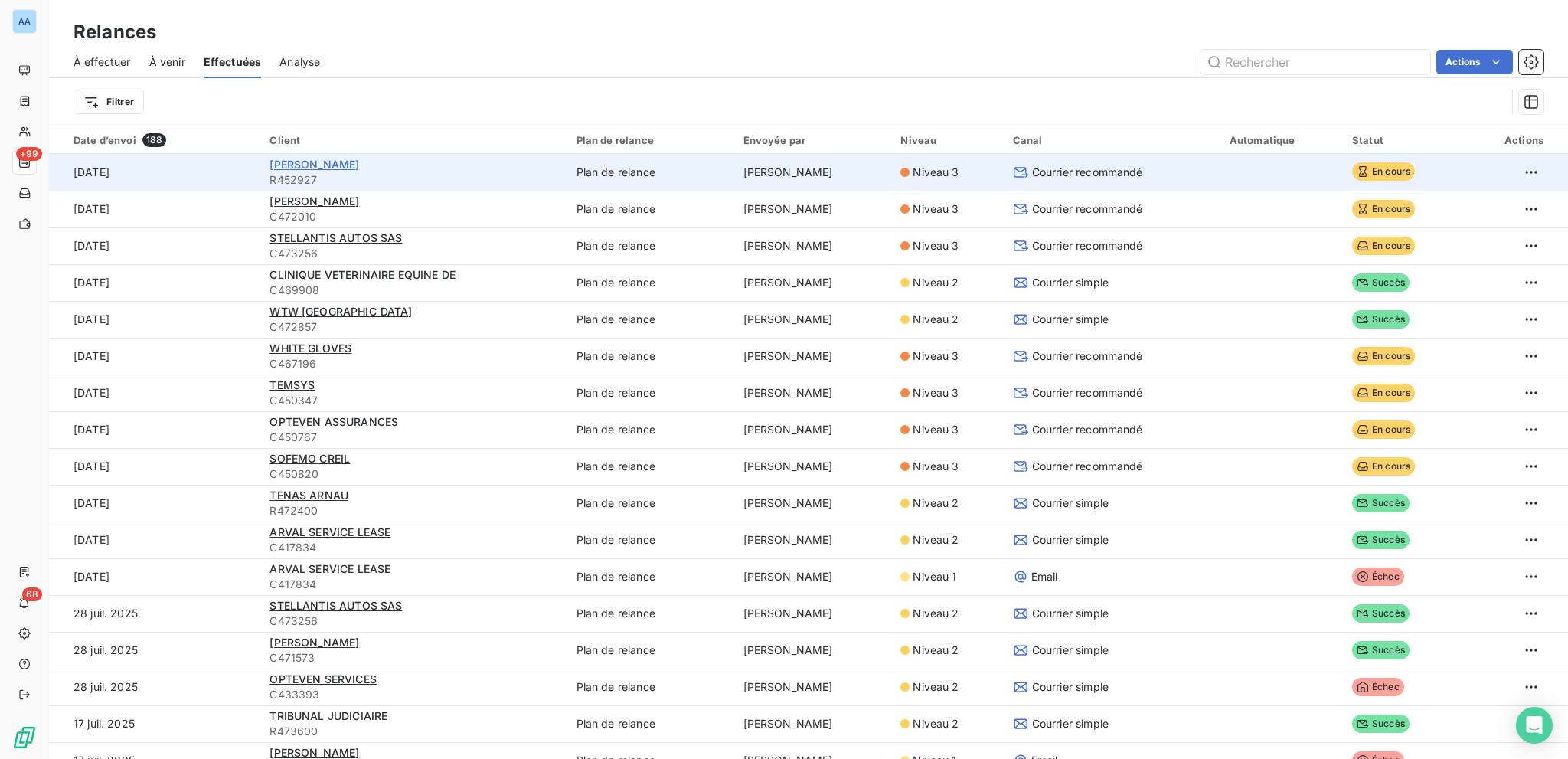
click at [302, 158] on span "[PERSON_NAME]" at bounding box center [315, 164] width 90 height 13
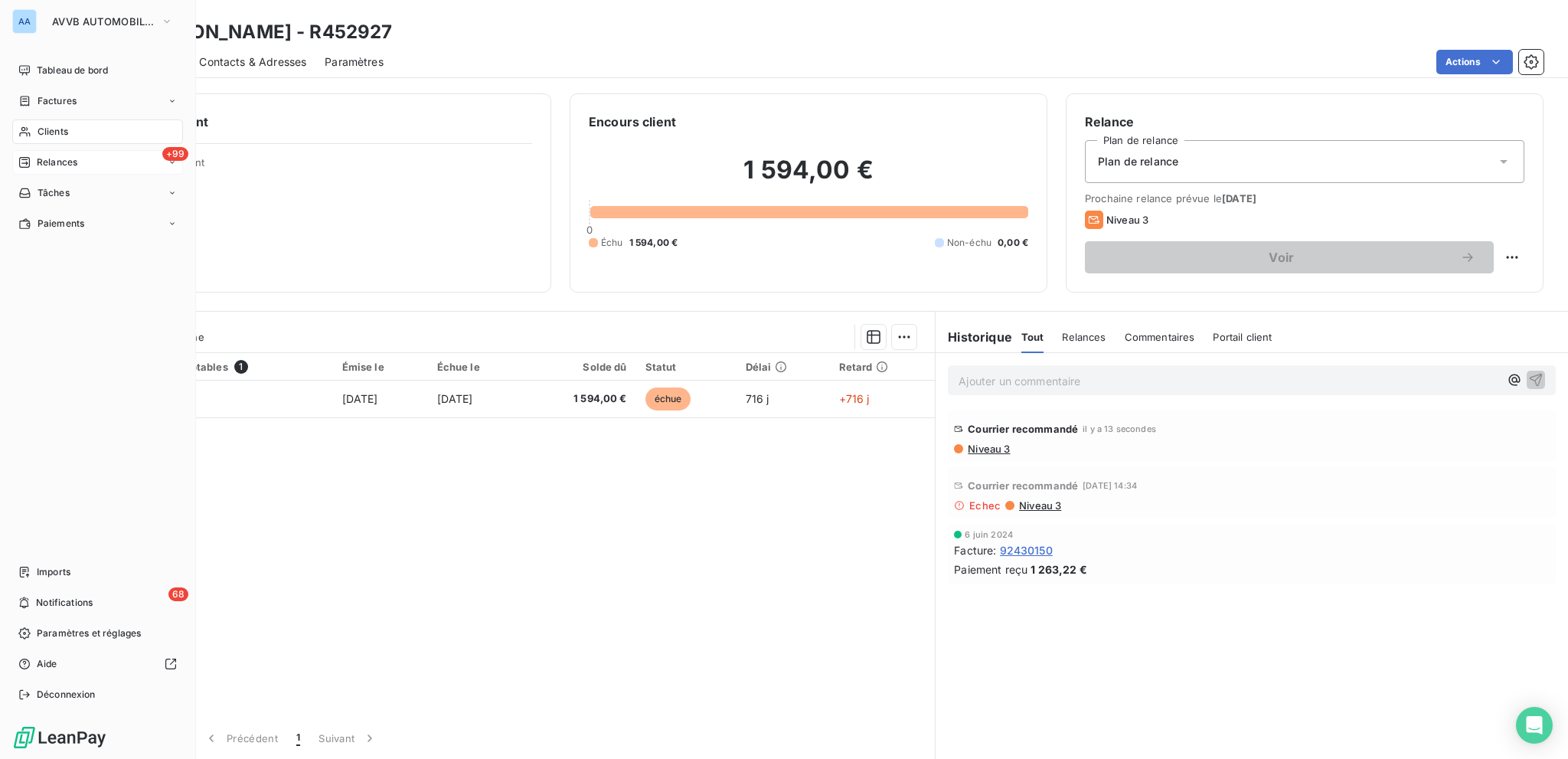
click at [56, 156] on span "Relances" at bounding box center [57, 163] width 40 height 14
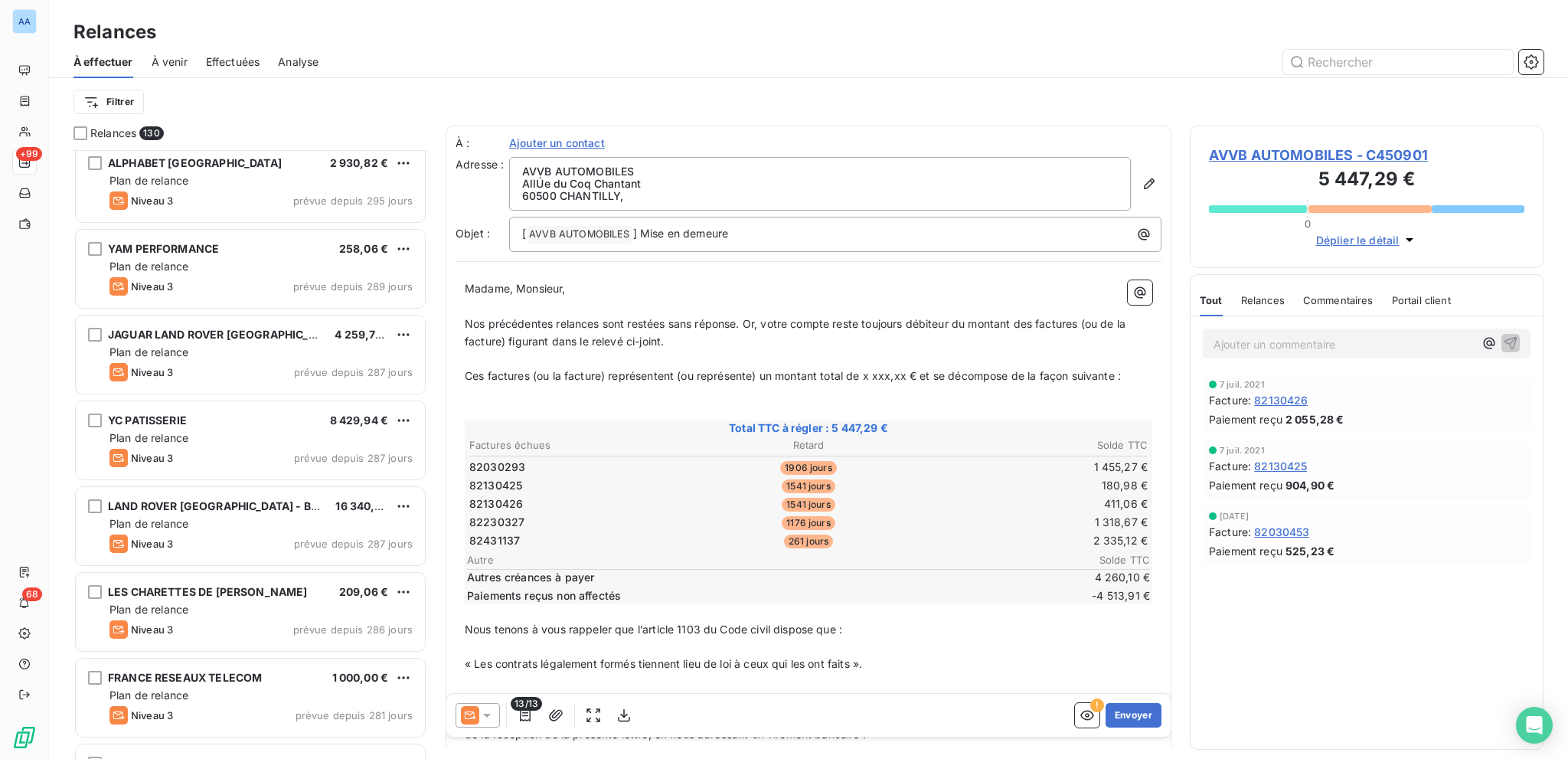
scroll to position [1992, 0]
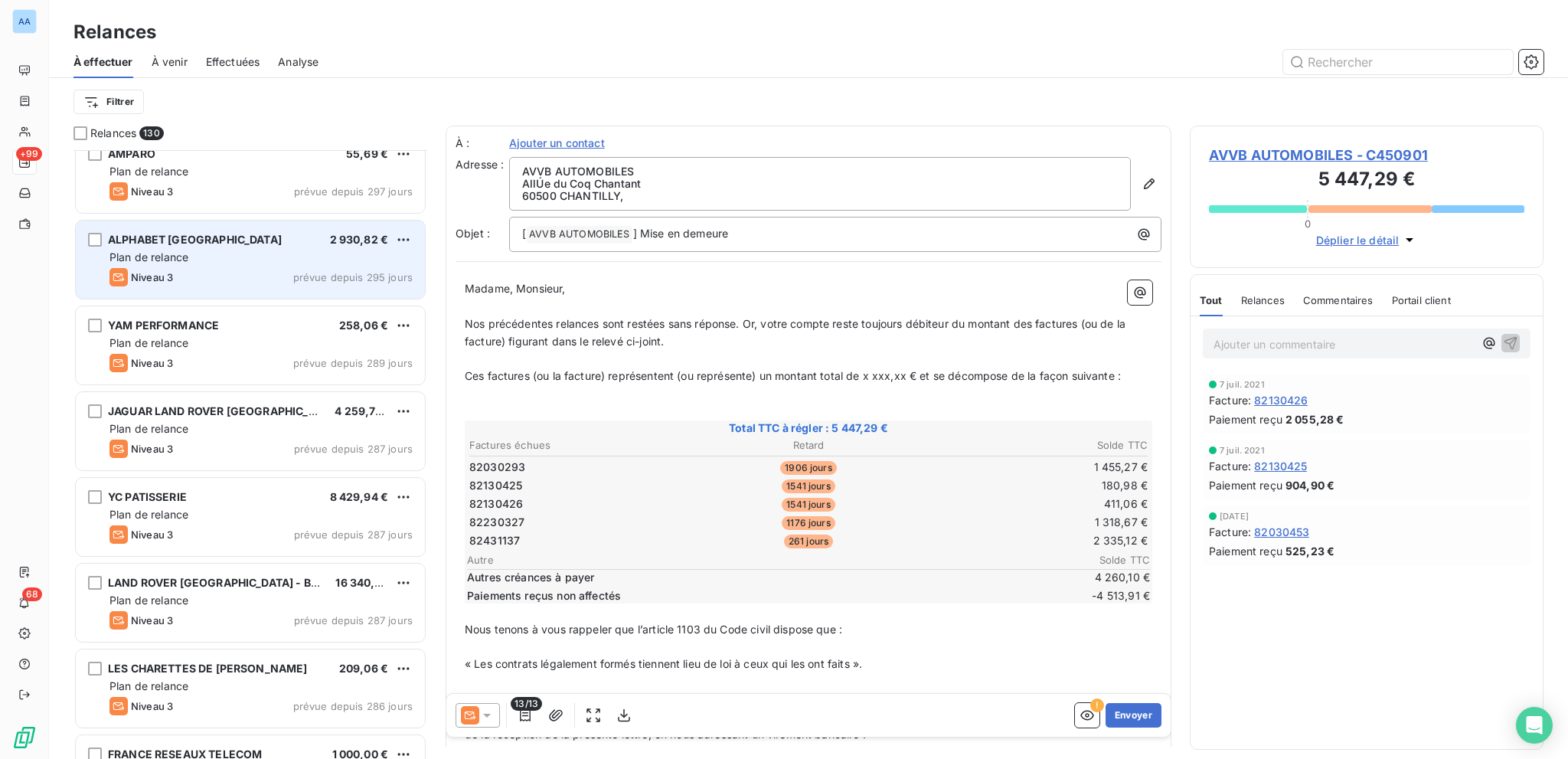
click at [258, 296] on div "ALPHABET FRANCE 2 930,82 € Plan de relance Niveau 3 prévue depuis 295 jours" at bounding box center [250, 259] width 349 height 78
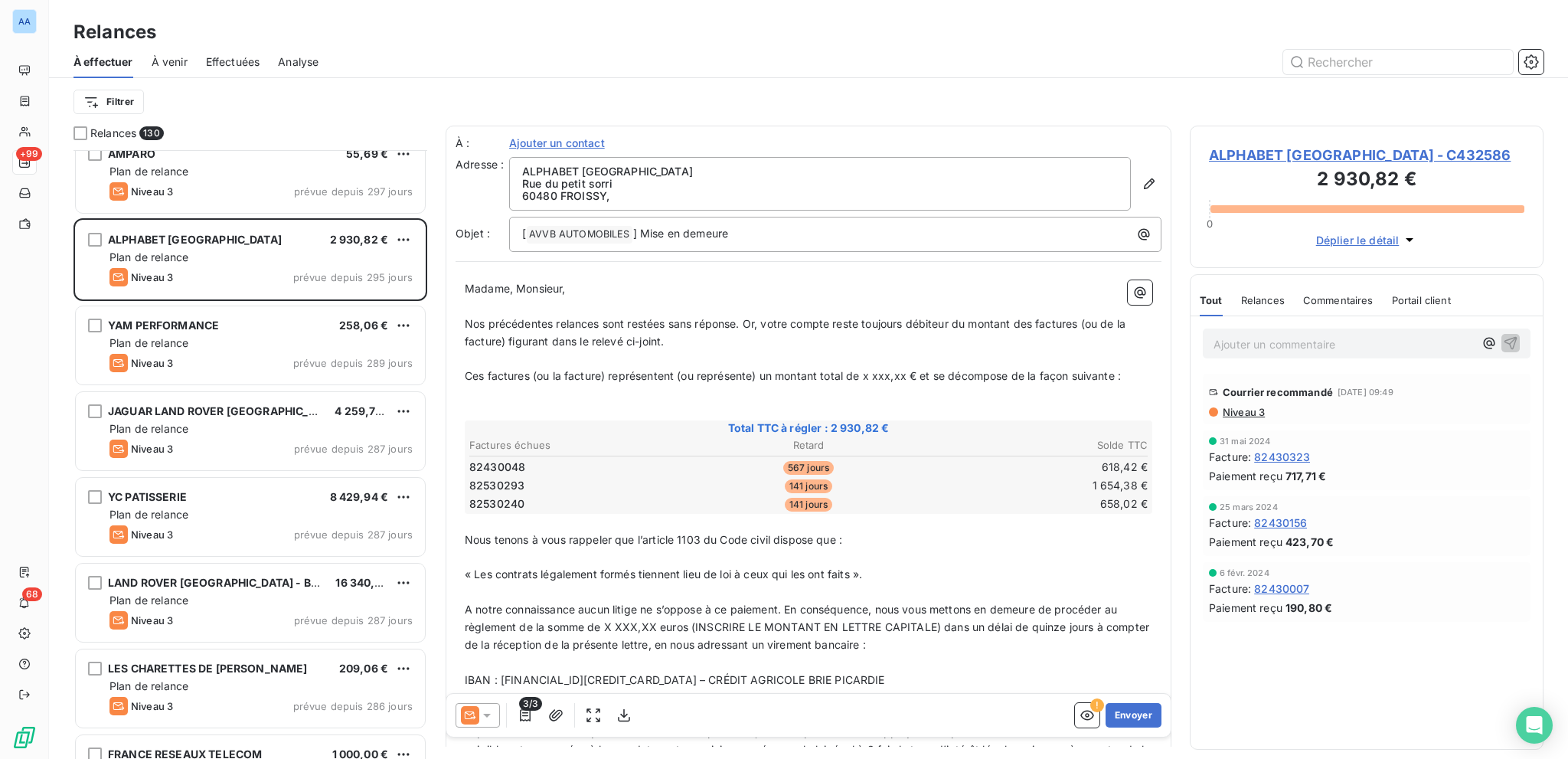
click at [1175, 413] on span "Niveau 3" at bounding box center [1243, 412] width 44 height 12
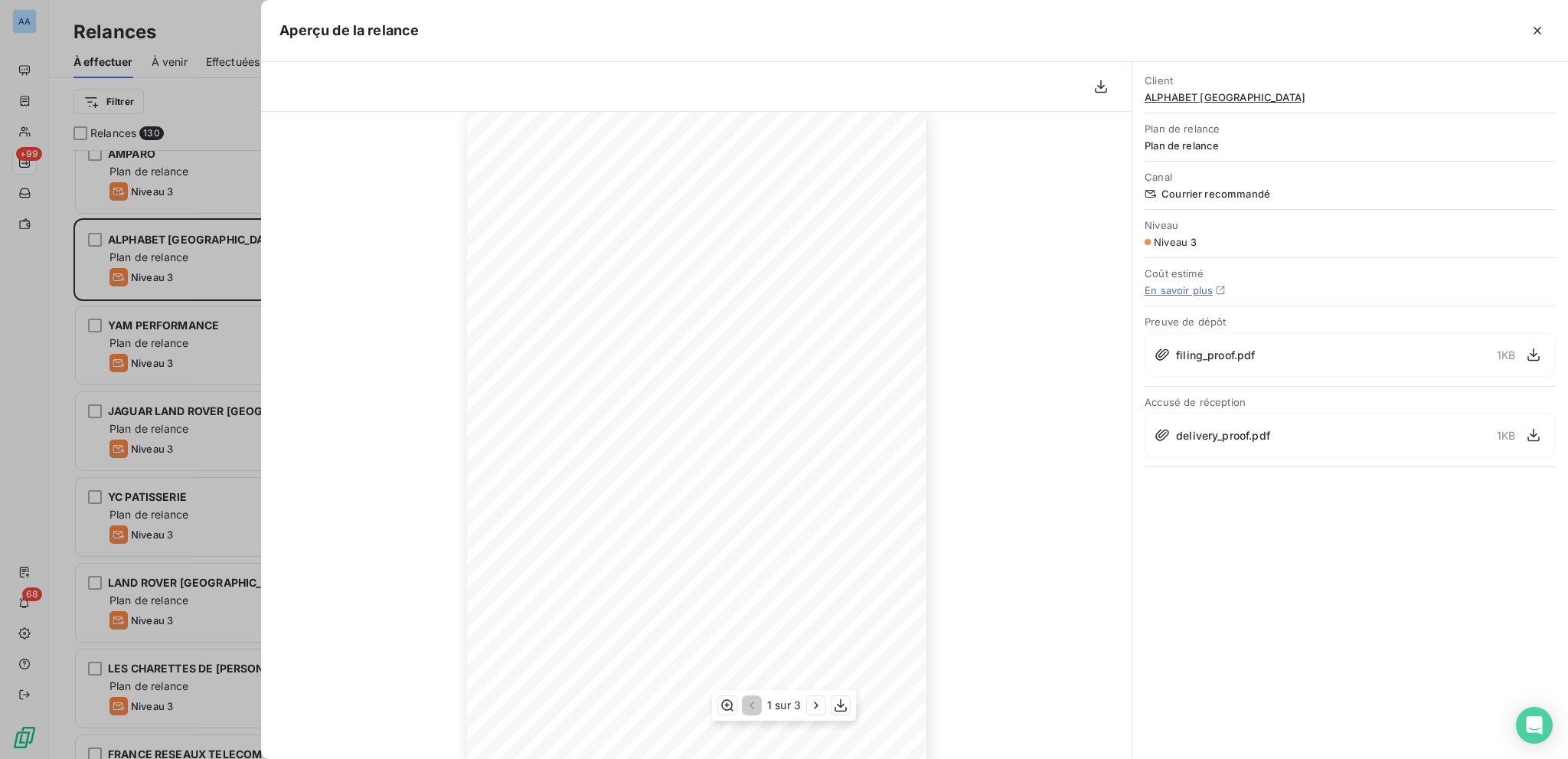
scroll to position [92, 0]
click at [809, 538] on icon "button" at bounding box center [816, 705] width 15 height 15
click at [810, 538] on icon "button" at bounding box center [817, 705] width 15 height 15
click at [1175, 26] on button "button" at bounding box center [1537, 31] width 25 height 25
